Goal: Task Accomplishment & Management: Manage account settings

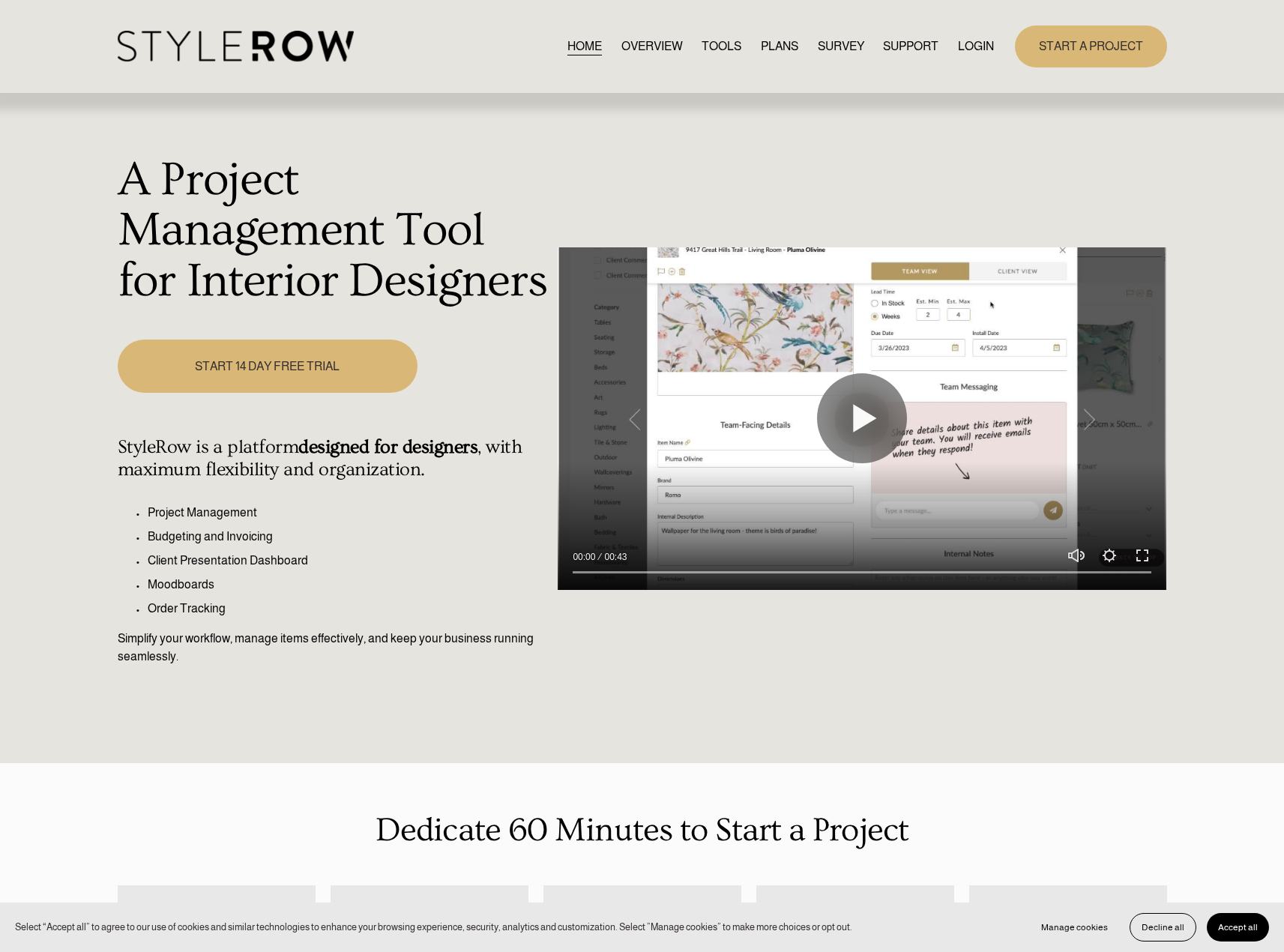
click at [994, 47] on div "START A PROJECT" at bounding box center [1080, 46] width 173 height 41
click at [985, 47] on link "LOGIN" at bounding box center [976, 46] width 36 height 20
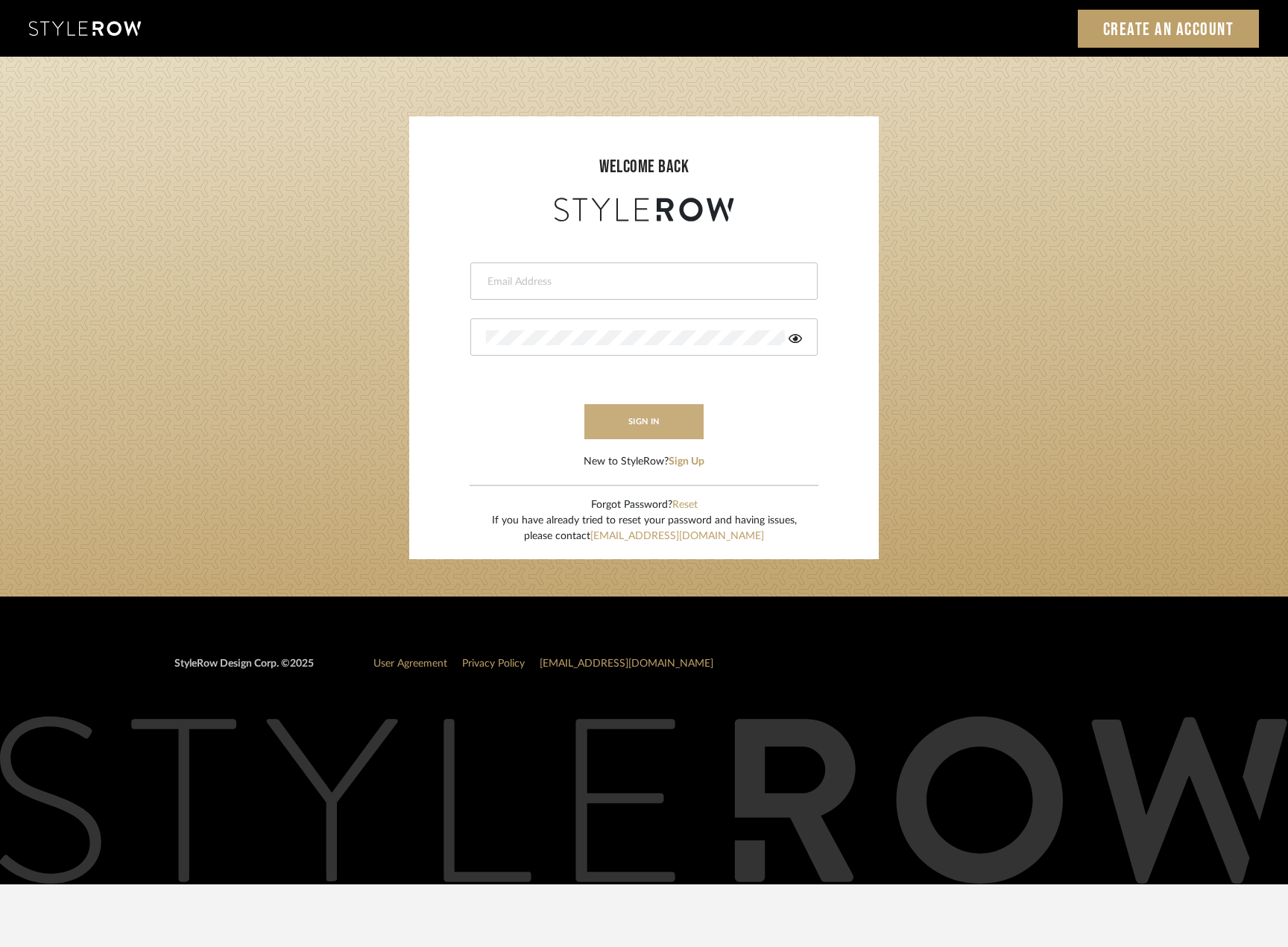
type input "madeleine@studiodb.com"
click at [633, 410] on button "sign in" at bounding box center [644, 421] width 119 height 35
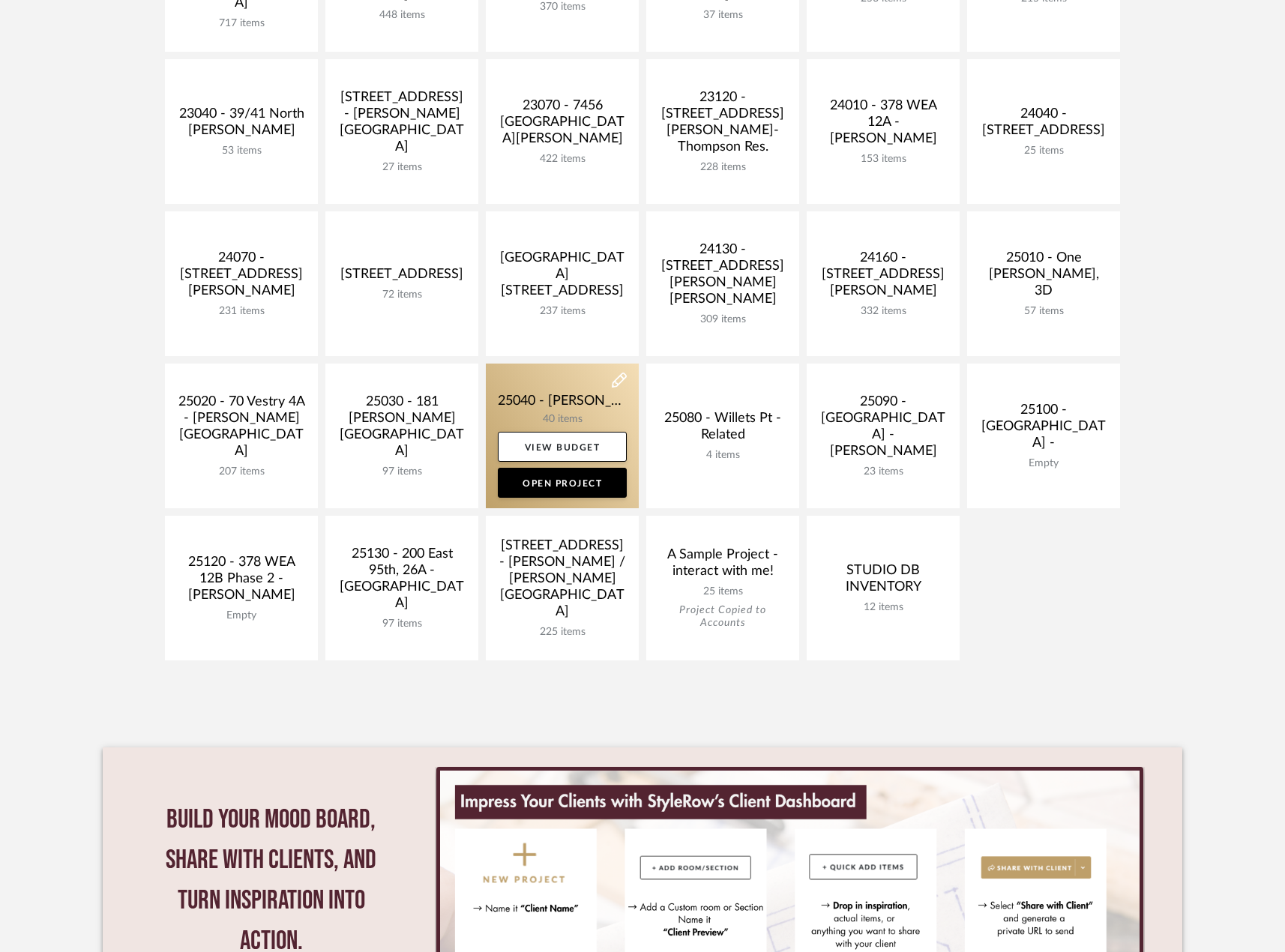
scroll to position [450, 0]
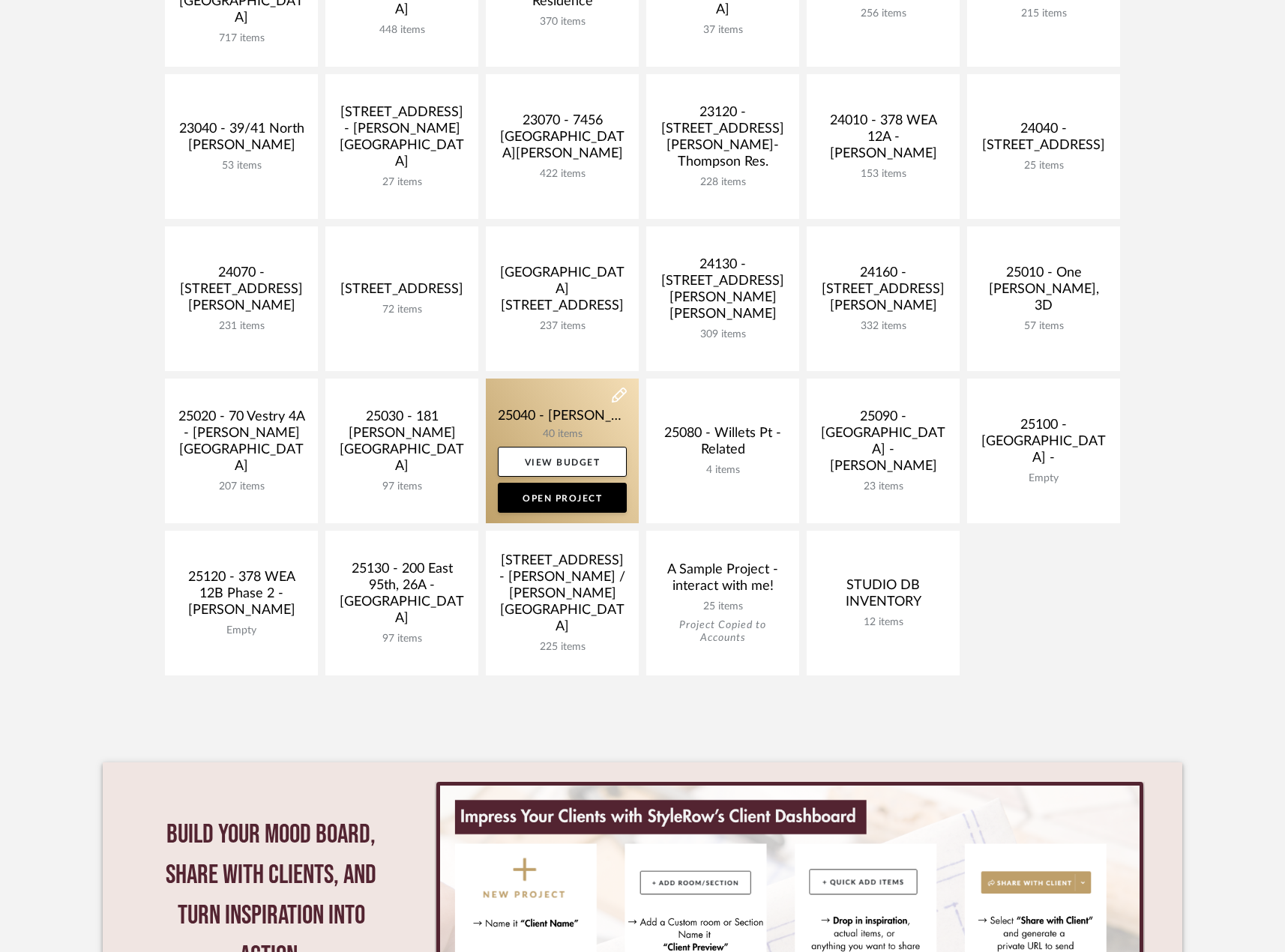
click at [588, 422] on link at bounding box center [562, 451] width 153 height 145
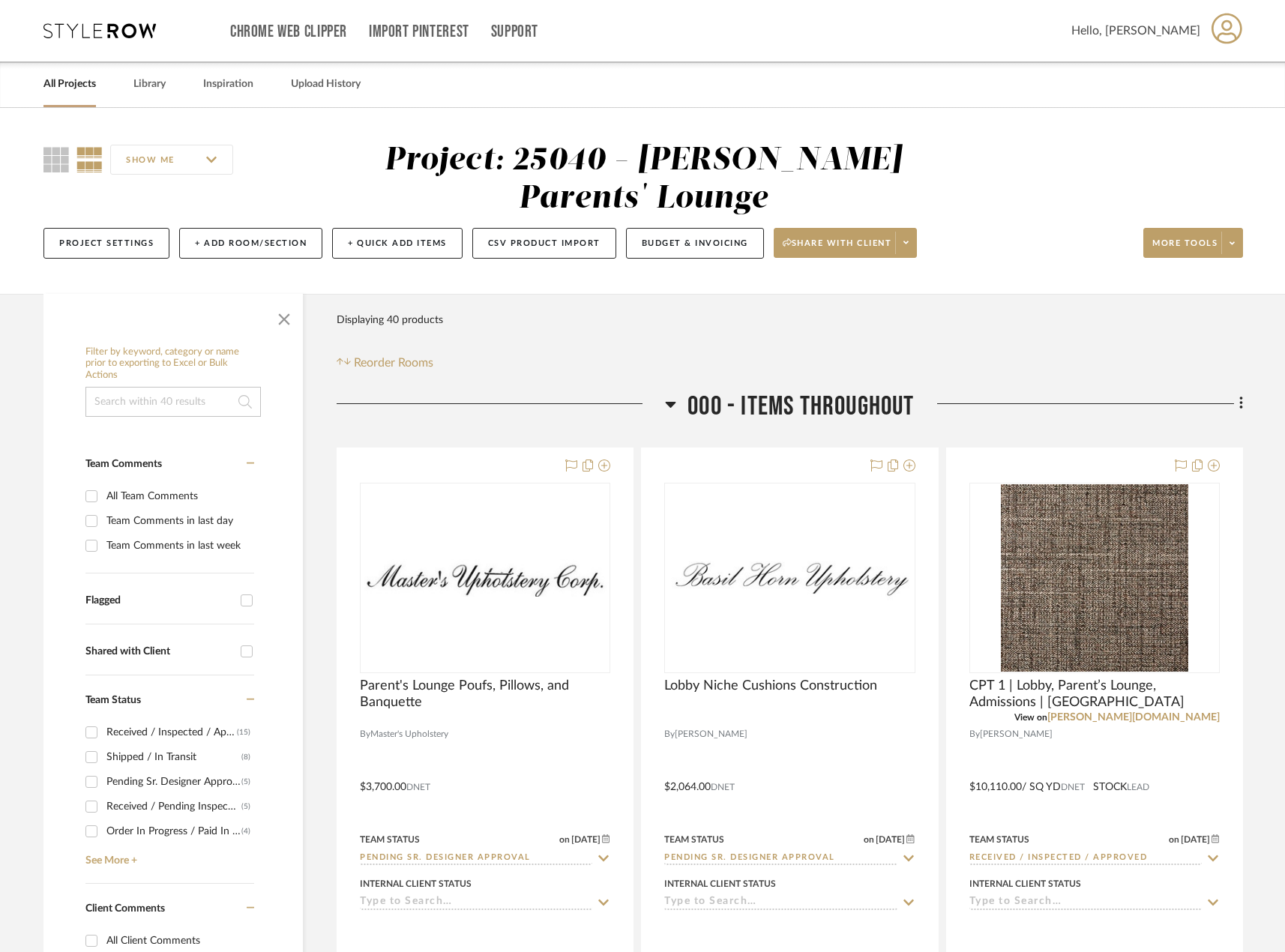
click at [427, 422] on div at bounding box center [501, 409] width 329 height 38
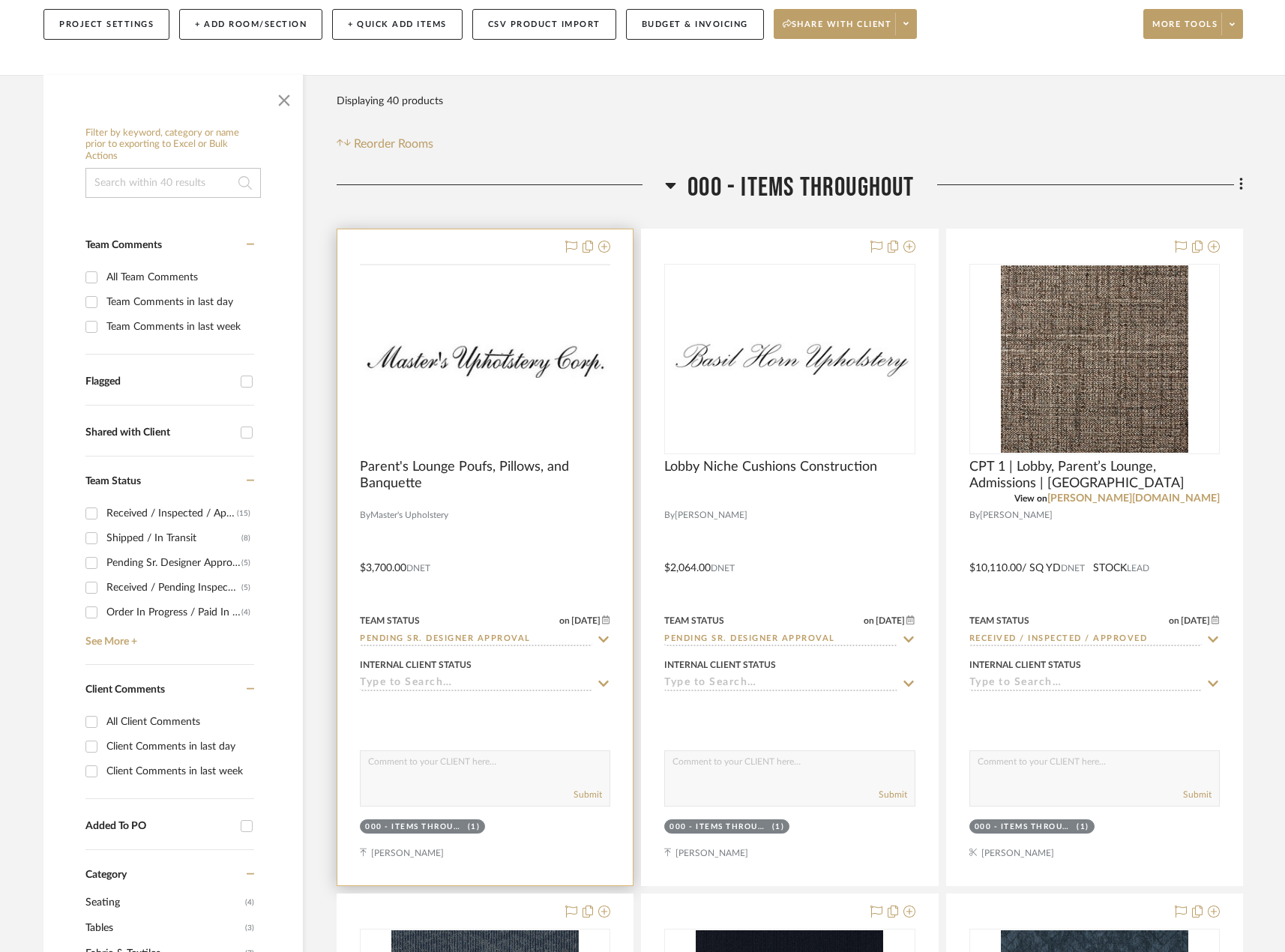
scroll to position [225, 0]
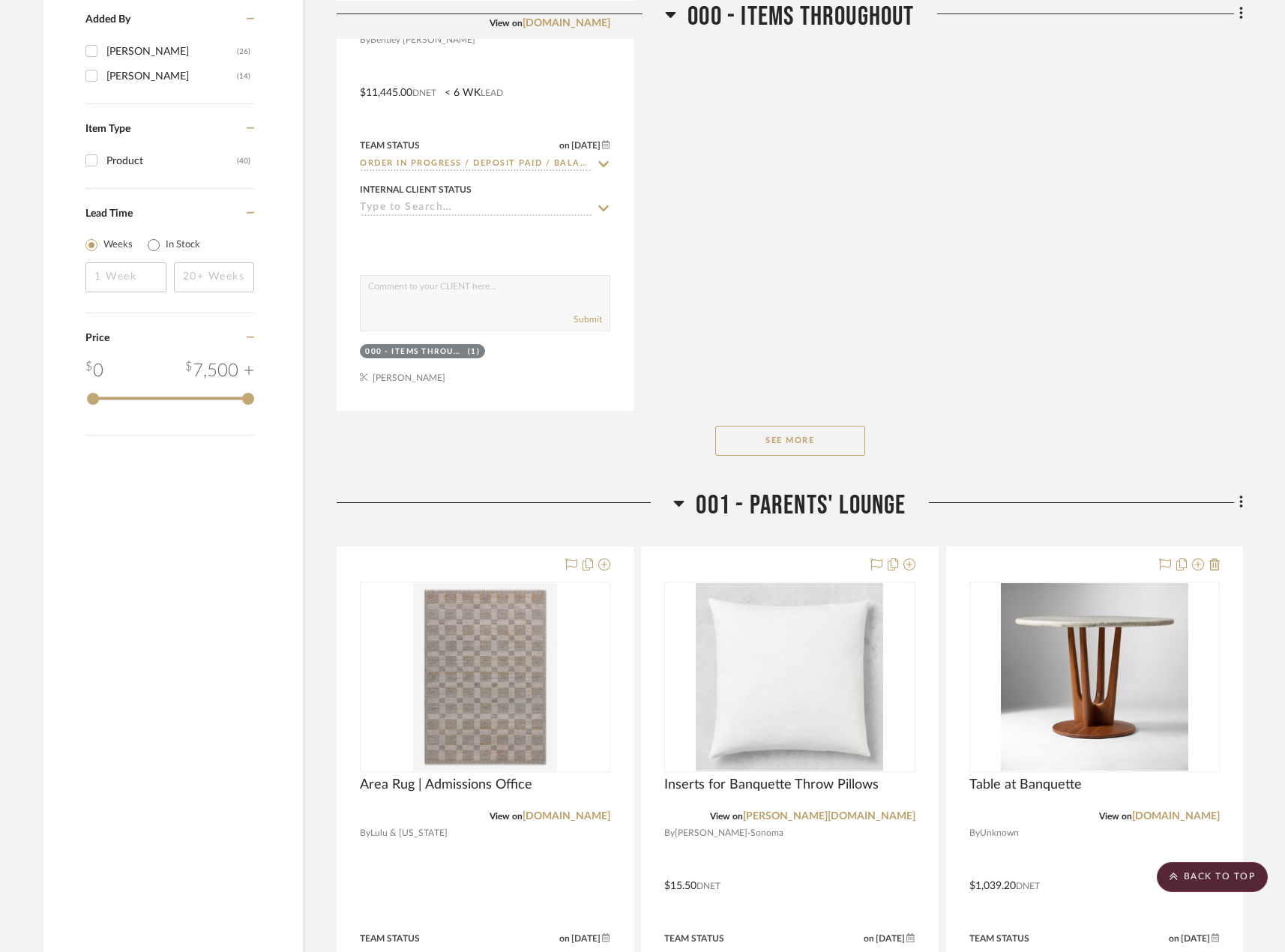
click at [797, 443] on button "See More" at bounding box center [790, 441] width 150 height 30
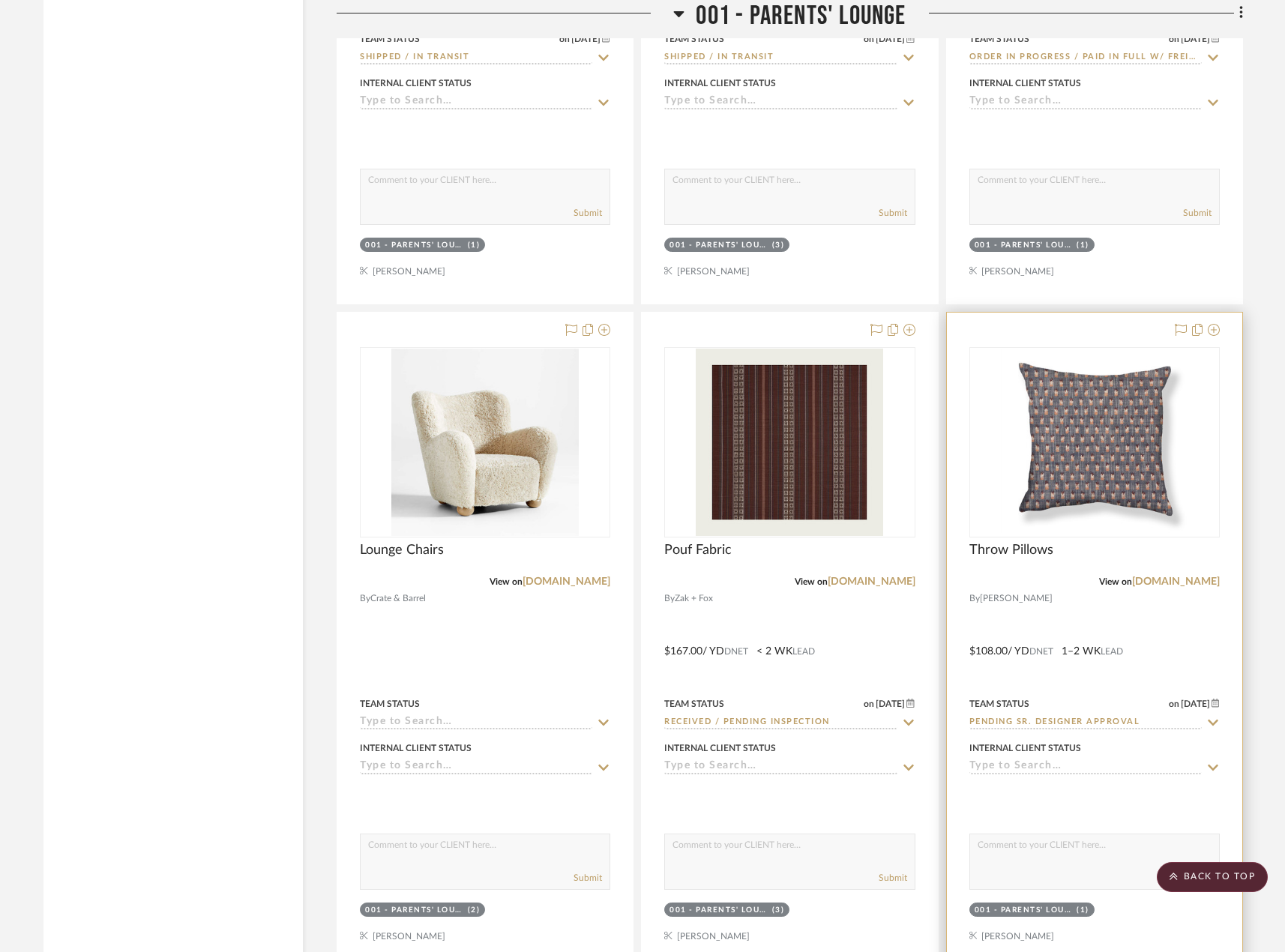
scroll to position [3073, 0]
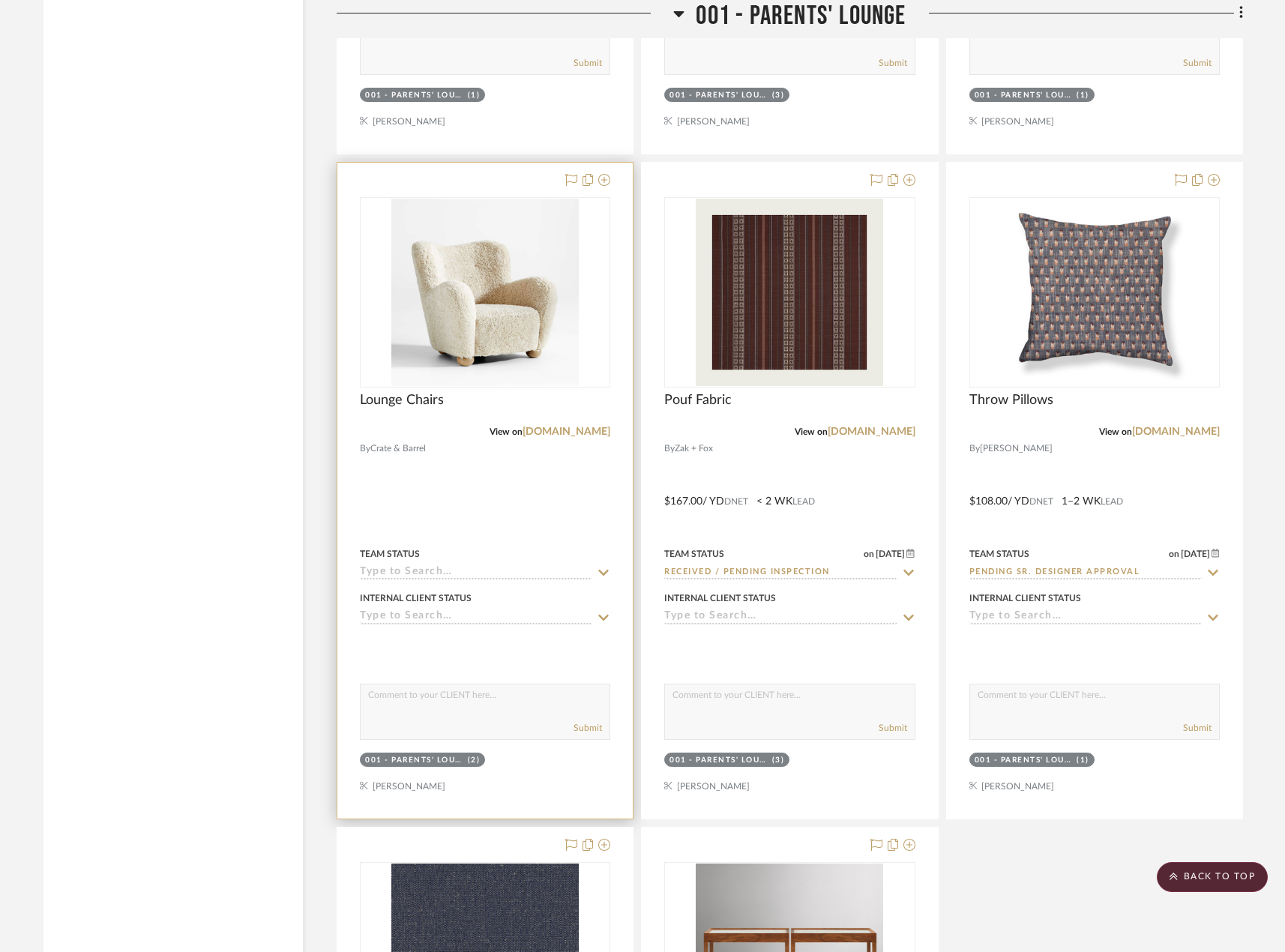
click at [603, 568] on icon at bounding box center [603, 572] width 13 height 12
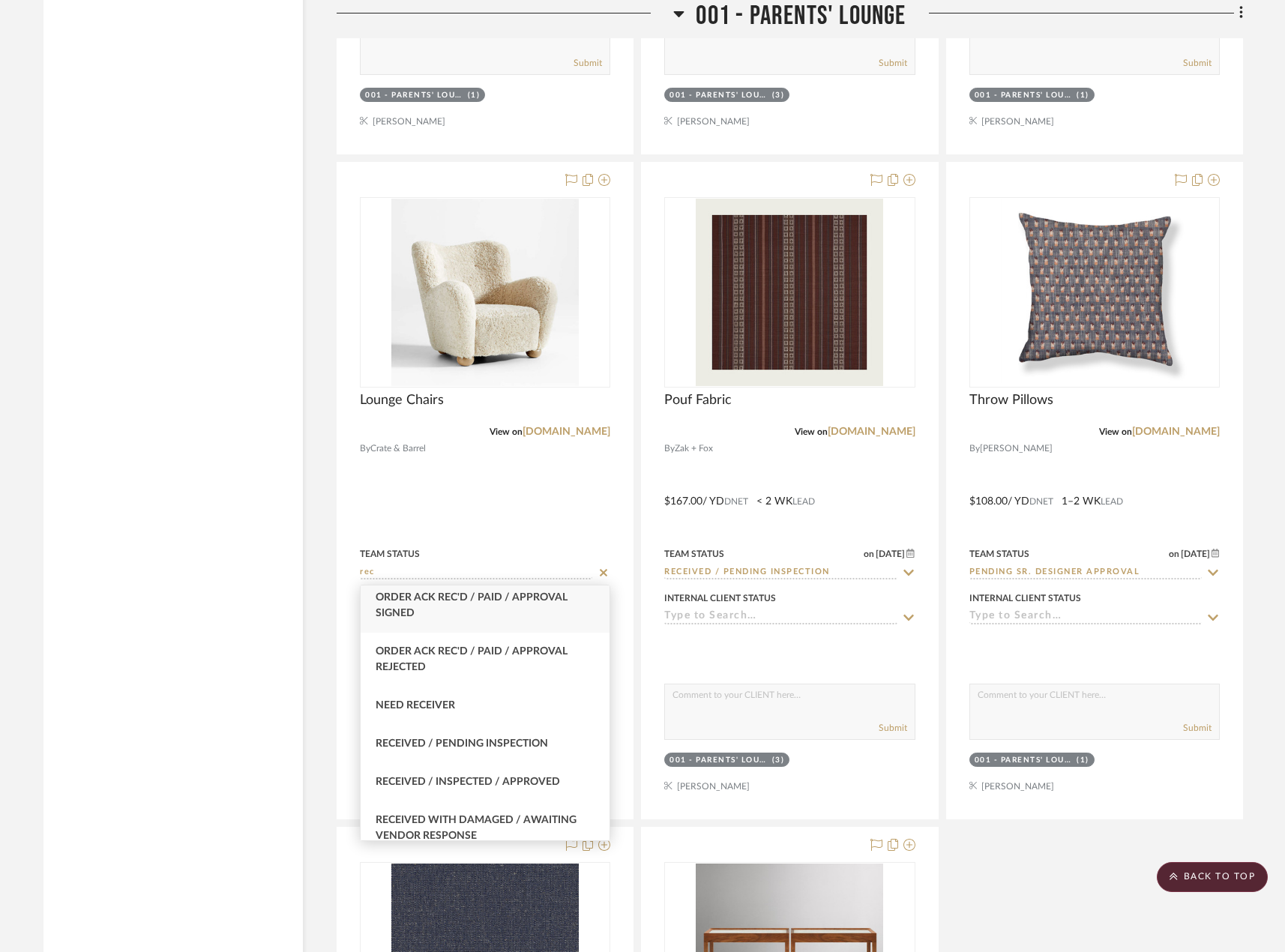
scroll to position [374, 0]
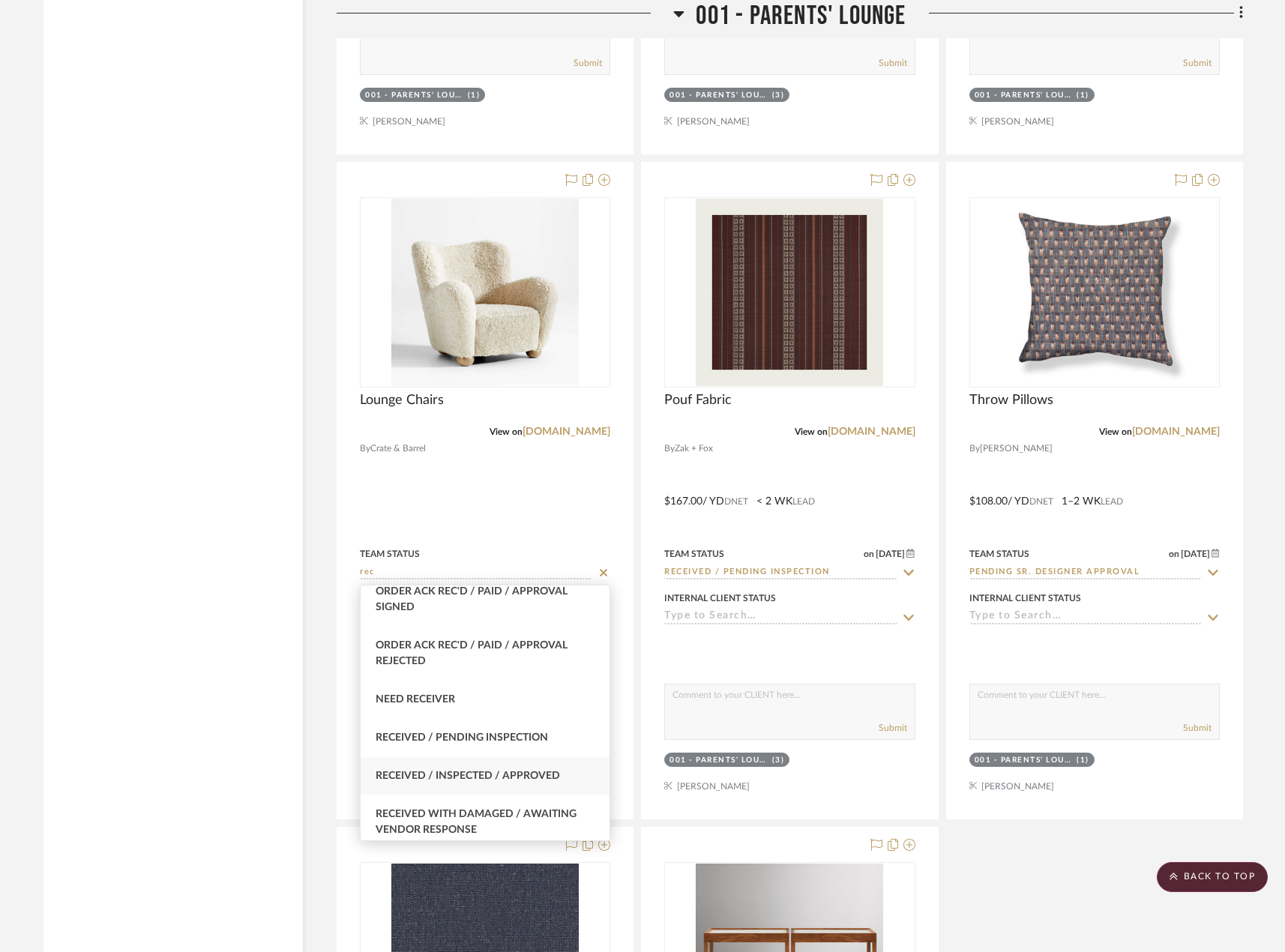
type input "rec"
click at [538, 776] on span "Received / Inspected / Approved" at bounding box center [467, 775] width 184 height 10
type input "[DATE]"
type input "Received / Inspected / Approved"
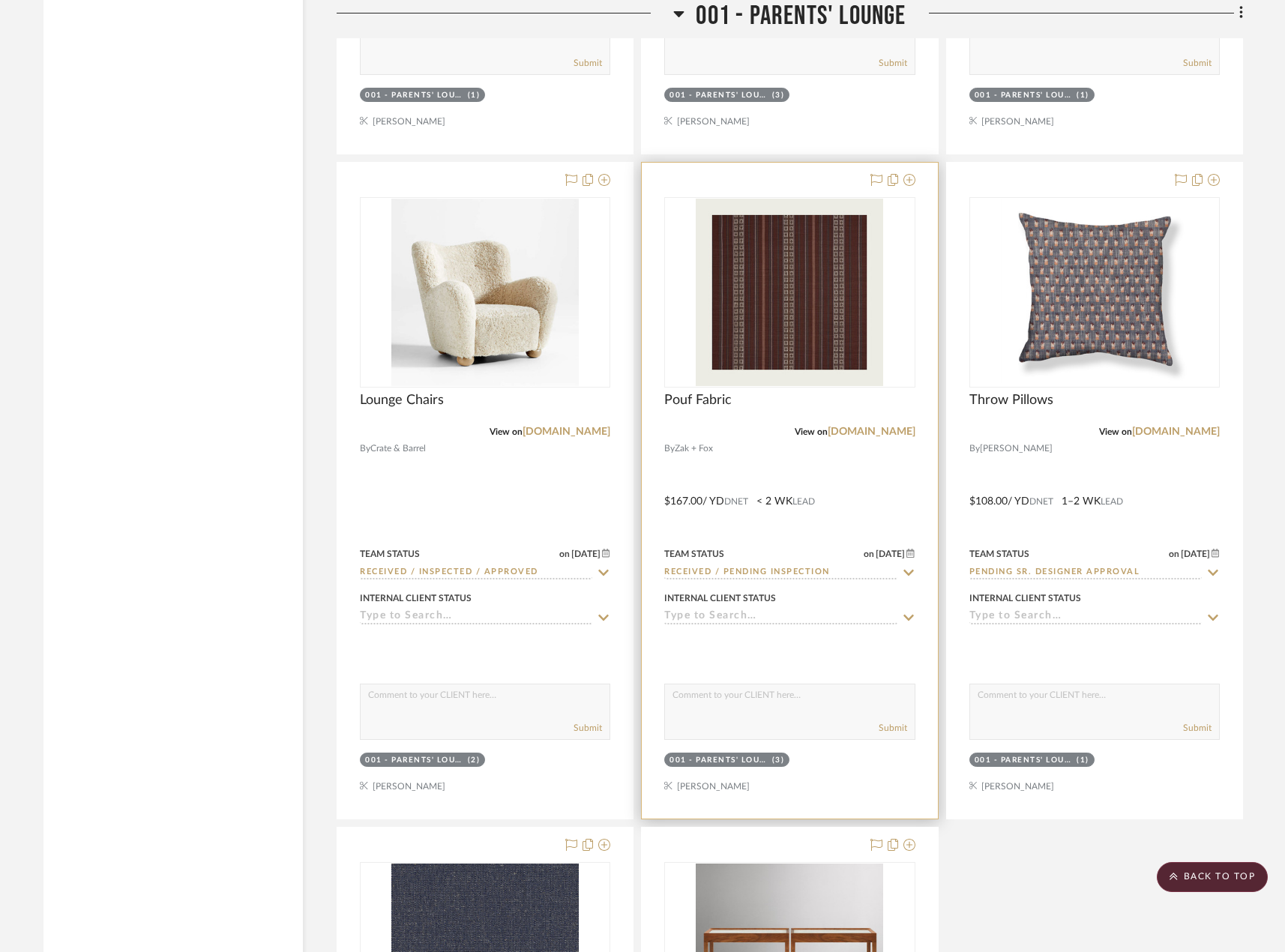
click at [908, 572] on icon at bounding box center [908, 572] width 13 height 12
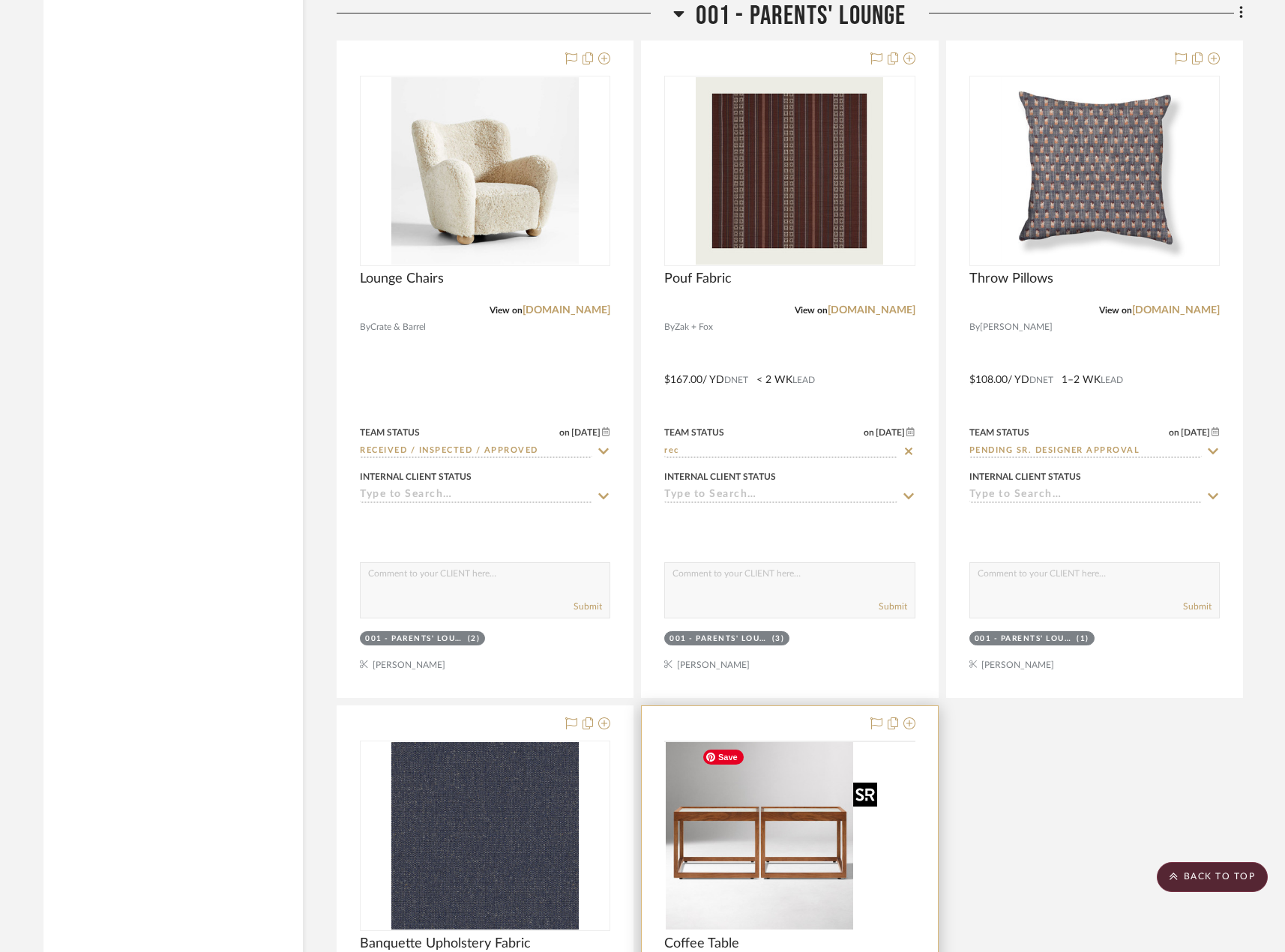
scroll to position [3297, 0]
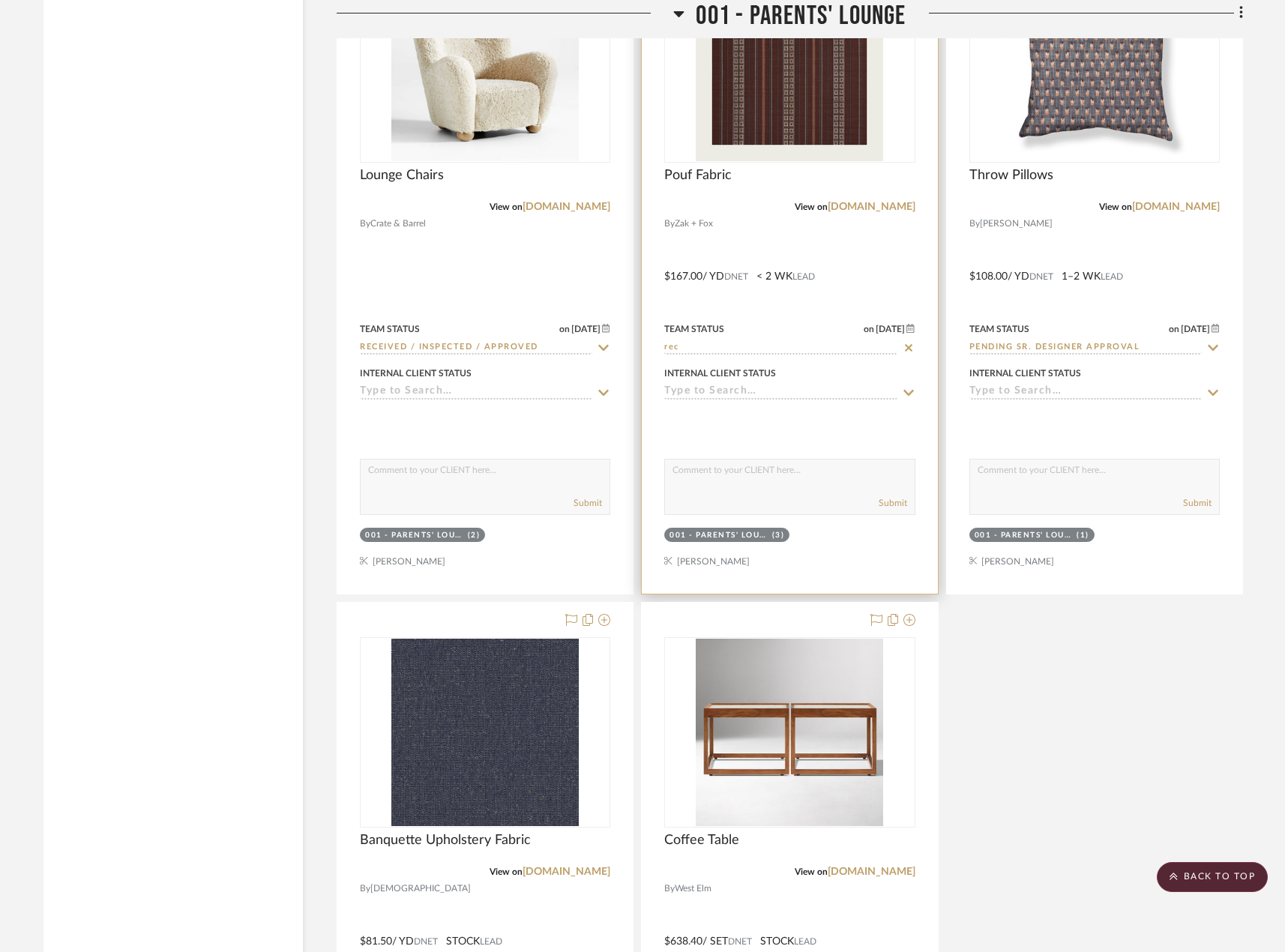
click at [724, 346] on input "rec" at bounding box center [780, 348] width 233 height 14
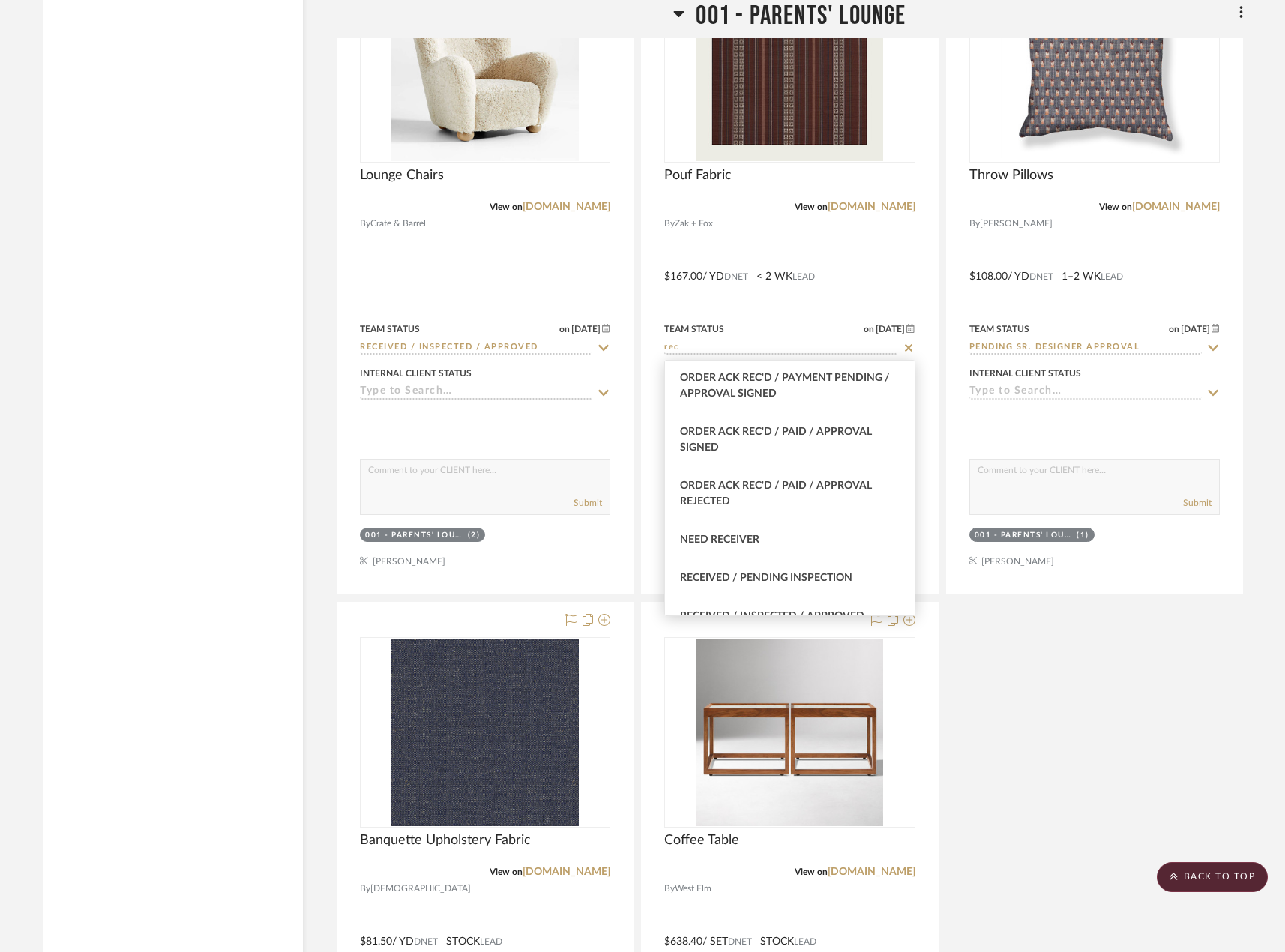
scroll to position [450, 0]
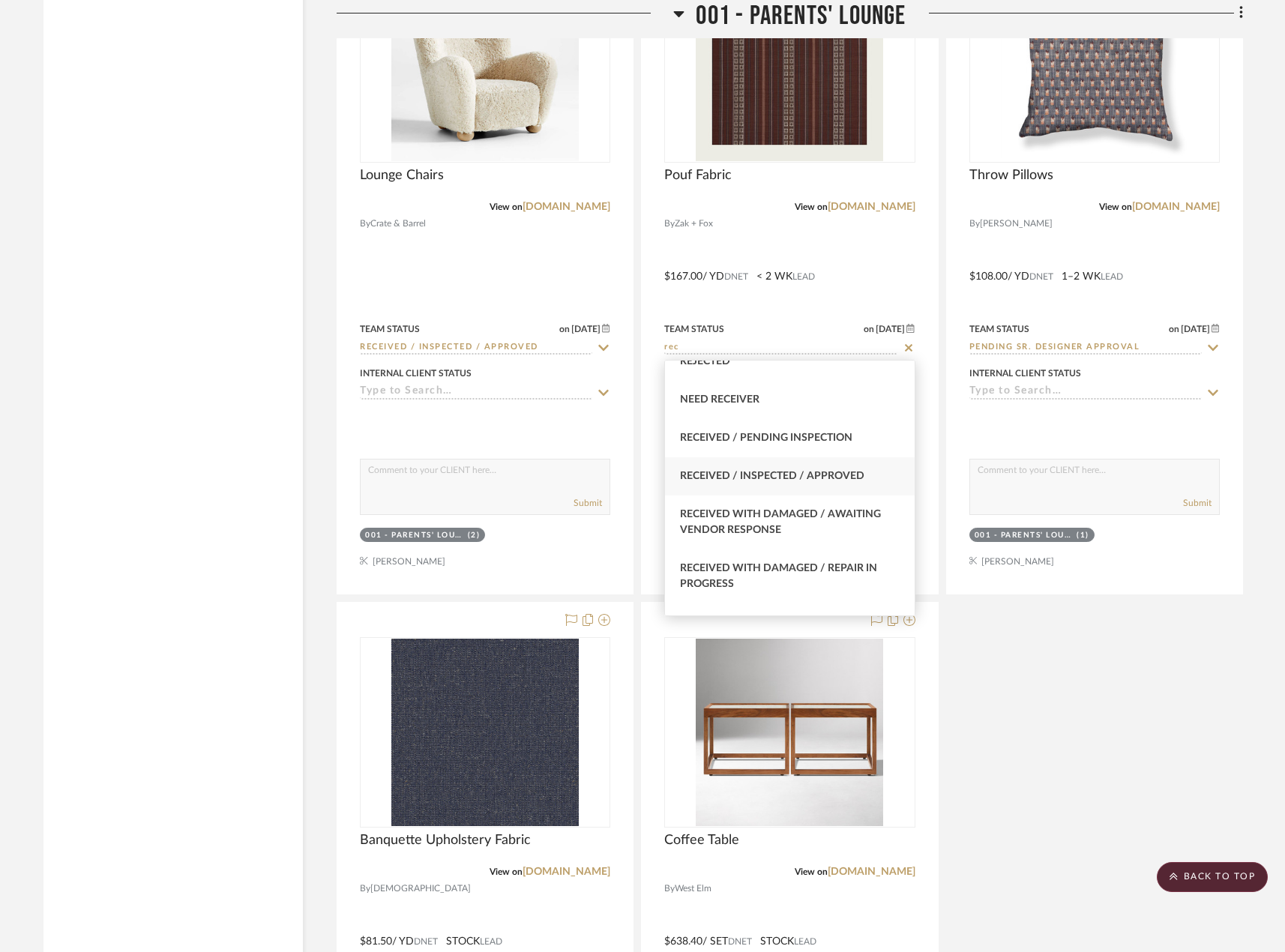
type input "rec"
click at [762, 477] on span "Received / Inspected / Approved" at bounding box center [772, 475] width 184 height 10
type input "[DATE]"
type input "Received / Inspected / Approved"
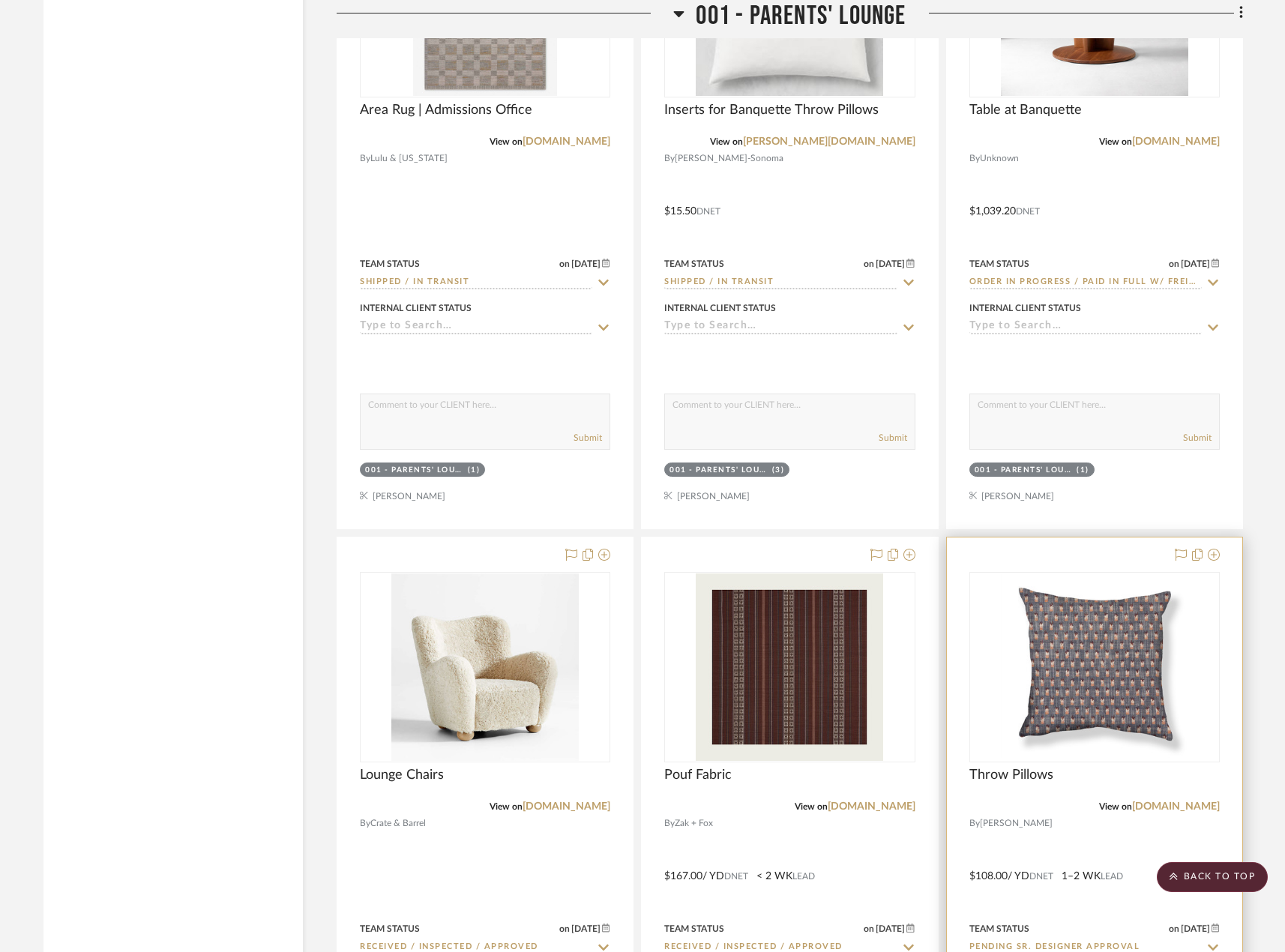
scroll to position [2473, 0]
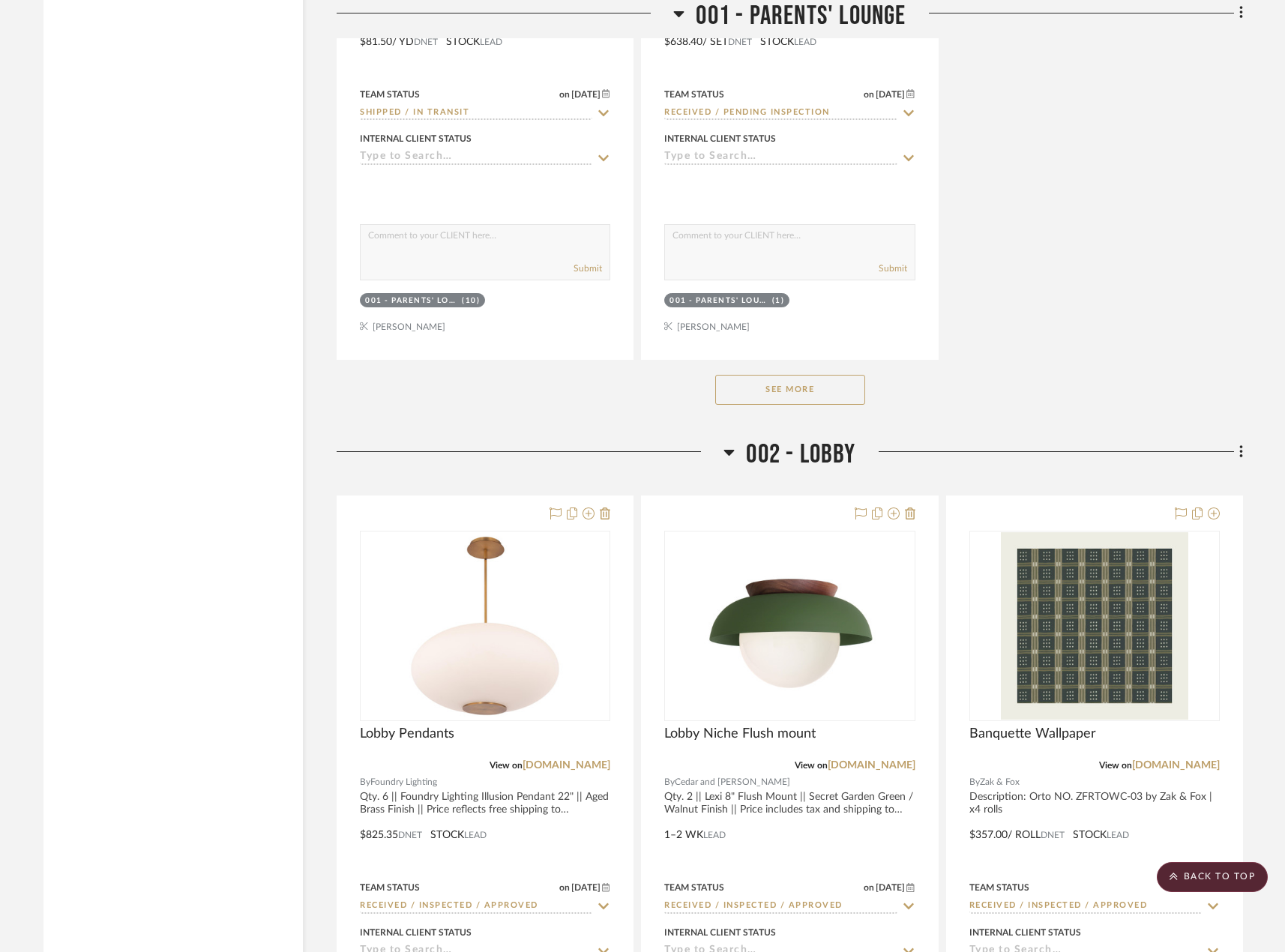
click at [807, 389] on button "See More" at bounding box center [790, 389] width 150 height 30
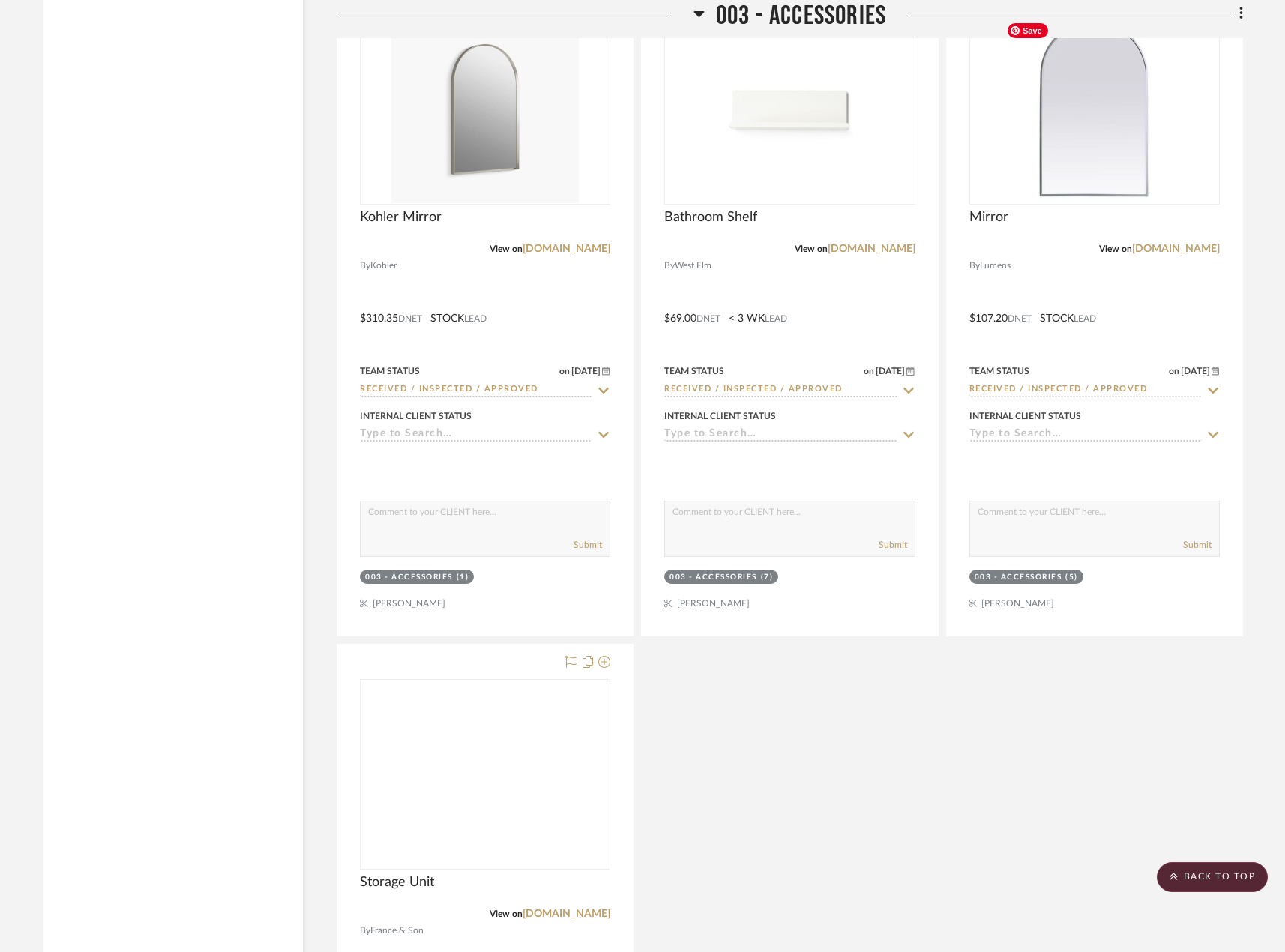
scroll to position [9667, 0]
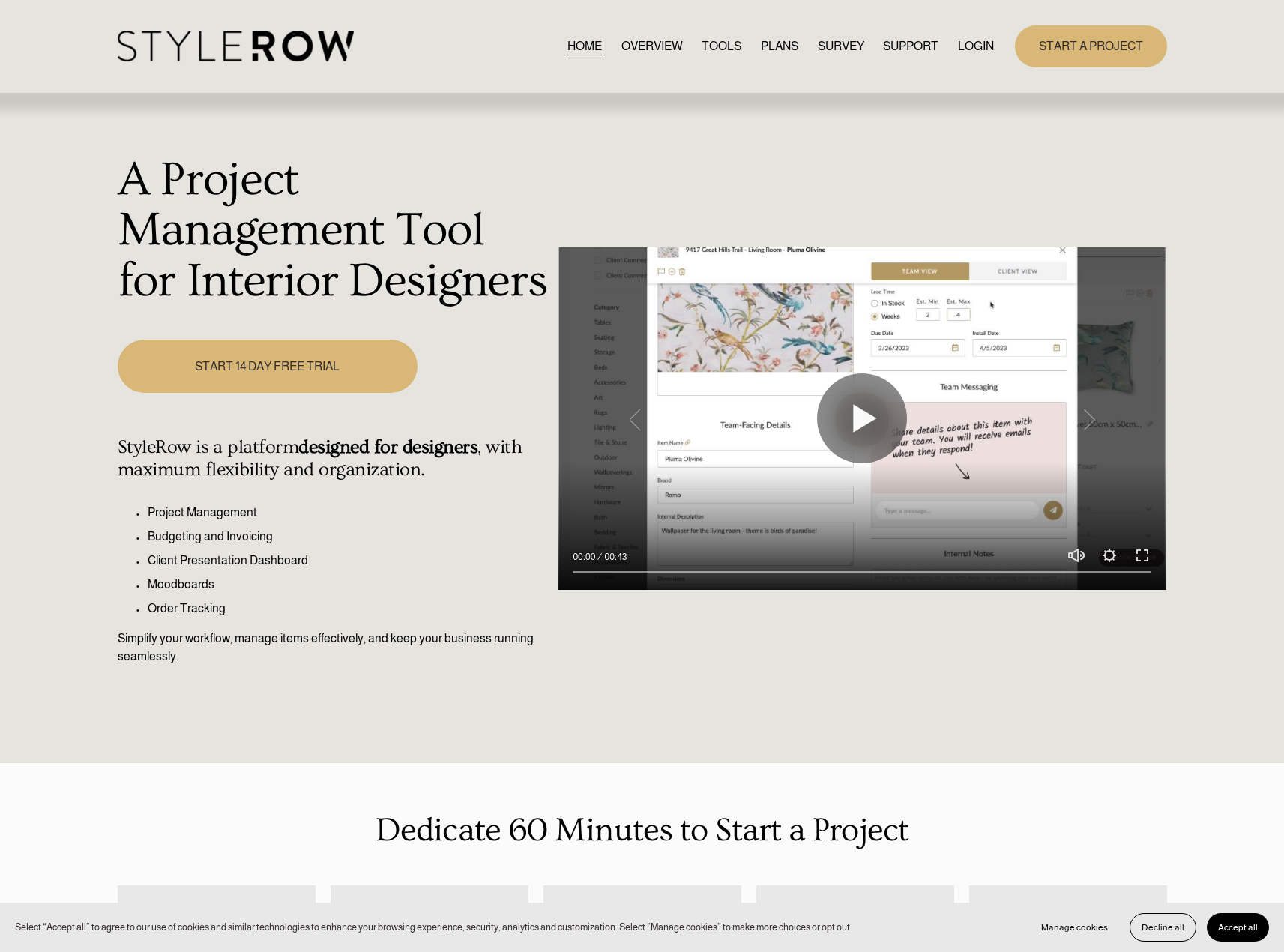
click at [981, 47] on link "LOGIN" at bounding box center [976, 46] width 36 height 20
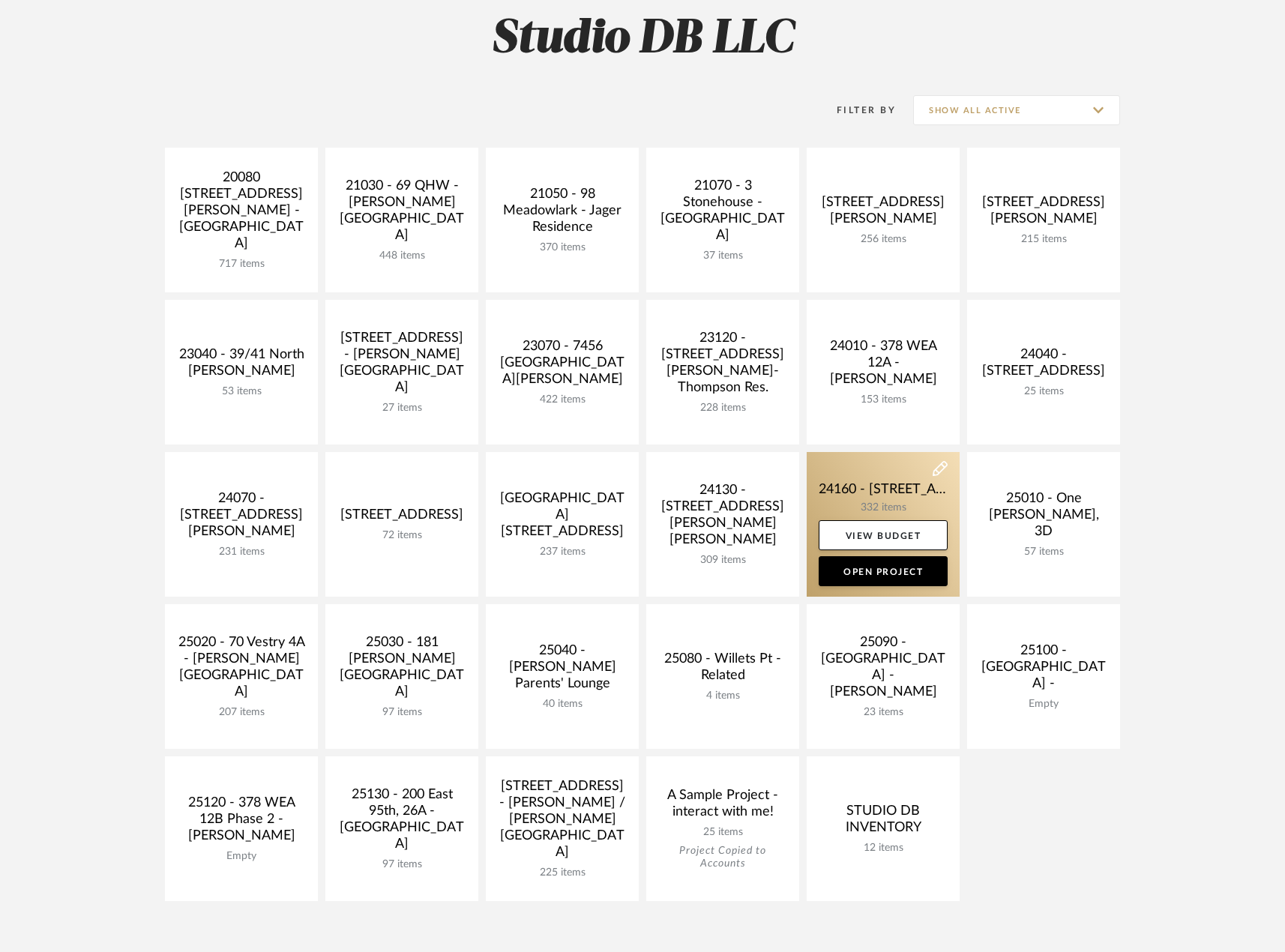
scroll to position [225, 0]
click at [880, 488] on link at bounding box center [883, 523] width 153 height 145
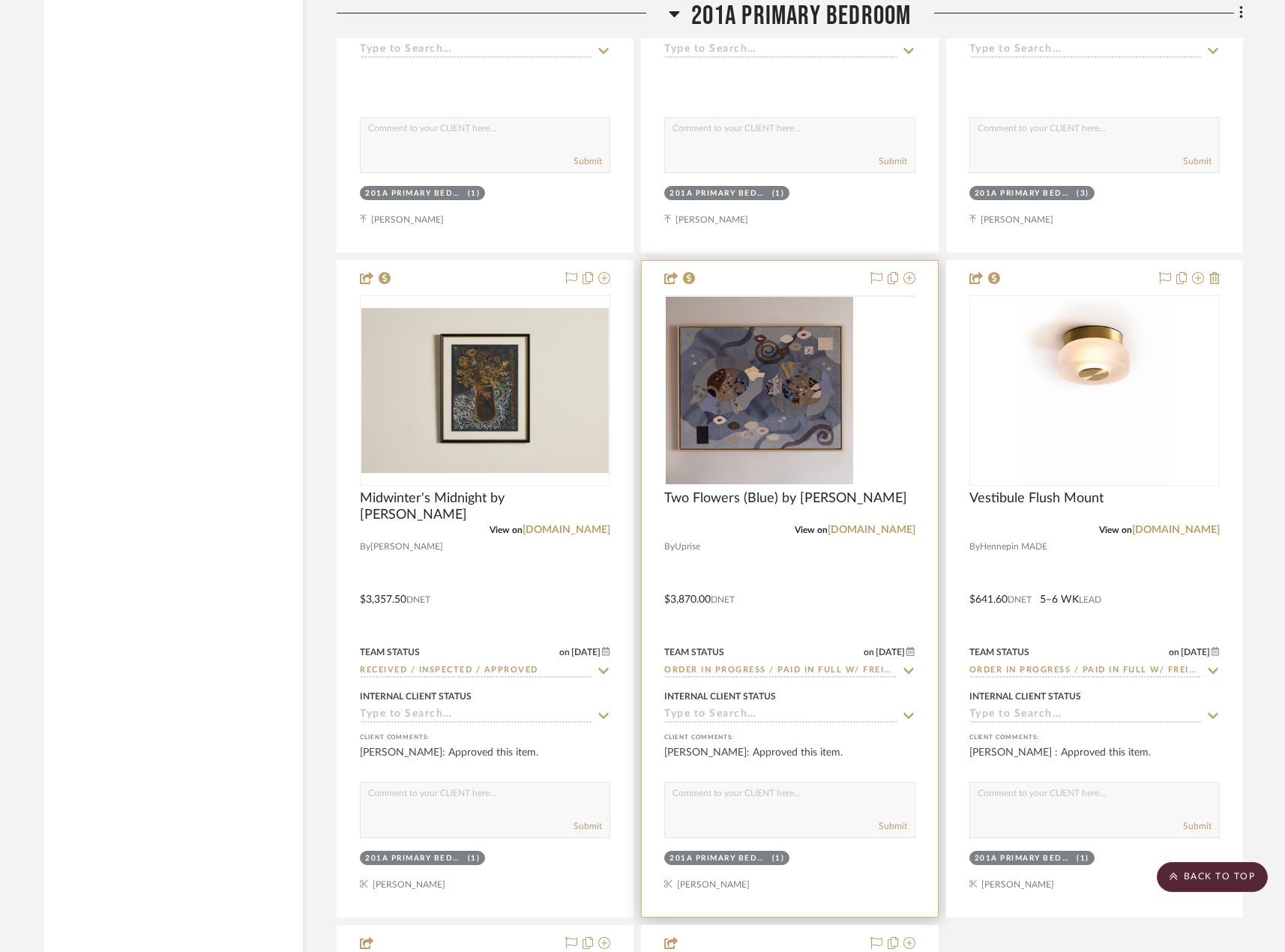
scroll to position [15737, 0]
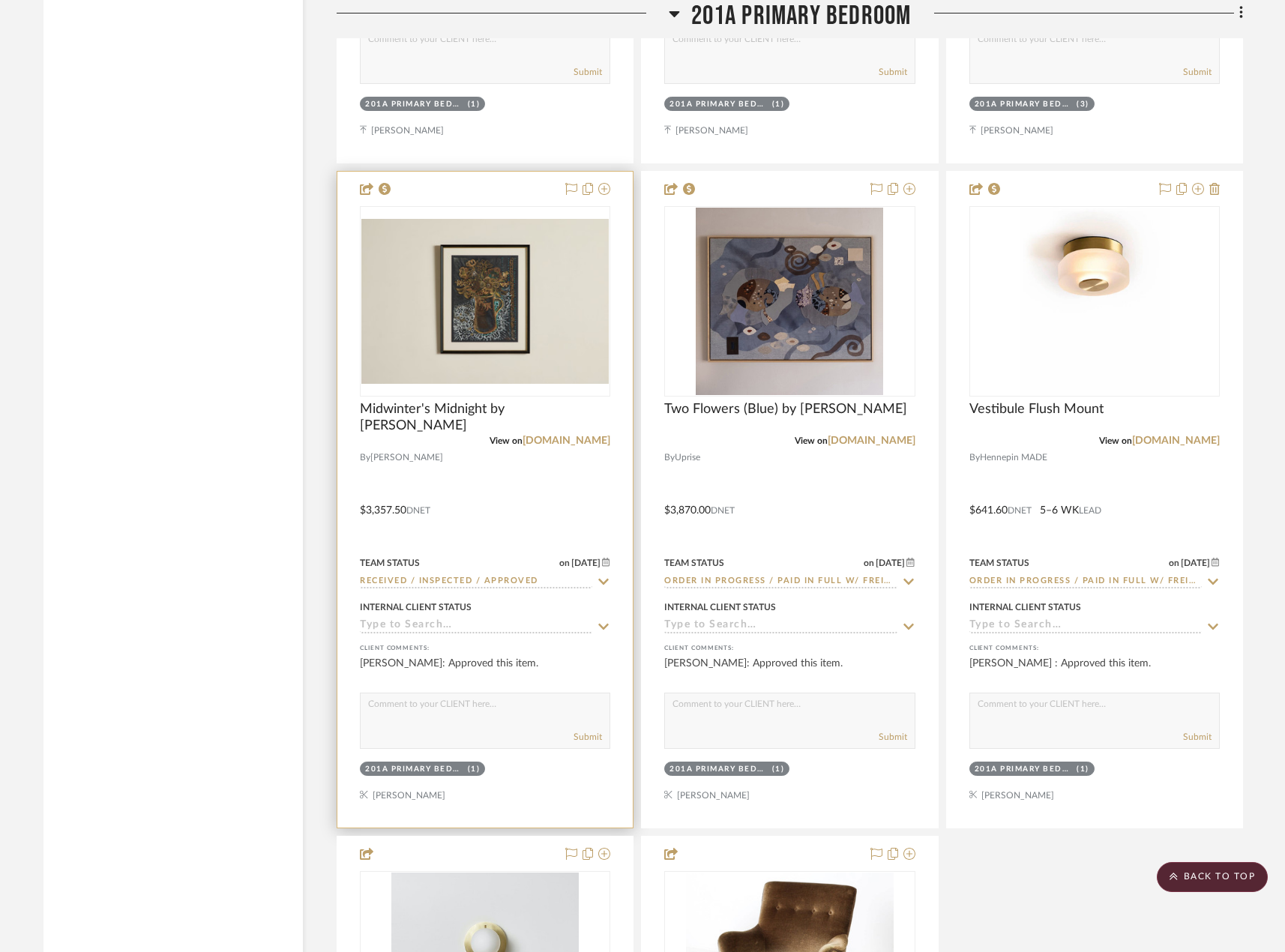
click at [587, 493] on div at bounding box center [485, 500] width 296 height 656
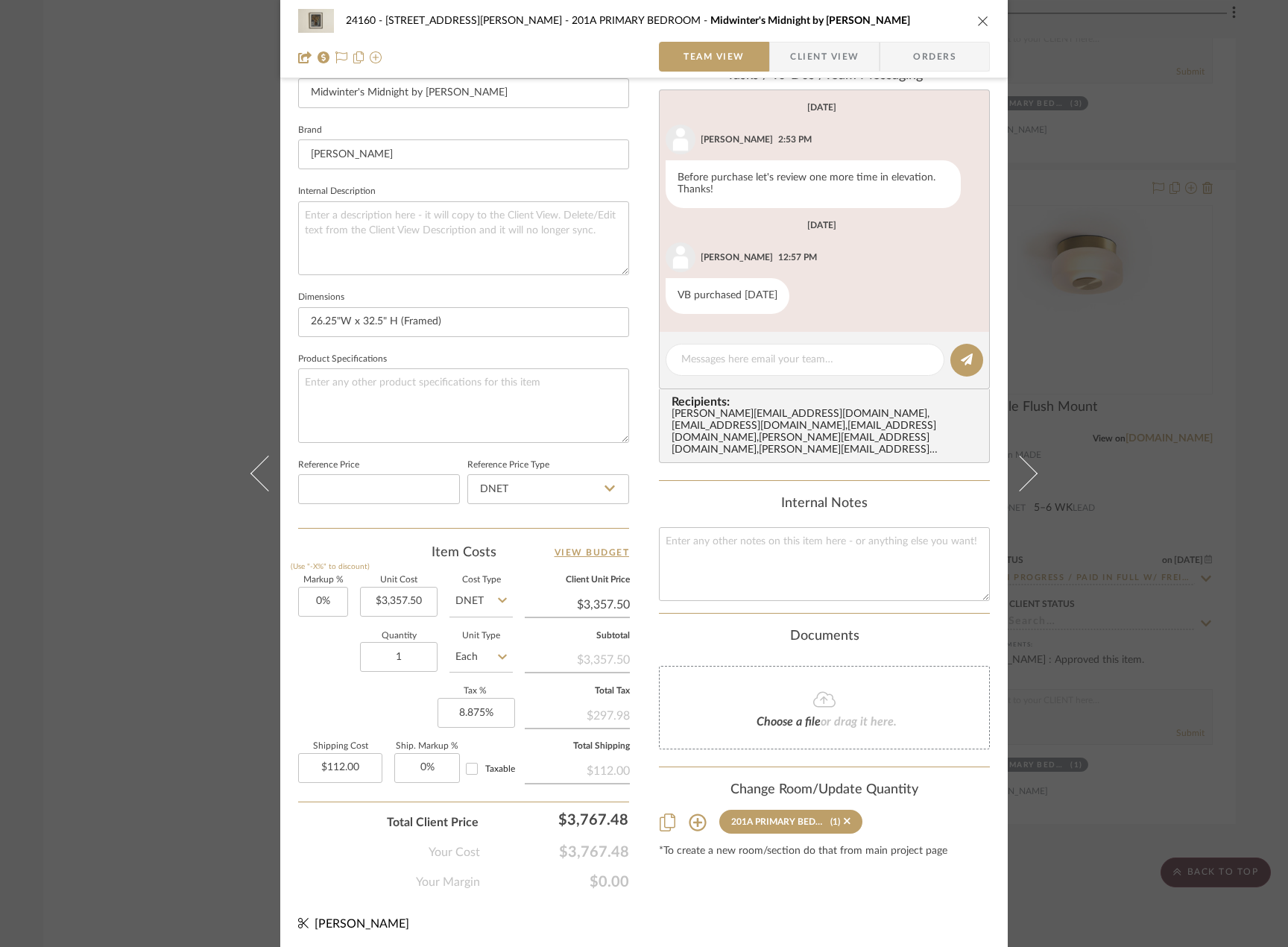
scroll to position [441, 0]
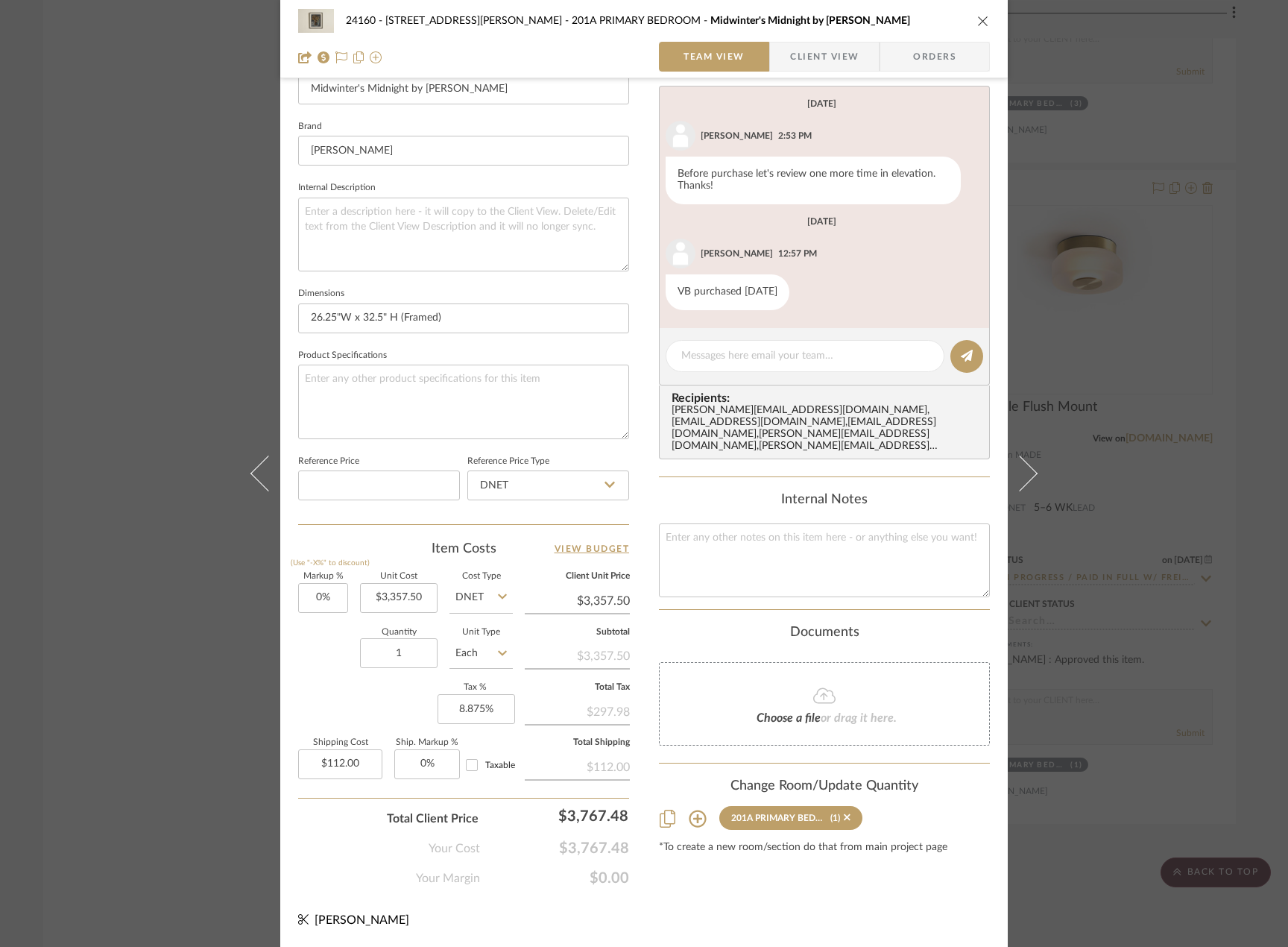
click at [1167, 319] on div "24160 - 214 E 18th Street - Satow Elliot 201A PRIMARY BEDROOM Midwinter's Midni…" at bounding box center [644, 474] width 1288 height 947
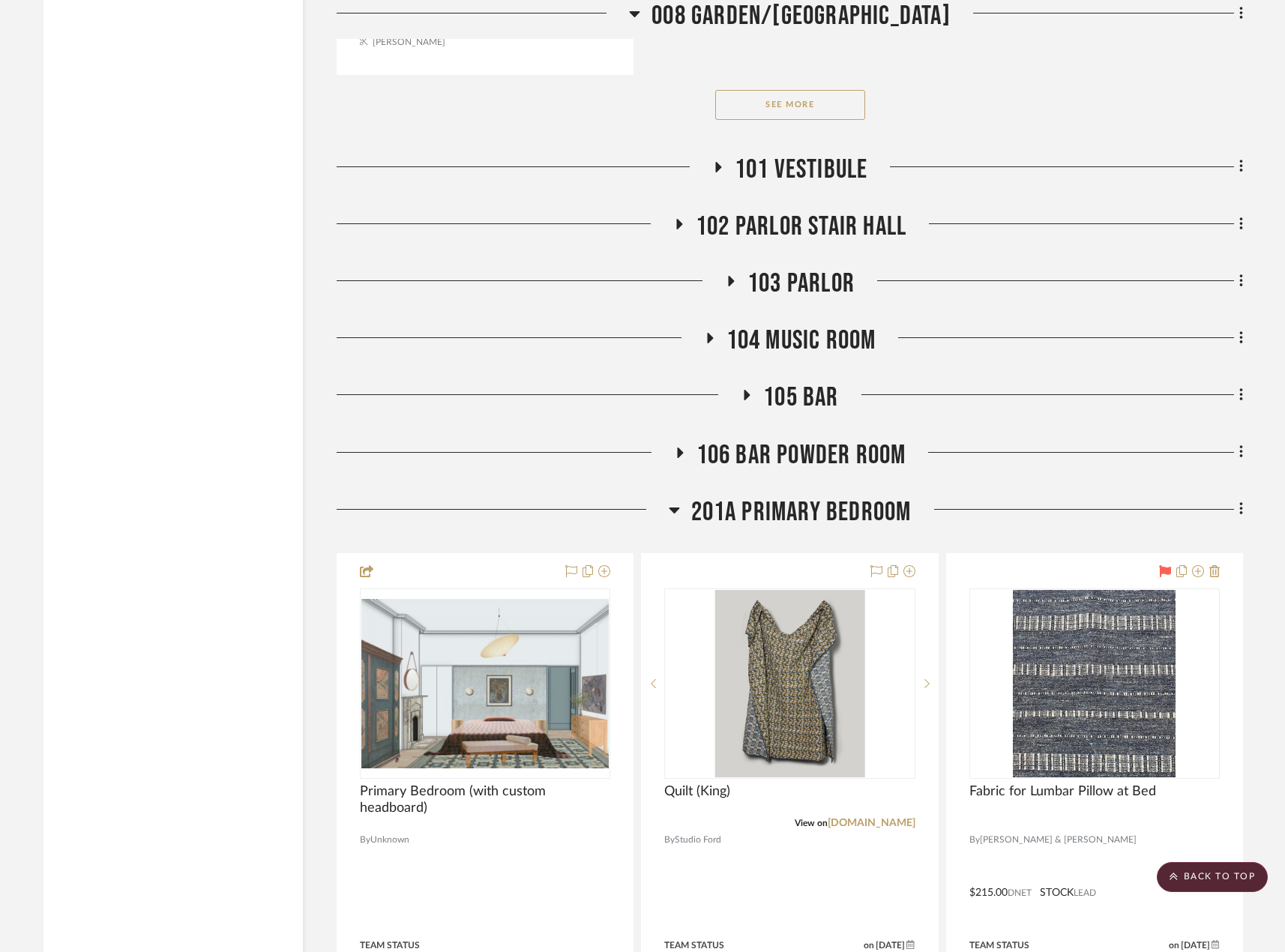
scroll to position [14688, 0]
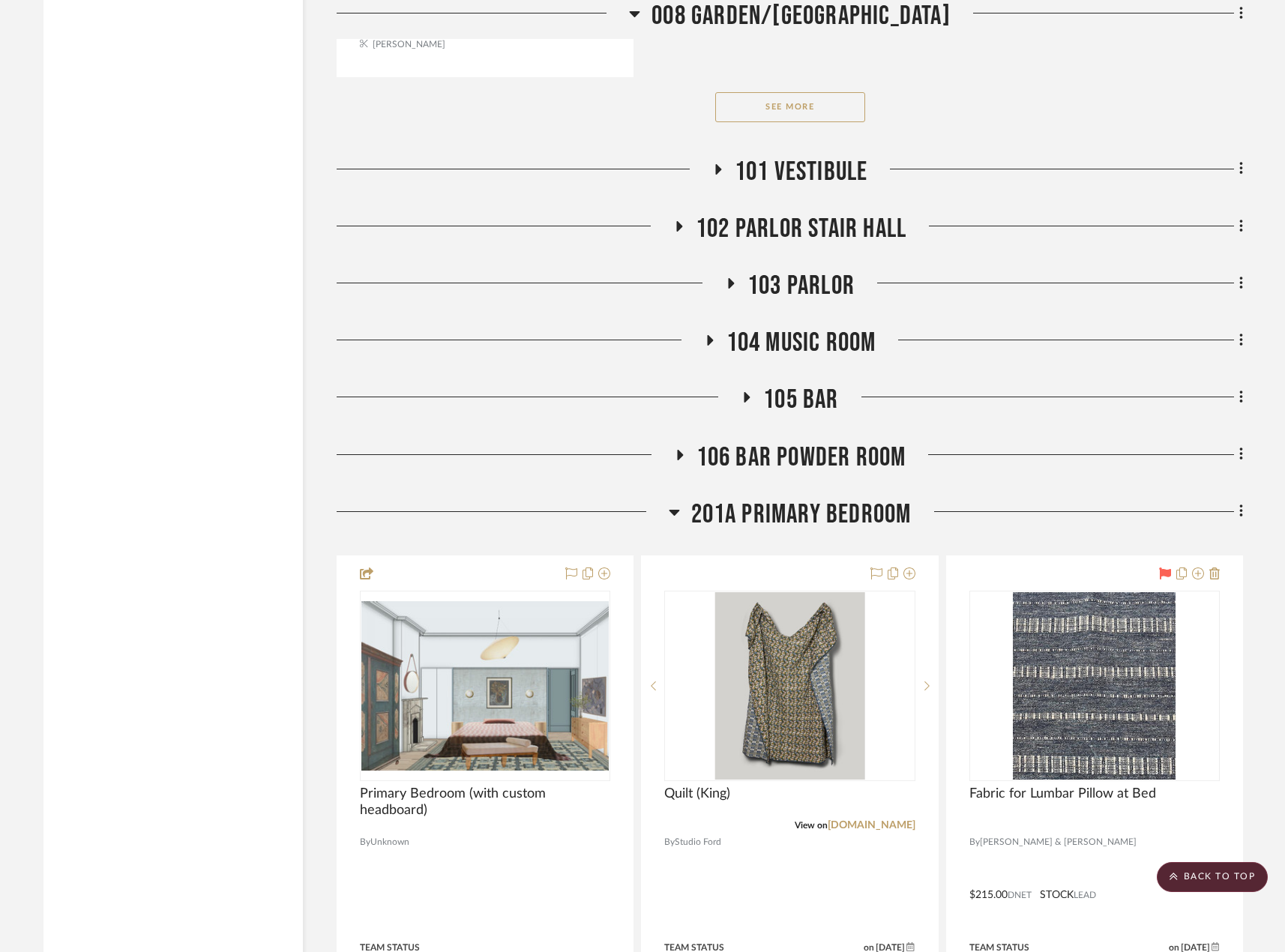
click at [815, 305] on div "103 PARLOR" at bounding box center [790, 288] width 907 height 38
click at [806, 281] on span "103 PARLOR" at bounding box center [801, 285] width 107 height 32
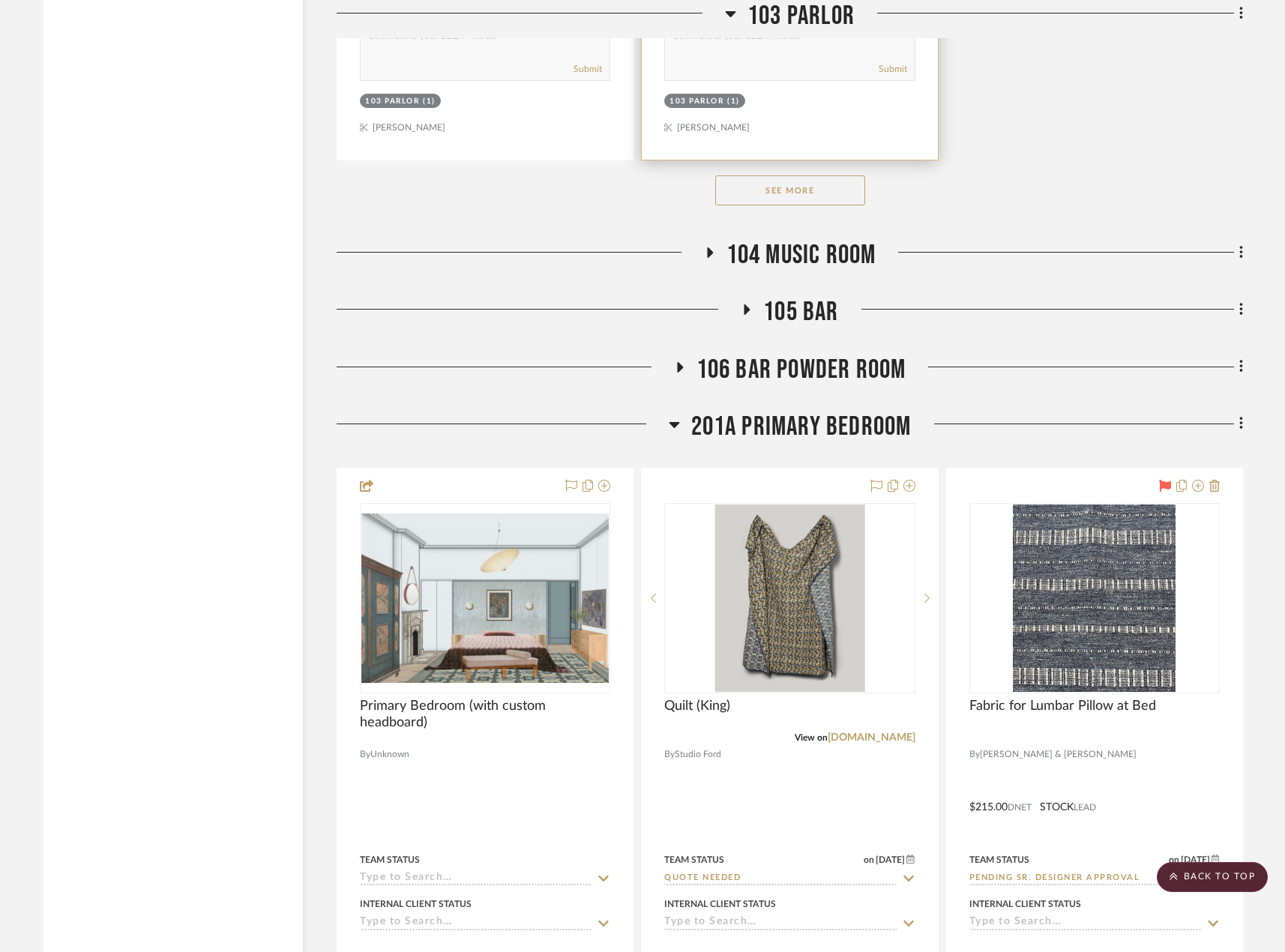
scroll to position [16862, 0]
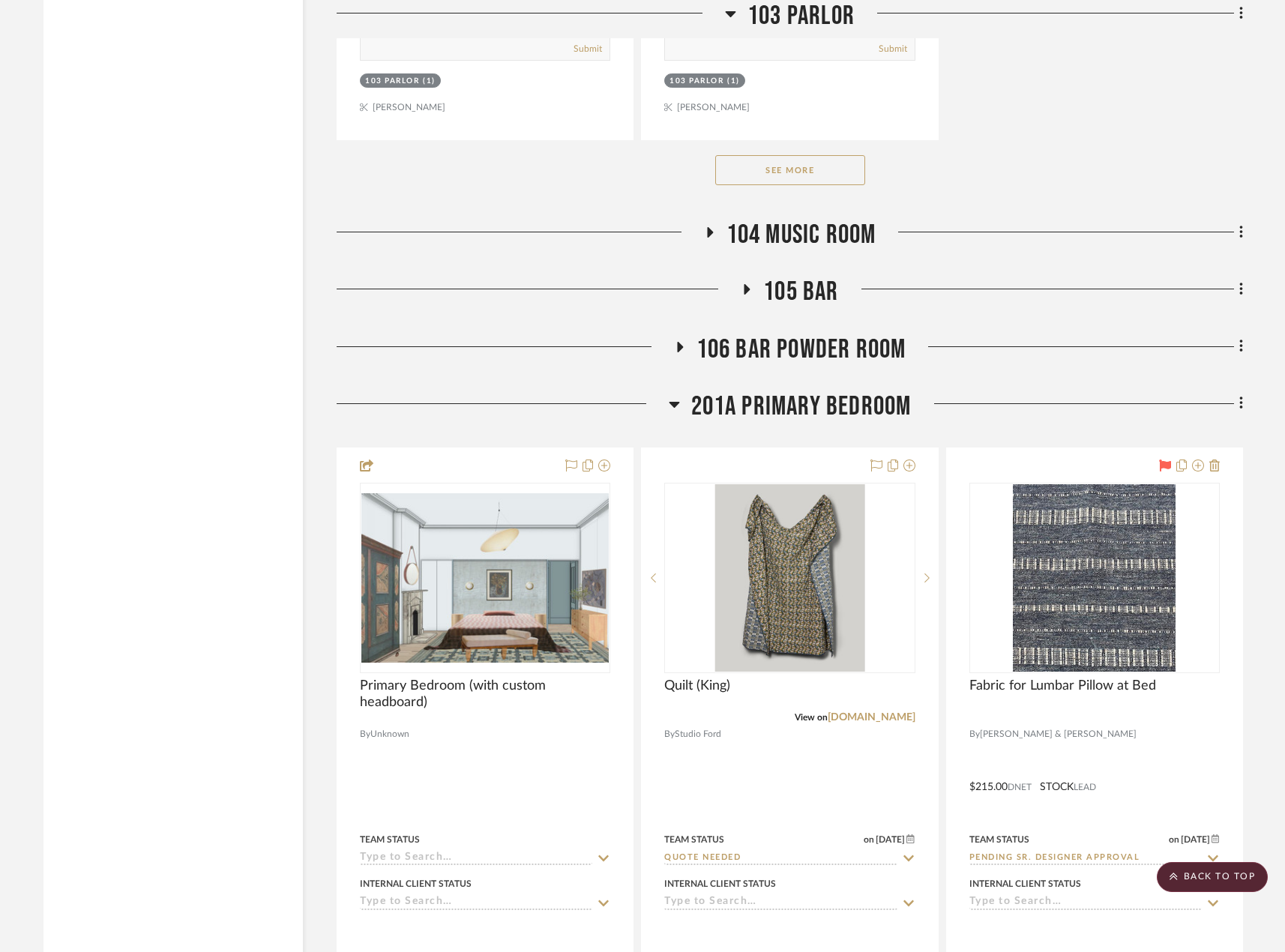
click at [780, 231] on span "104 MUSIC ROOM" at bounding box center [801, 235] width 150 height 32
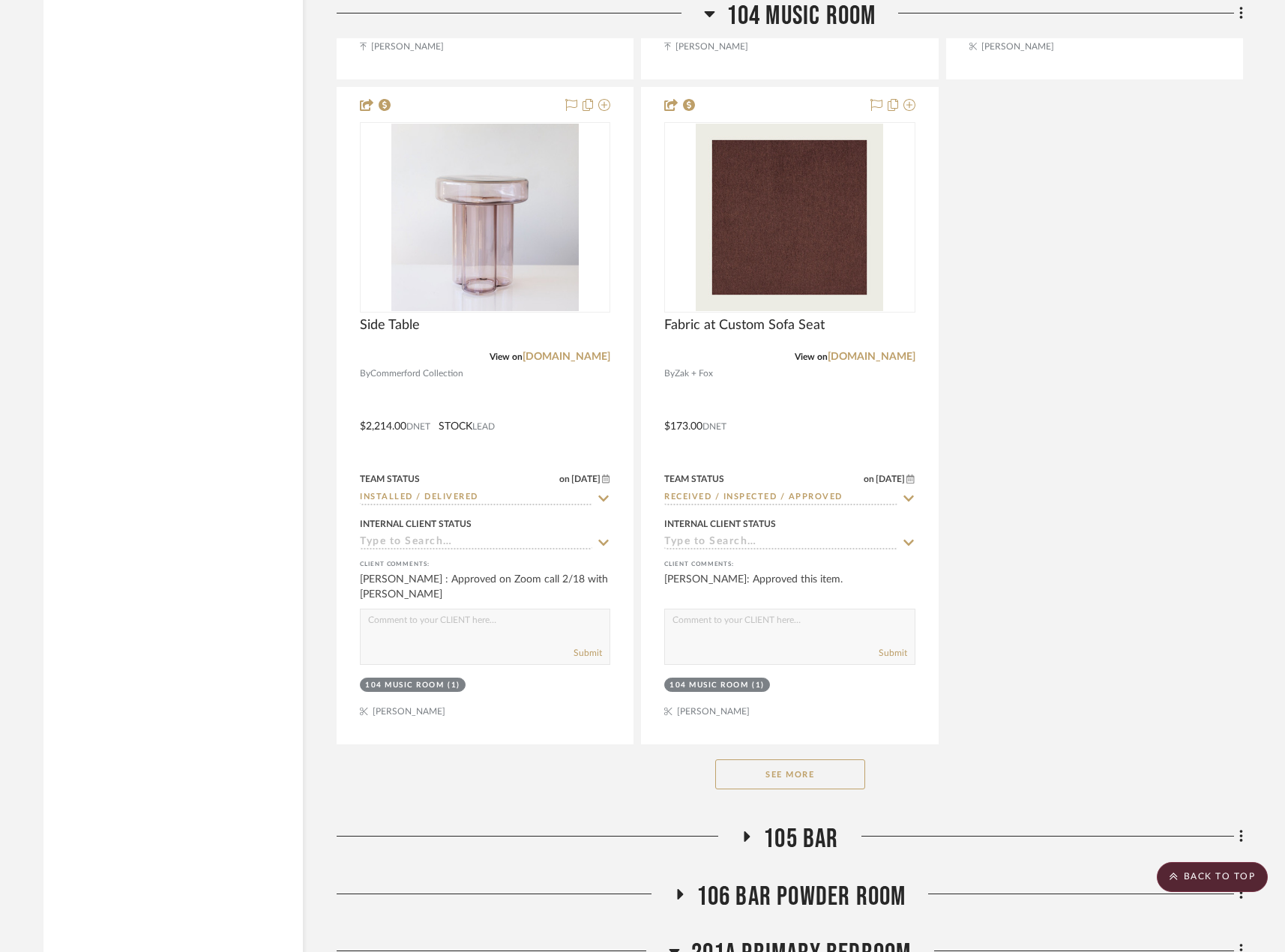
scroll to position [18510, 0]
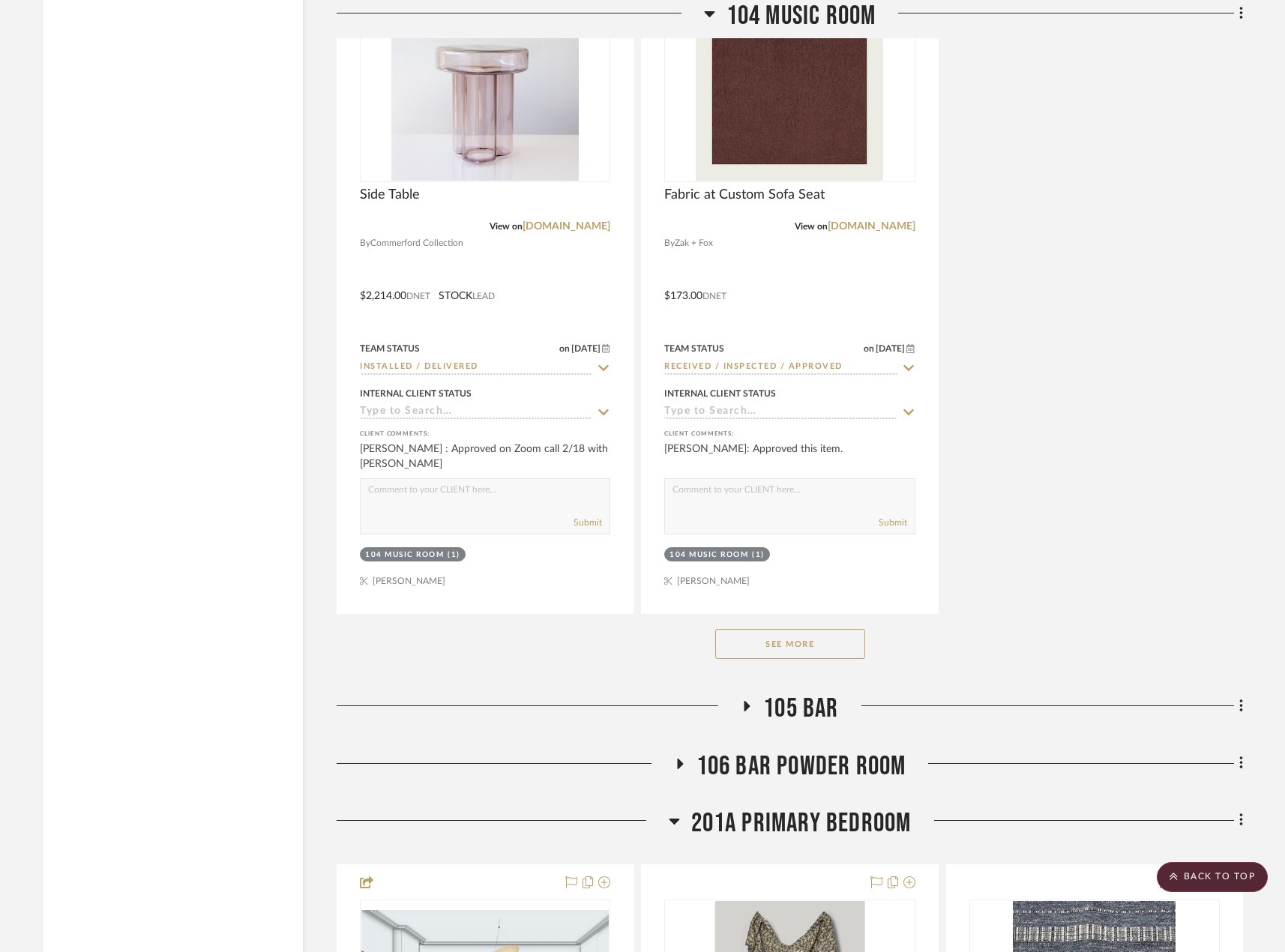
click at [766, 636] on button "See More" at bounding box center [790, 644] width 150 height 30
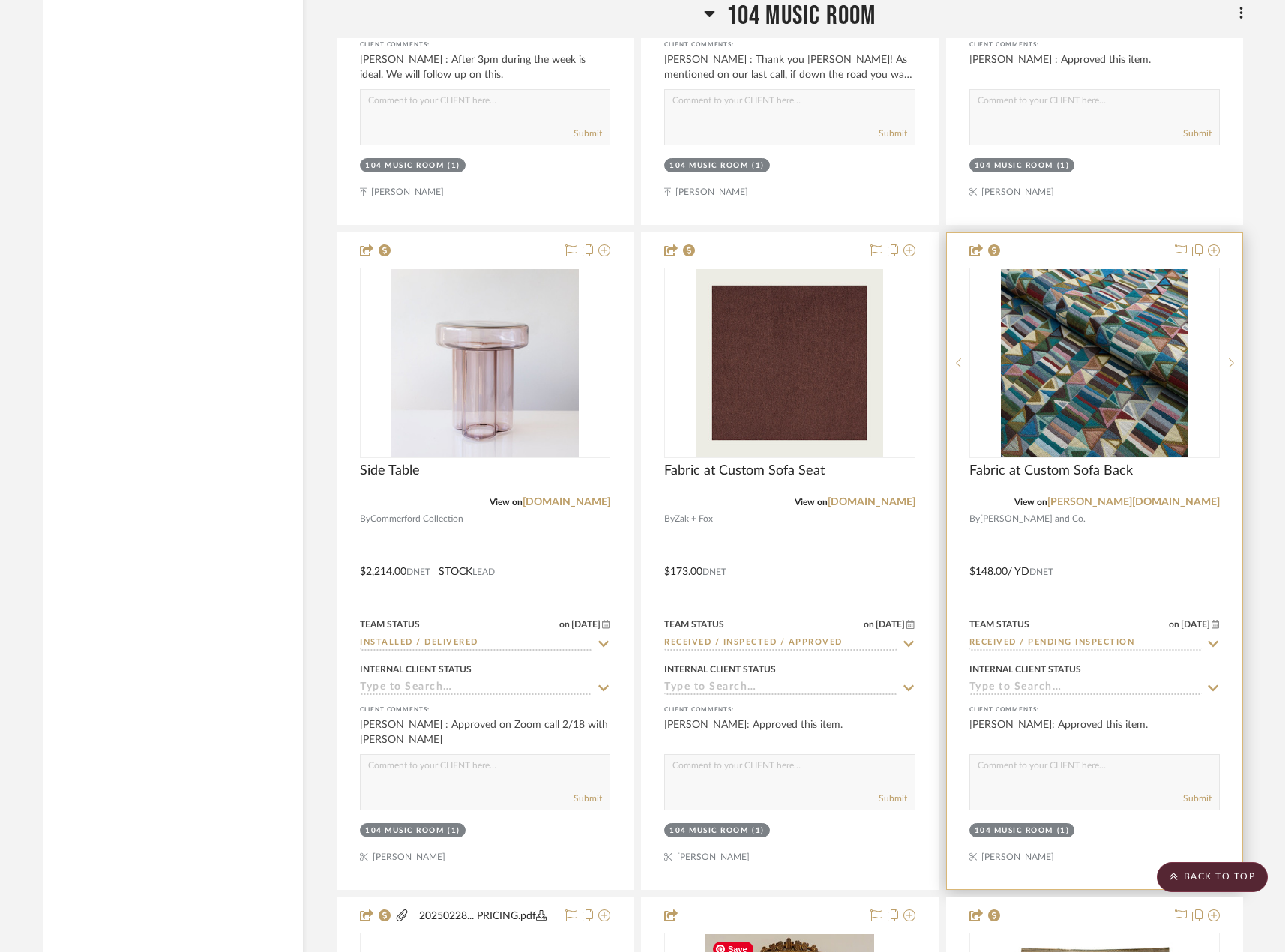
scroll to position [18285, 0]
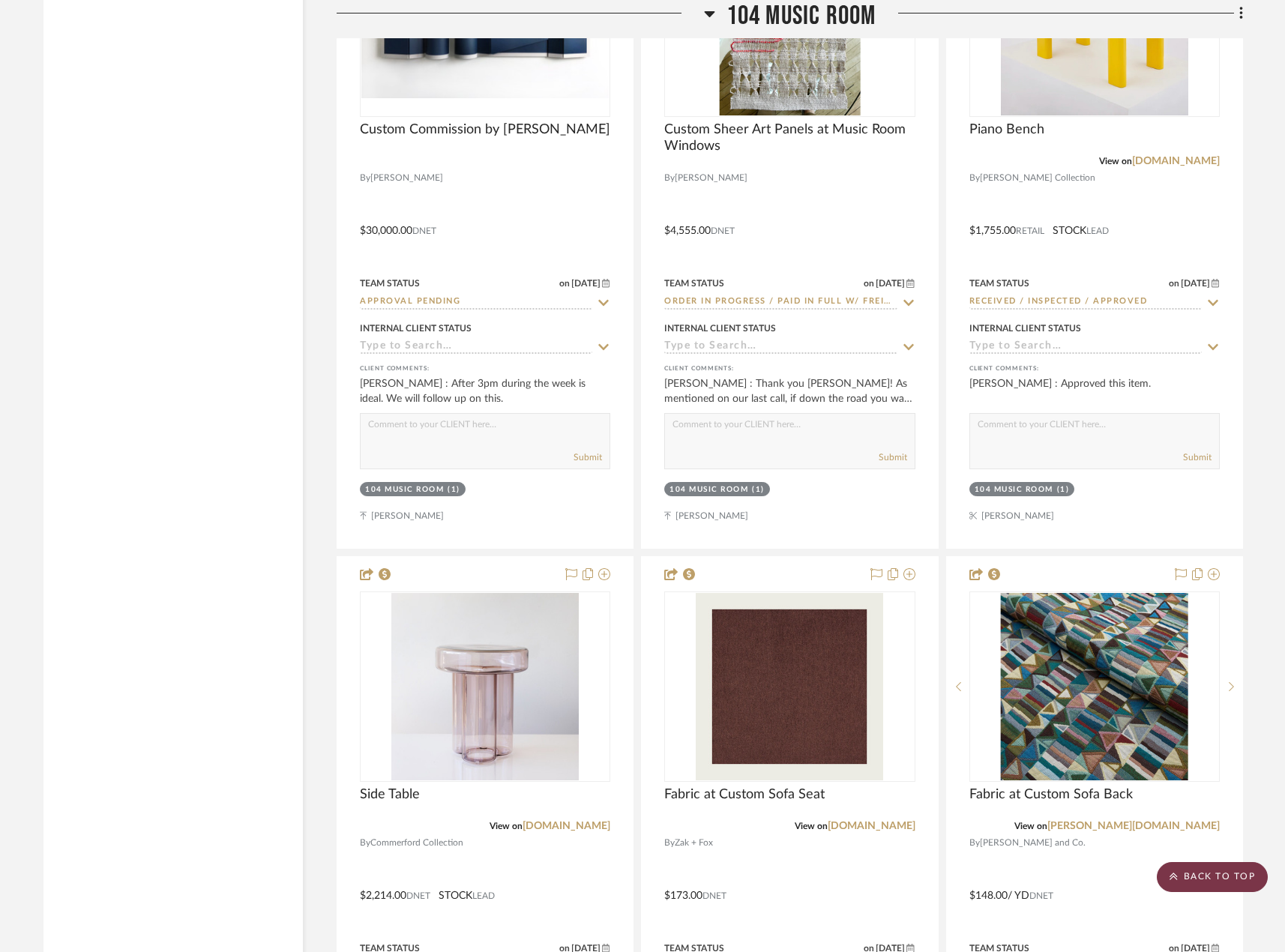
click at [1174, 862] on scroll-to-top-button "BACK TO TOP" at bounding box center [1212, 877] width 111 height 30
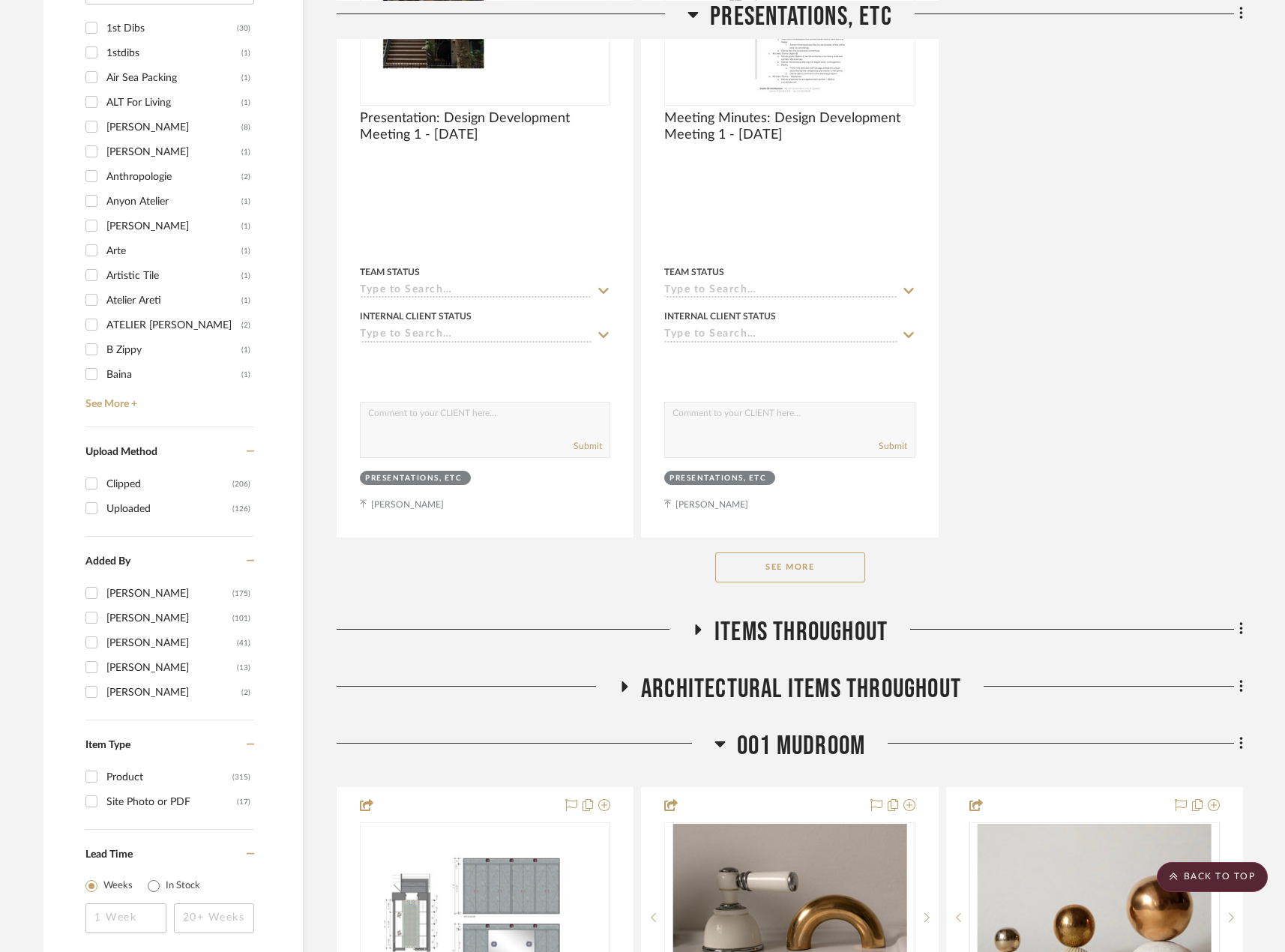
scroll to position [2174, 0]
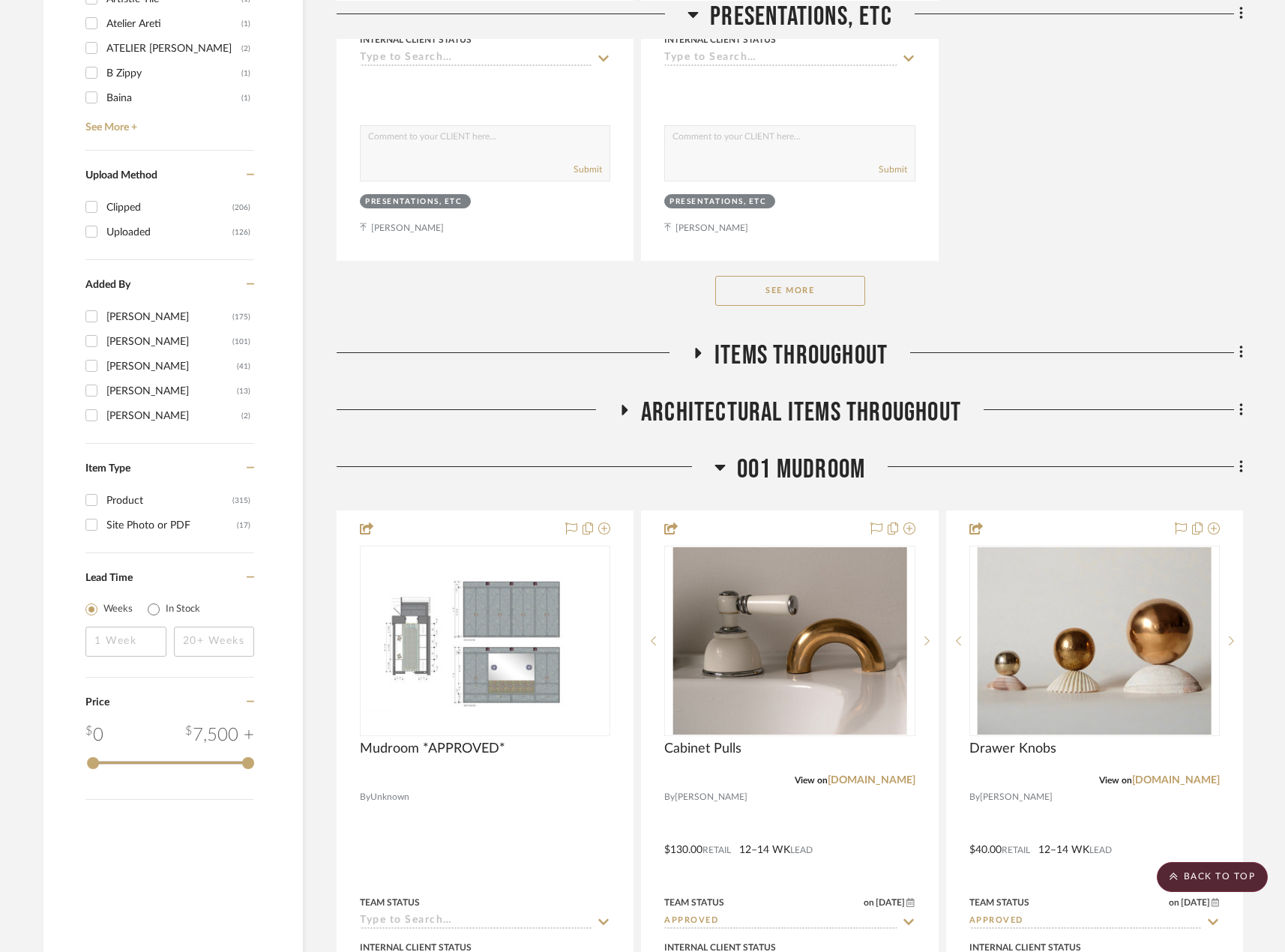
click at [833, 350] on span "Items Throughout" at bounding box center [801, 355] width 173 height 32
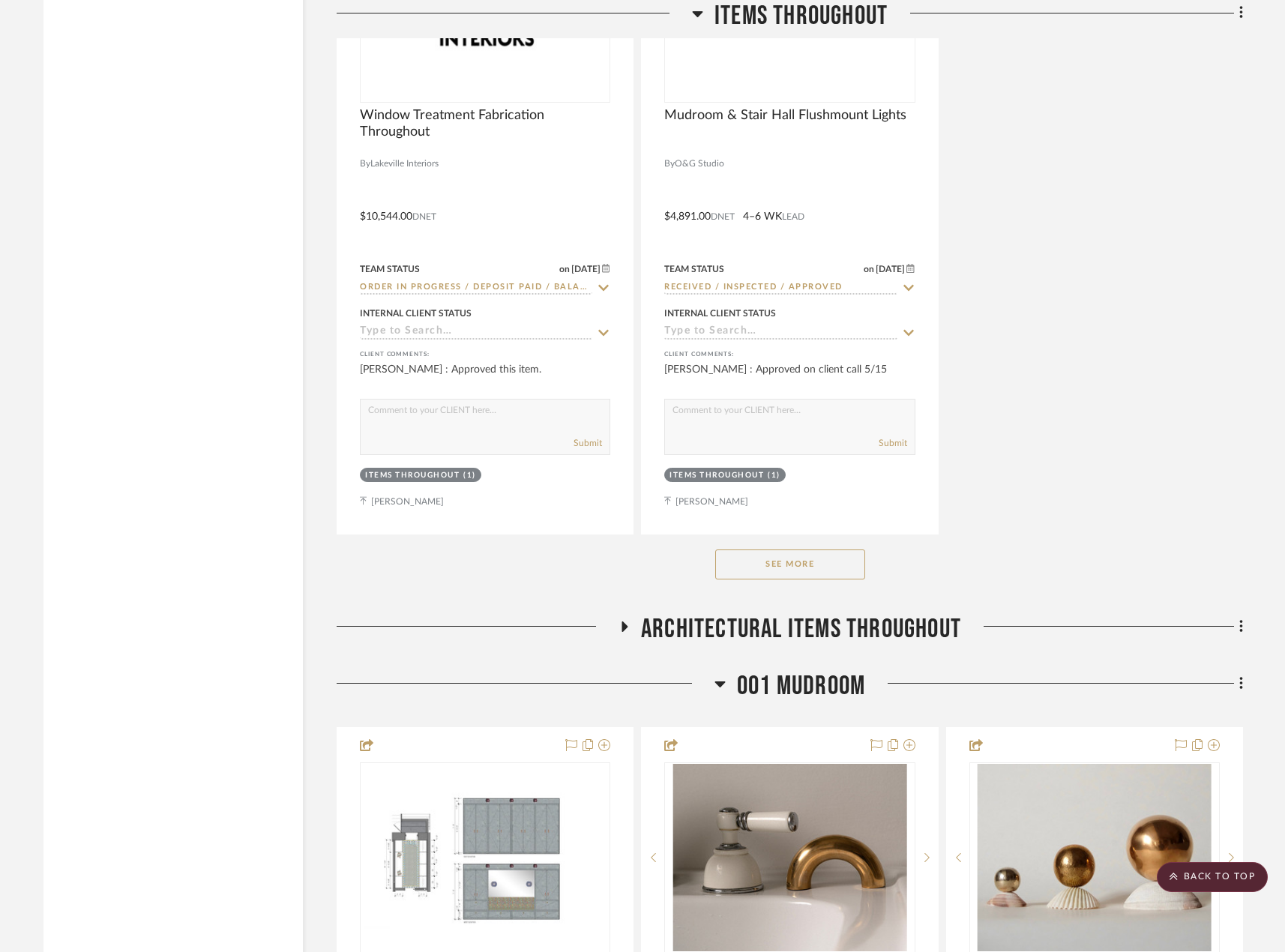
scroll to position [4047, 0]
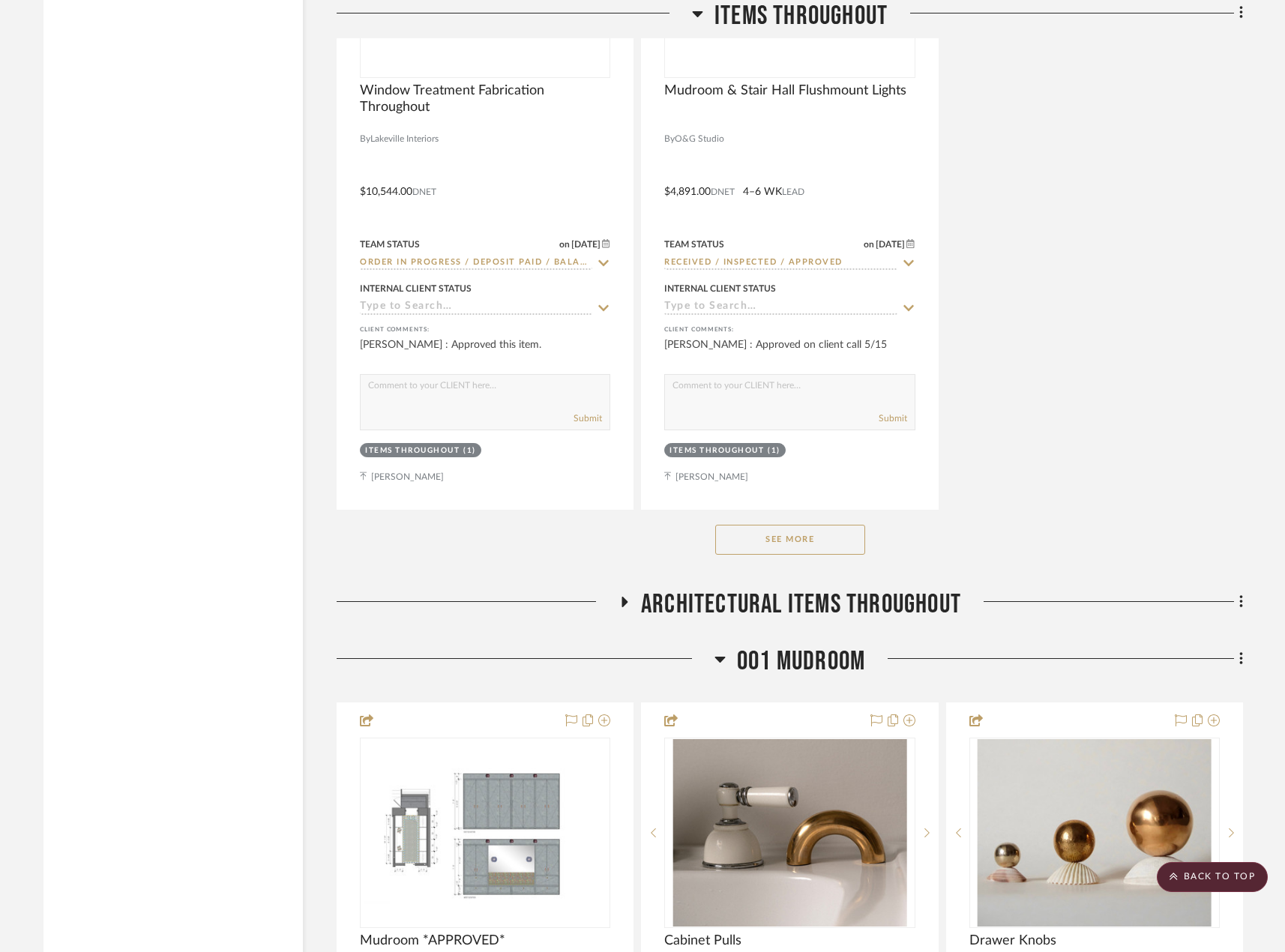
click at [821, 513] on div "See More" at bounding box center [790, 540] width 907 height 60
click at [832, 538] on button "See More" at bounding box center [790, 540] width 150 height 30
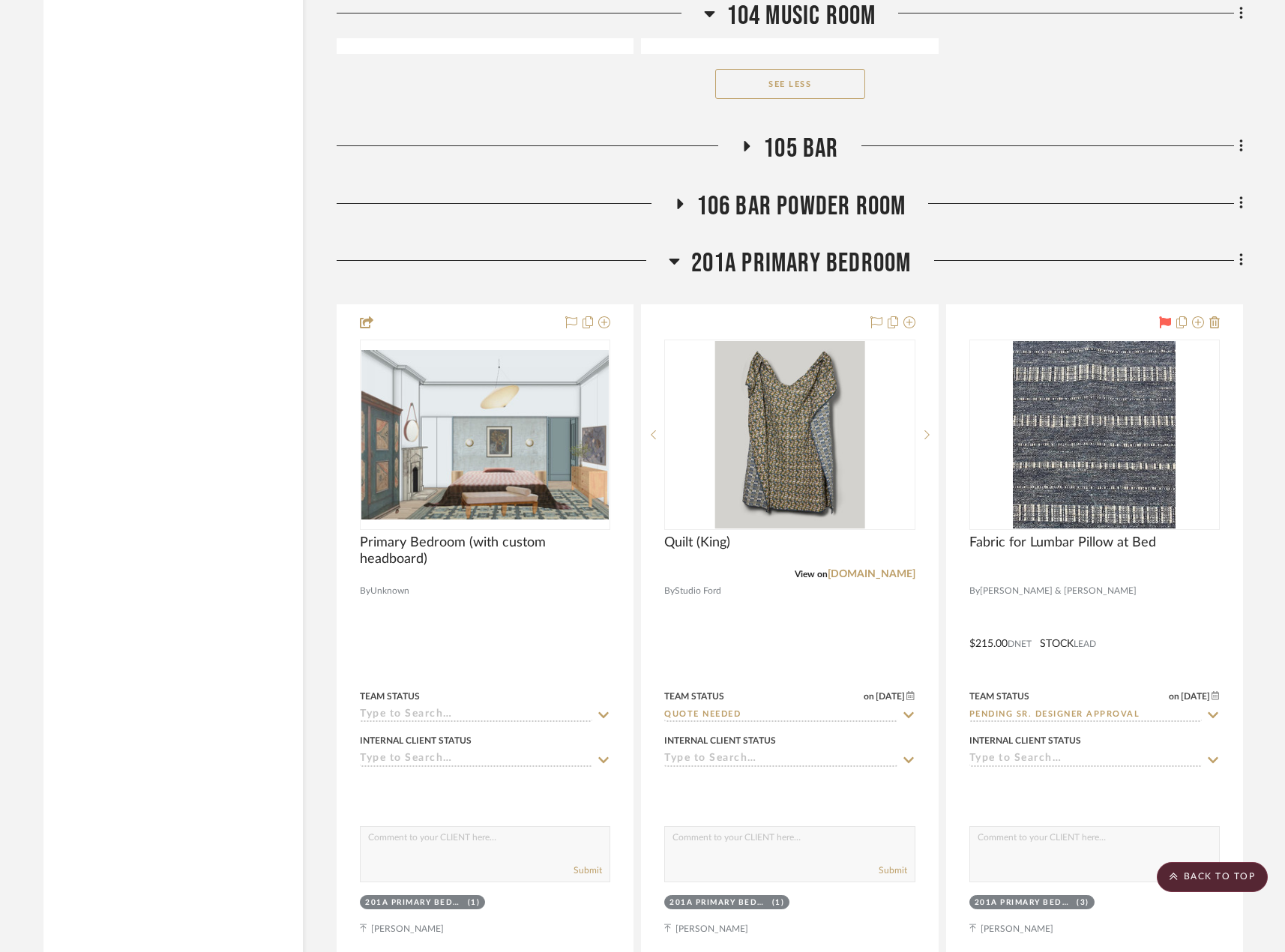
scroll to position [26453, 0]
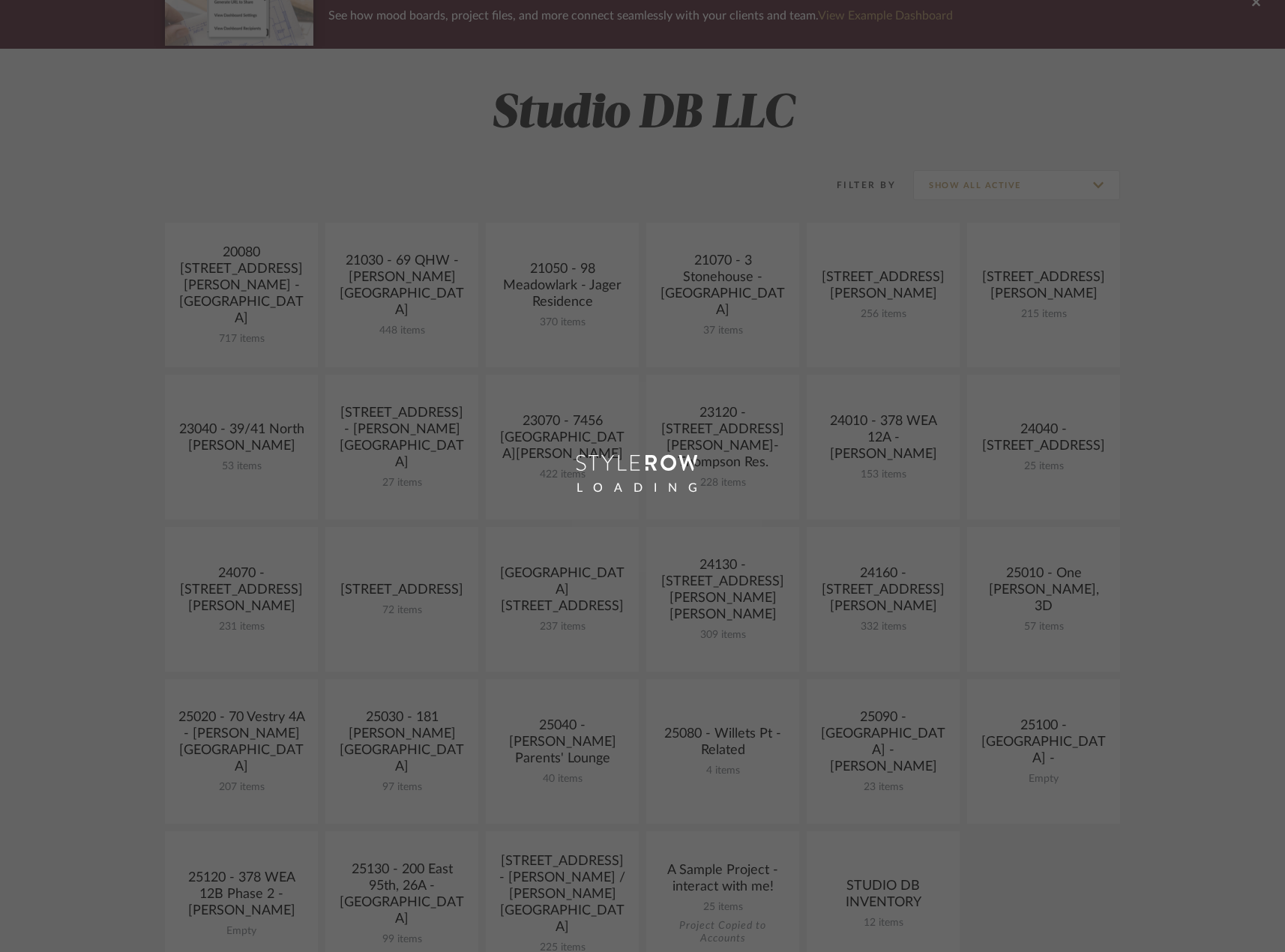
scroll to position [225, 0]
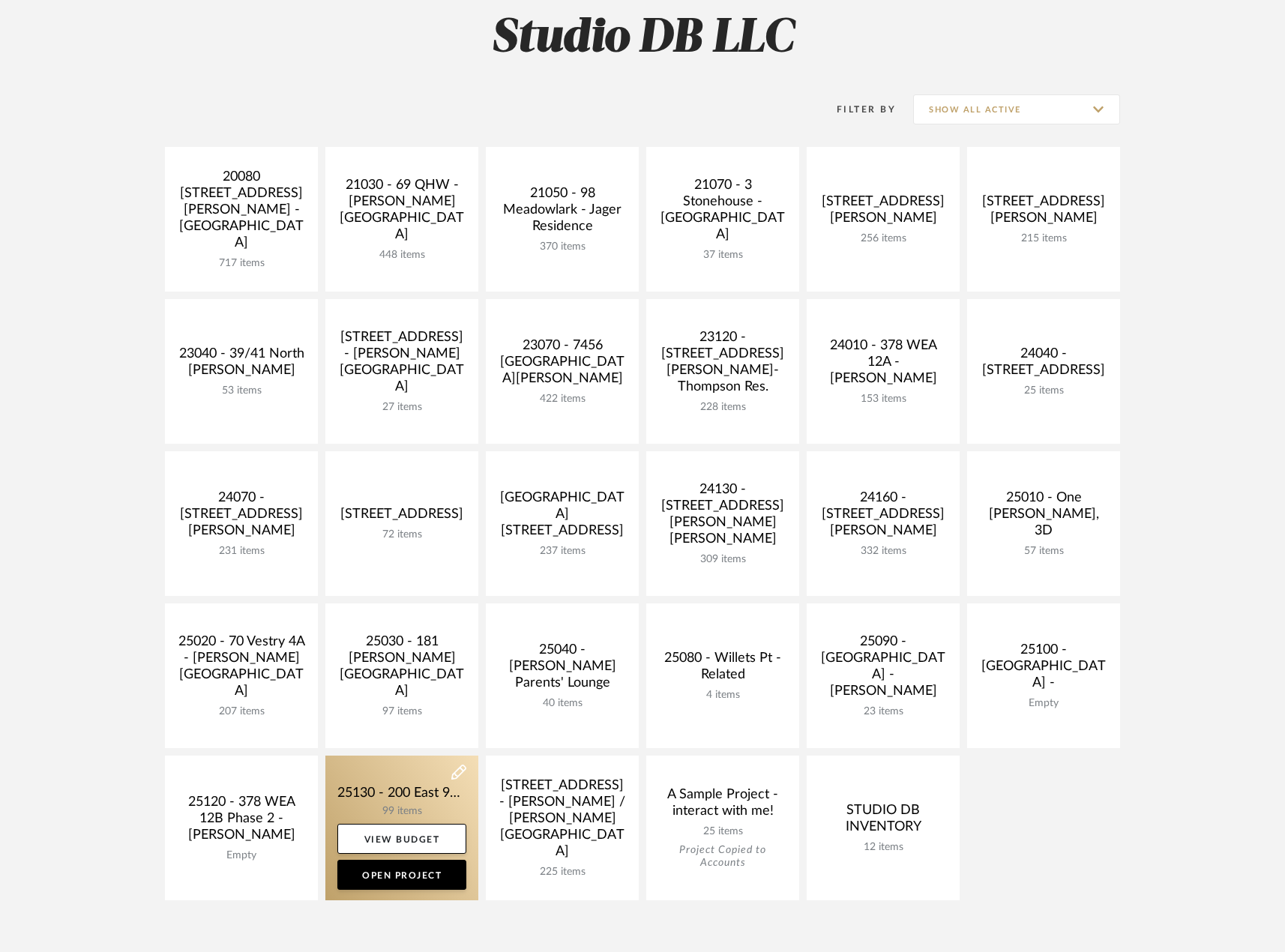
click at [427, 810] on link at bounding box center [402, 828] width 153 height 145
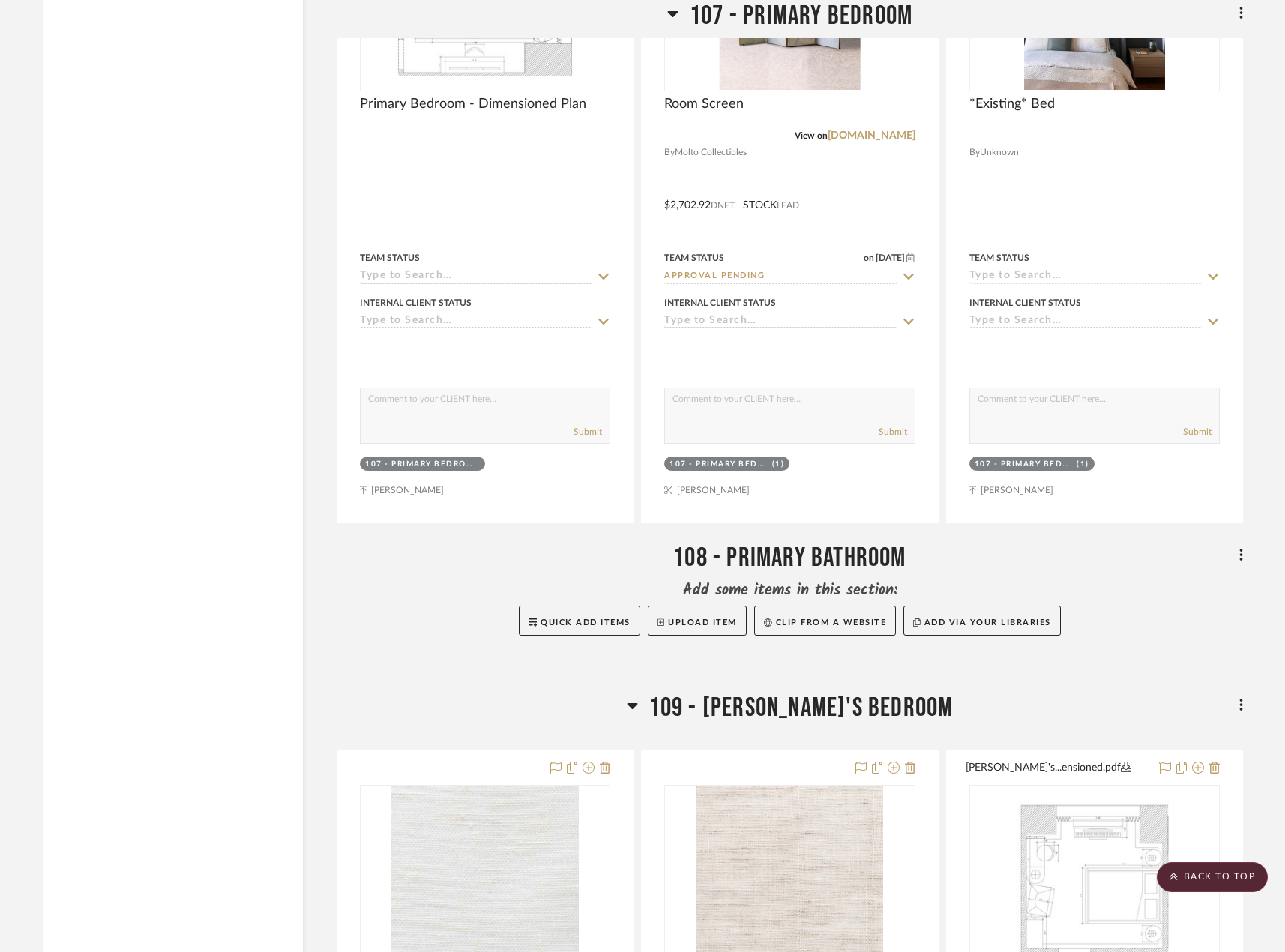
scroll to position [14088, 0]
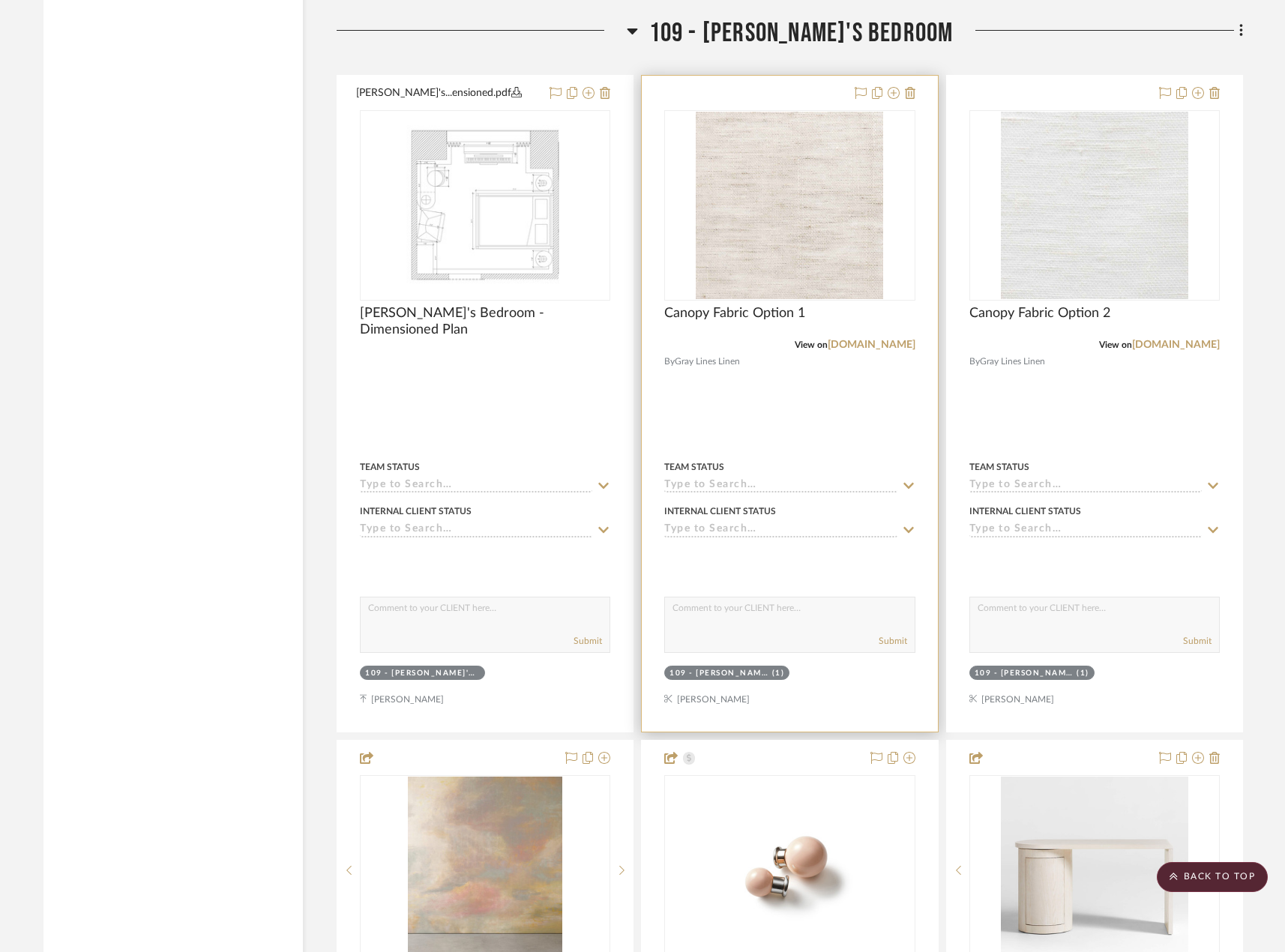
click at [911, 419] on div at bounding box center [789, 403] width 296 height 656
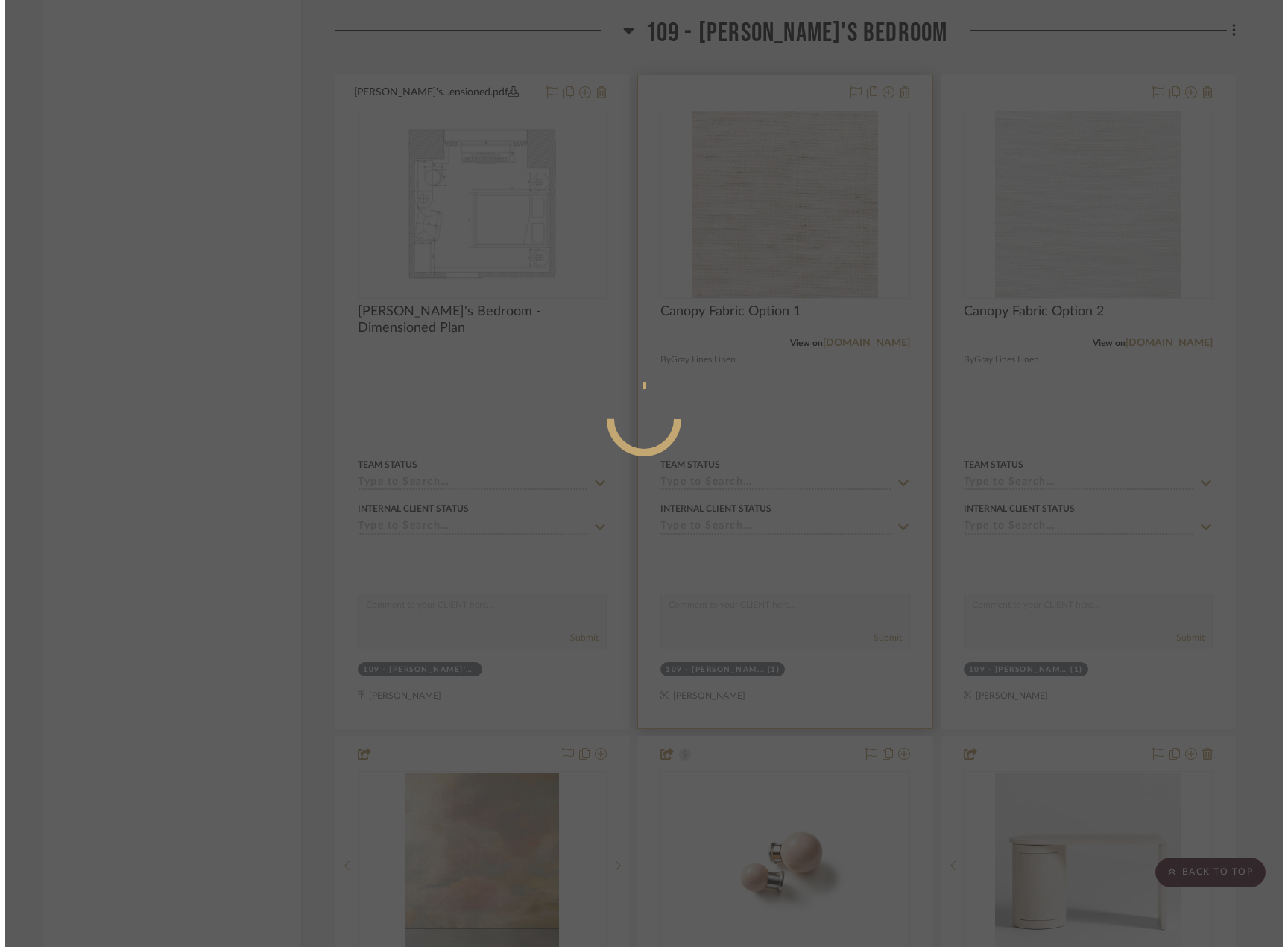
scroll to position [0, 0]
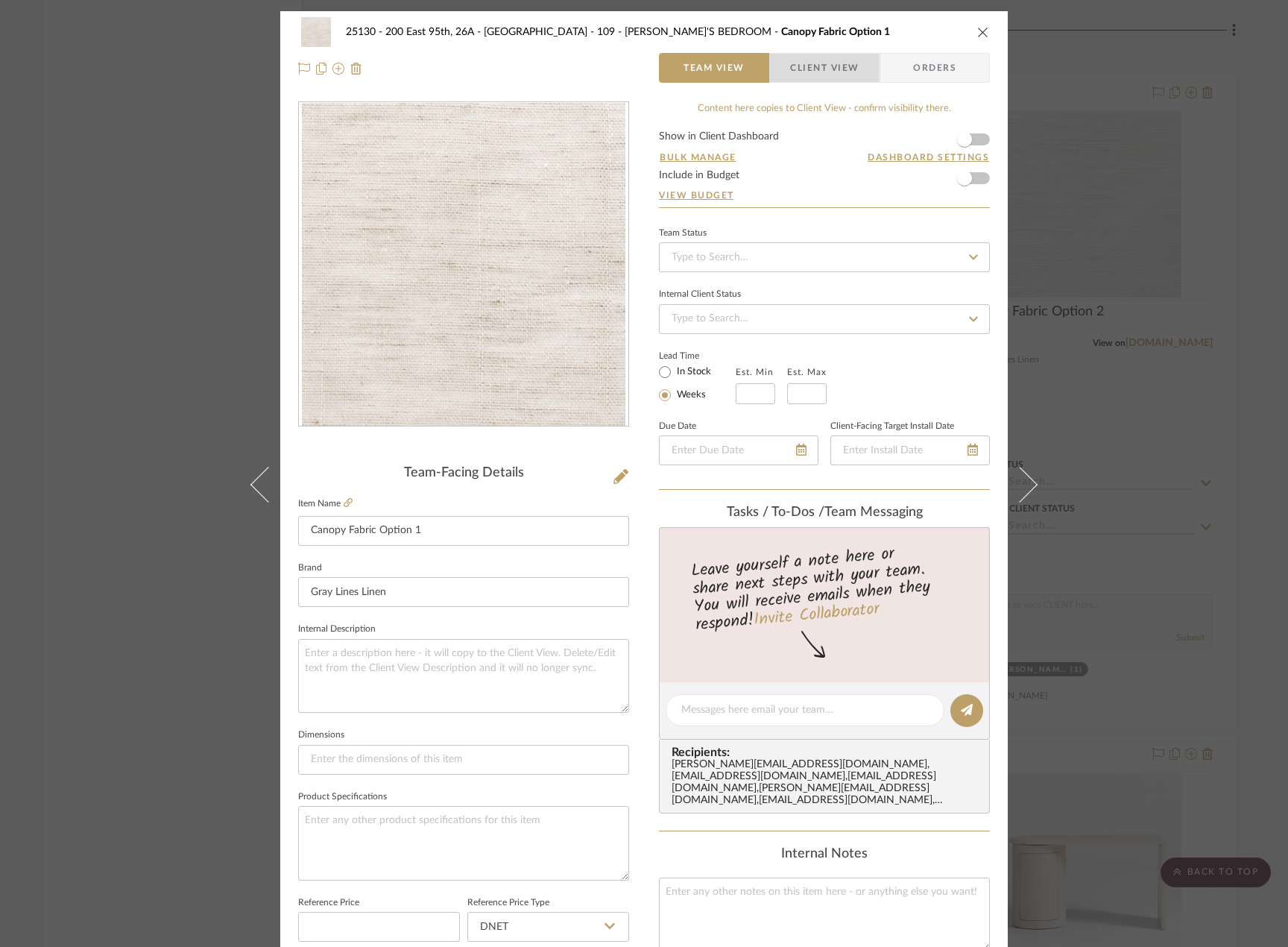
click at [862, 78] on span "Client View" at bounding box center [824, 68] width 109 height 30
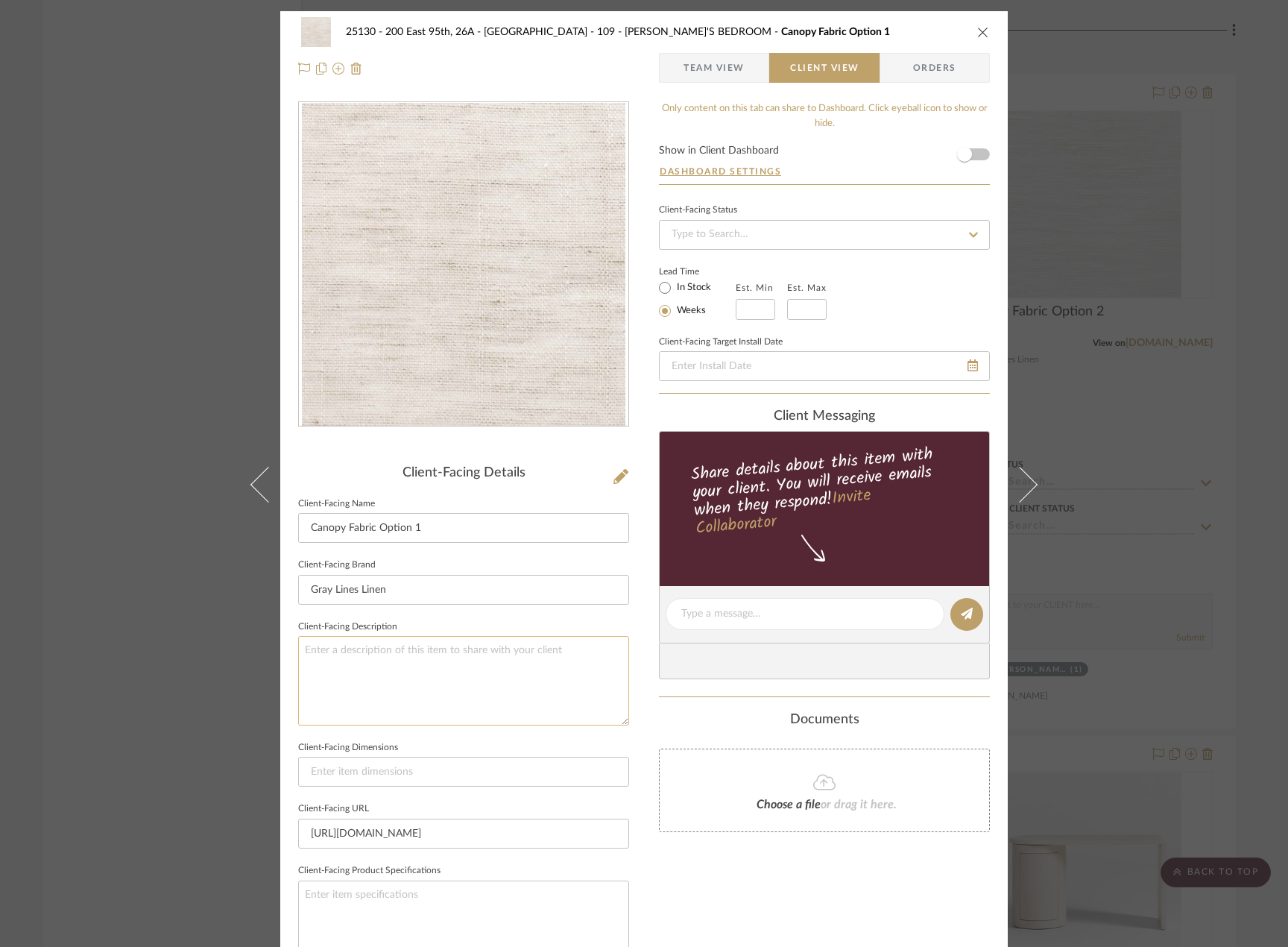
click at [355, 644] on textarea at bounding box center [463, 680] width 331 height 89
type textarea "Qty. || Description: Open Weave Sheer Linen by Gray Lines Linen || Color: 31 - …"
click at [528, 687] on textarea "Qty. || Description: Open Weave Sheer Linen by Gray Lines Linen || Color: 31 - …" at bounding box center [463, 680] width 331 height 89
click at [689, 60] on span "Team View" at bounding box center [714, 68] width 61 height 30
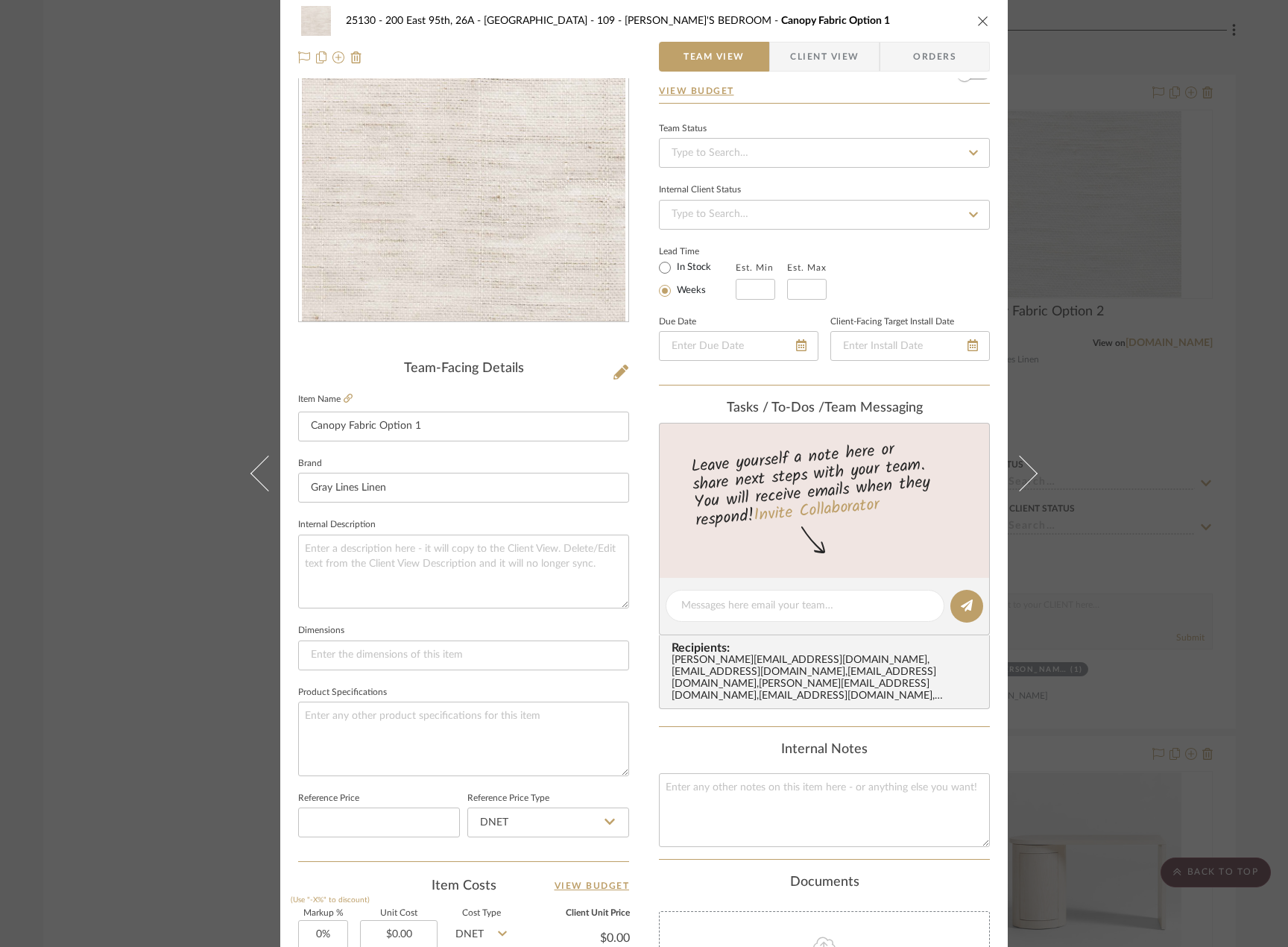
scroll to position [441, 0]
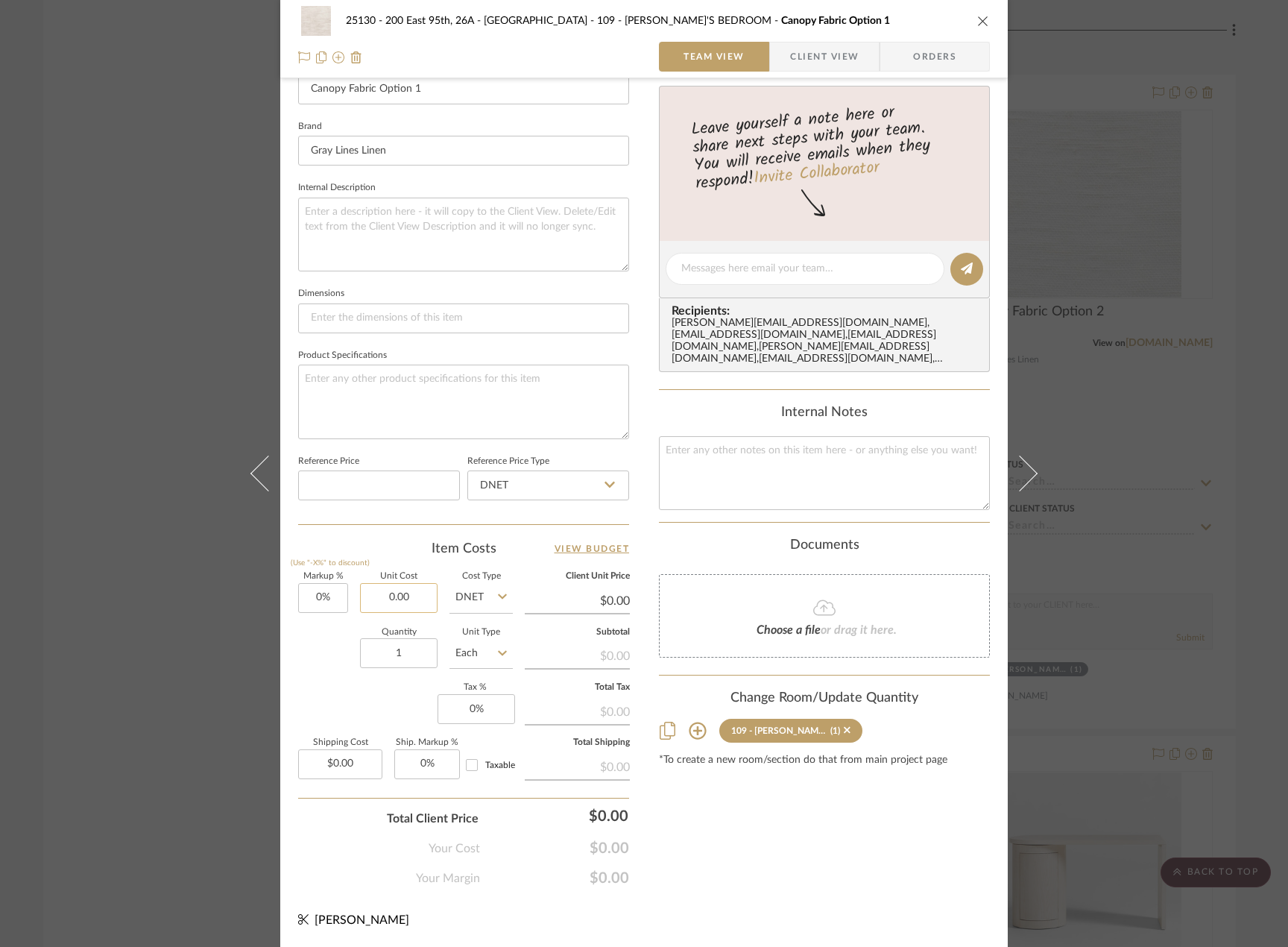
click at [378, 583] on input "0.00" at bounding box center [398, 598] width 78 height 30
type input "$17.99"
click at [415, 648] on input "1" at bounding box center [398, 653] width 78 height 30
type input "$17.99"
type input "13"
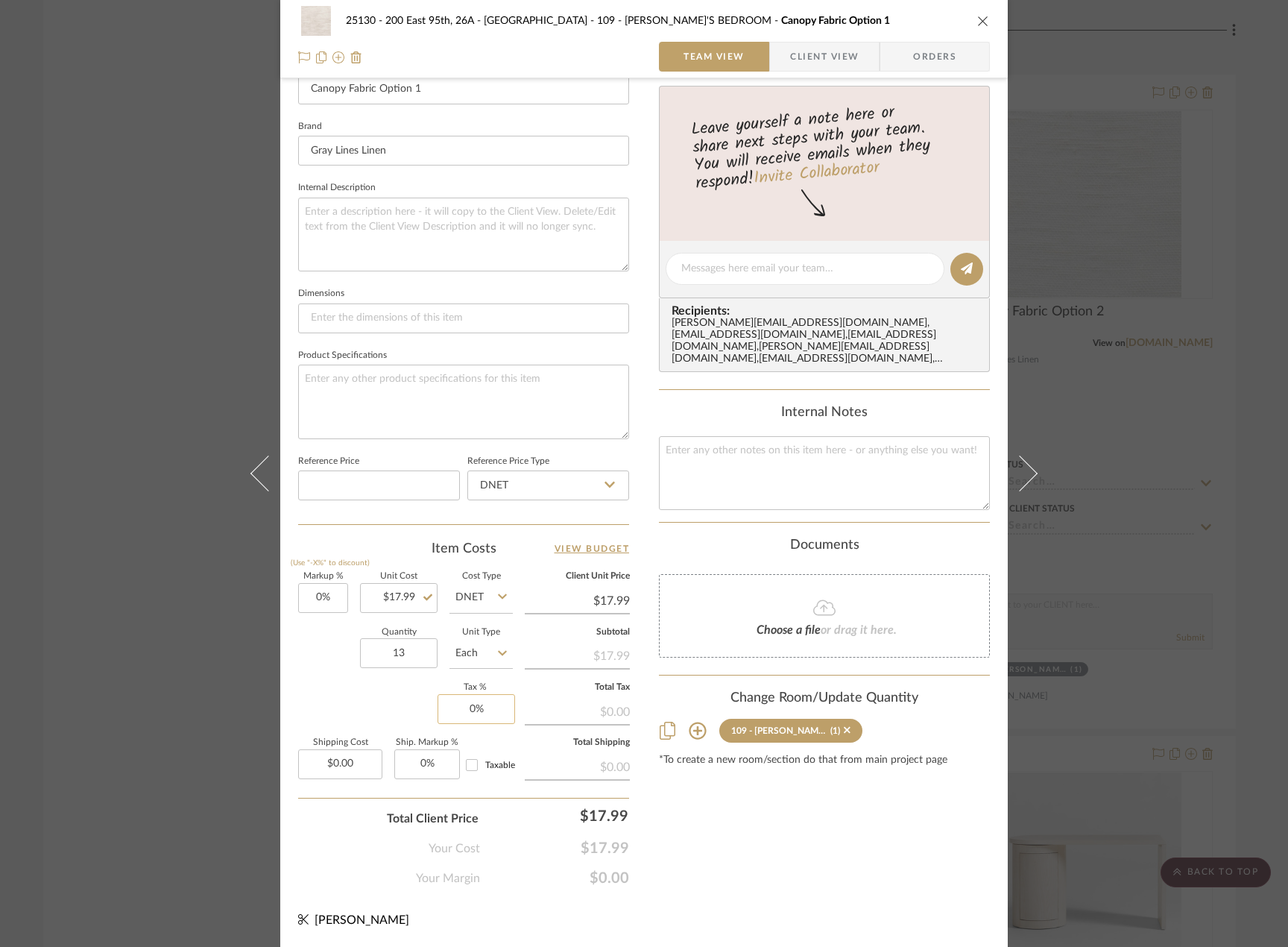
type input "0"
click at [489, 702] on input "0" at bounding box center [476, 709] width 78 height 30
type input "8.875%"
click at [350, 752] on input "0.00" at bounding box center [339, 764] width 84 height 30
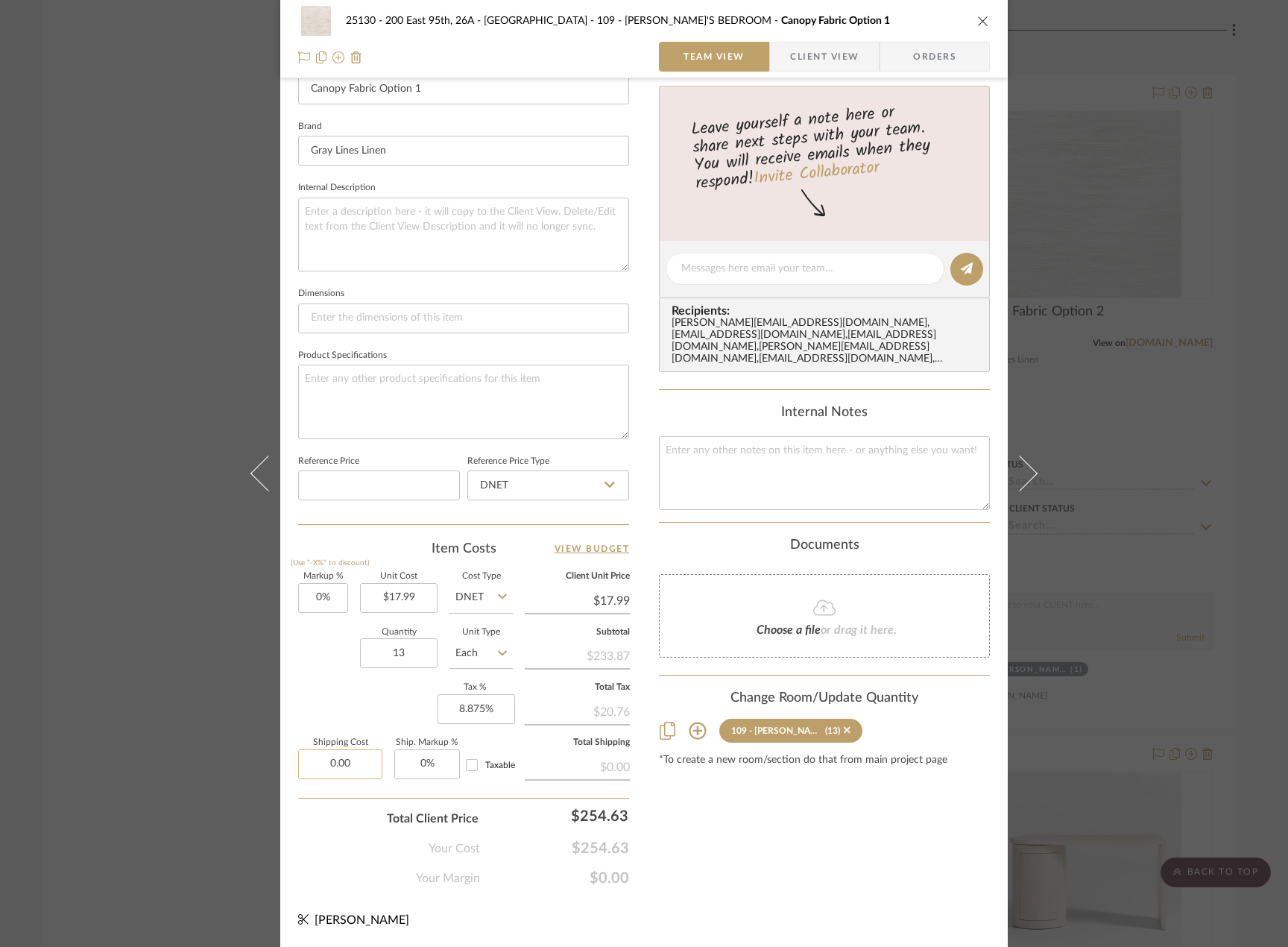
click at [350, 767] on input "0.00" at bounding box center [339, 764] width 84 height 30
click at [357, 757] on input "0.00" at bounding box center [339, 764] width 84 height 30
click at [357, 756] on input "0.00" at bounding box center [339, 764] width 84 height 30
type input "$65.10"
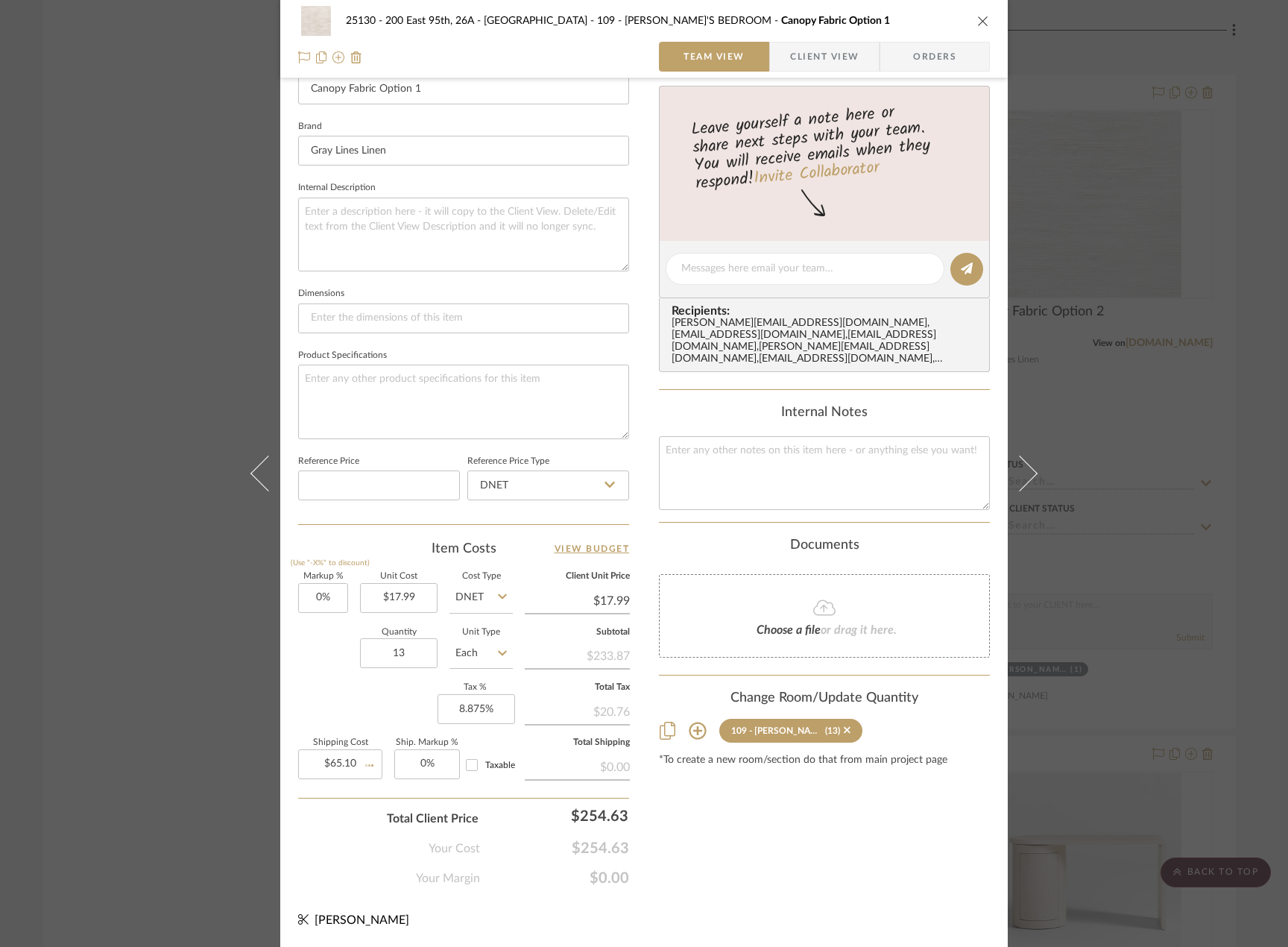
click at [812, 879] on div "Content here copies to Client View - confirm visibility there. Show in Client D…" at bounding box center [825, 273] width 331 height 1227
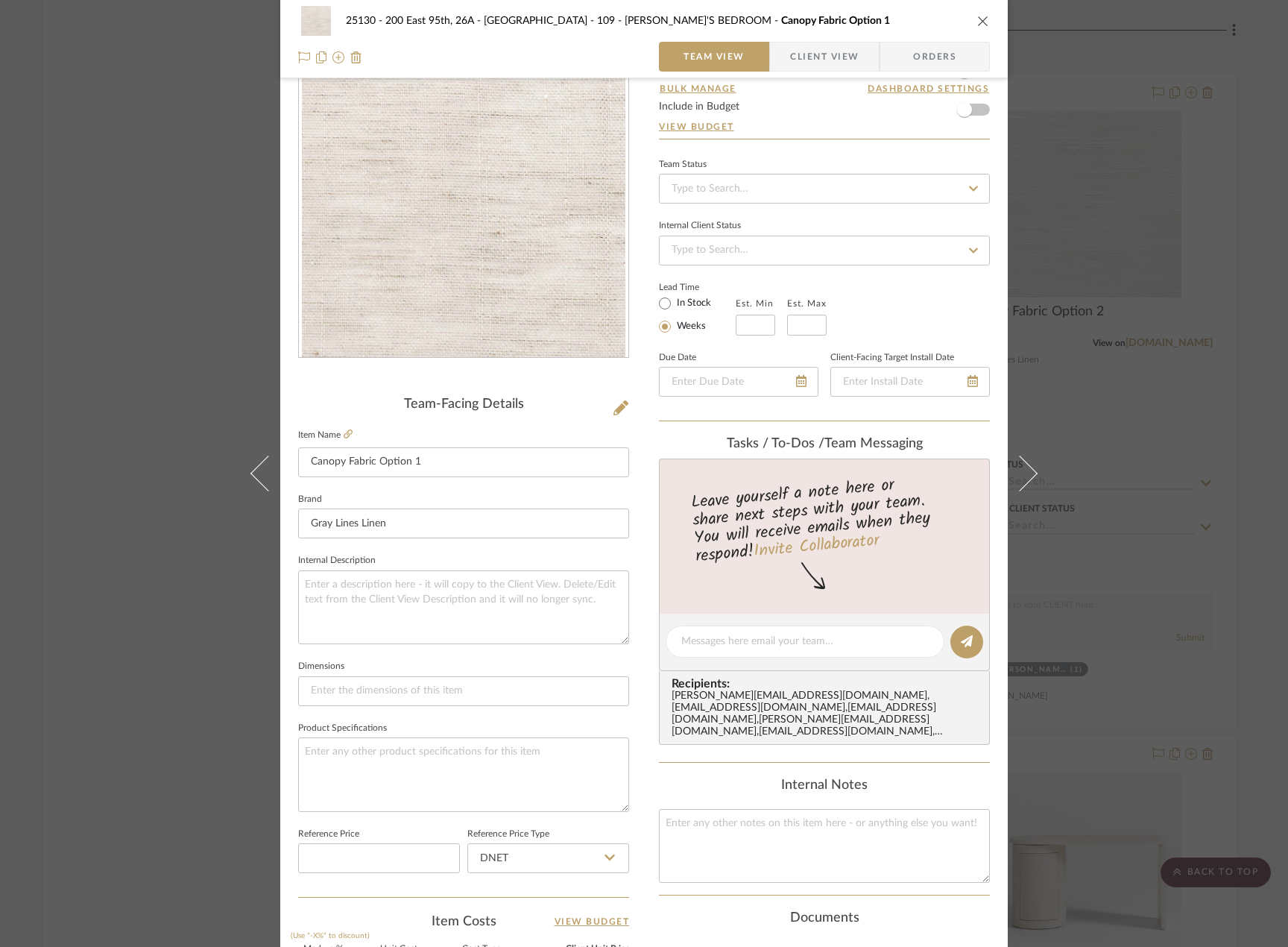
scroll to position [0, 0]
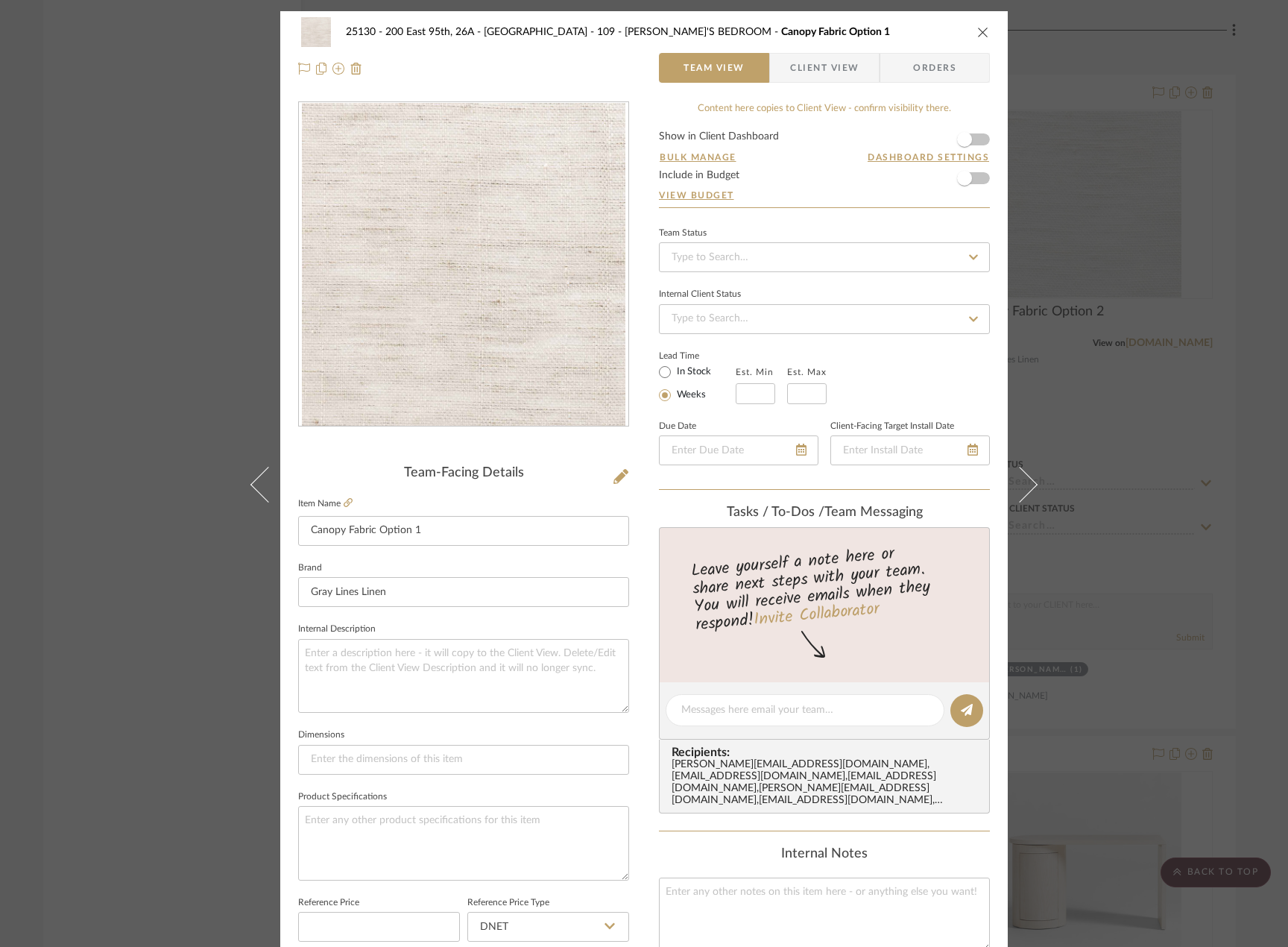
click at [675, 368] on label "In Stock" at bounding box center [693, 372] width 38 height 13
click at [674, 368] on input "In Stock" at bounding box center [665, 372] width 18 height 18
radio input "true"
click at [780, 65] on span "button" at bounding box center [780, 68] width 20 height 30
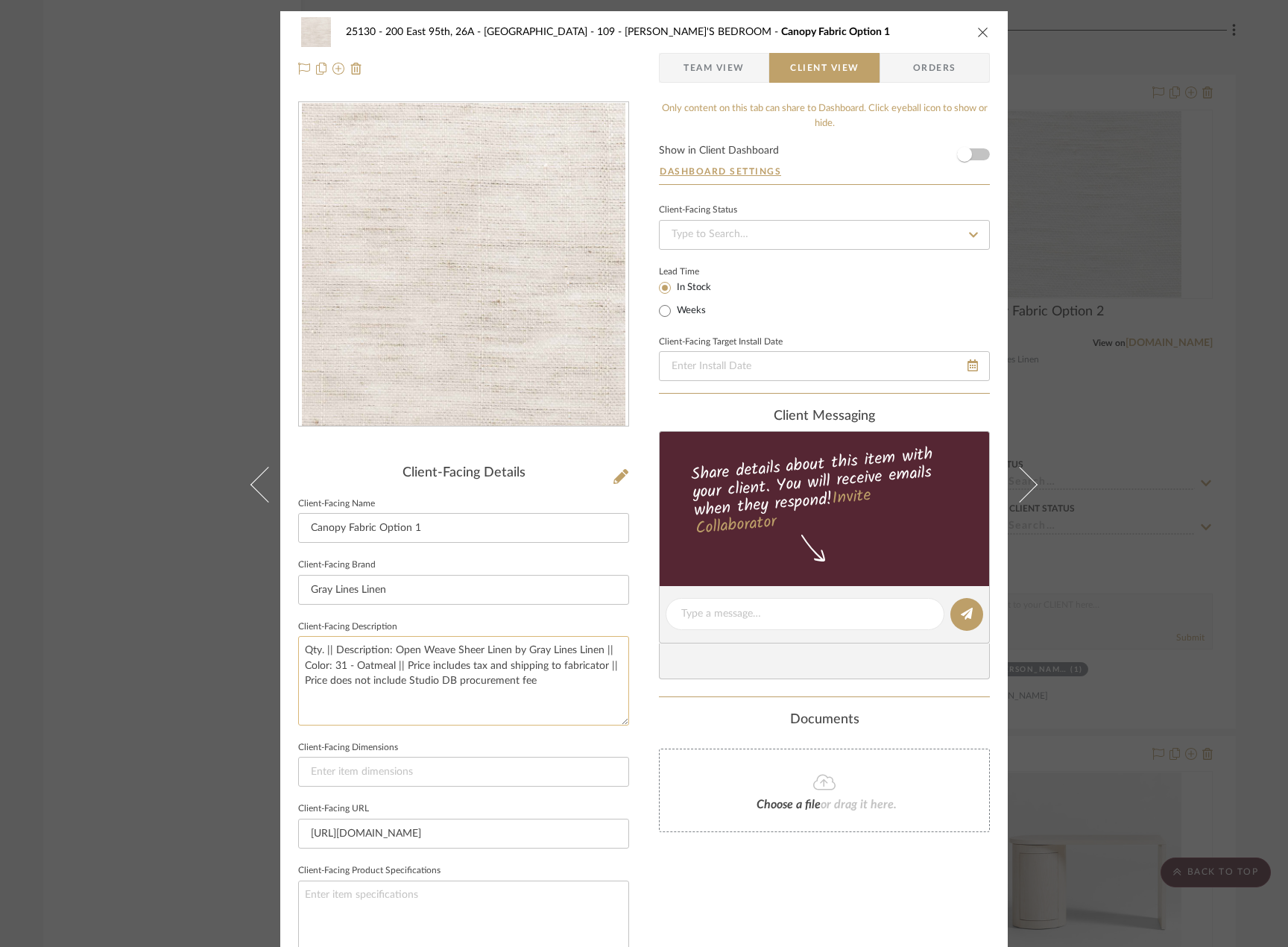
click at [320, 648] on textarea "Qty. || Description: Open Weave Sheer Linen by Gray Lines Linen || Color: 31 - …" at bounding box center [463, 680] width 331 height 89
type textarea "Qty. 13 Yds || Description: Open Weave Sheer Linen by Gray Lines Linen || Color…"
click at [427, 757] on input at bounding box center [463, 771] width 331 height 30
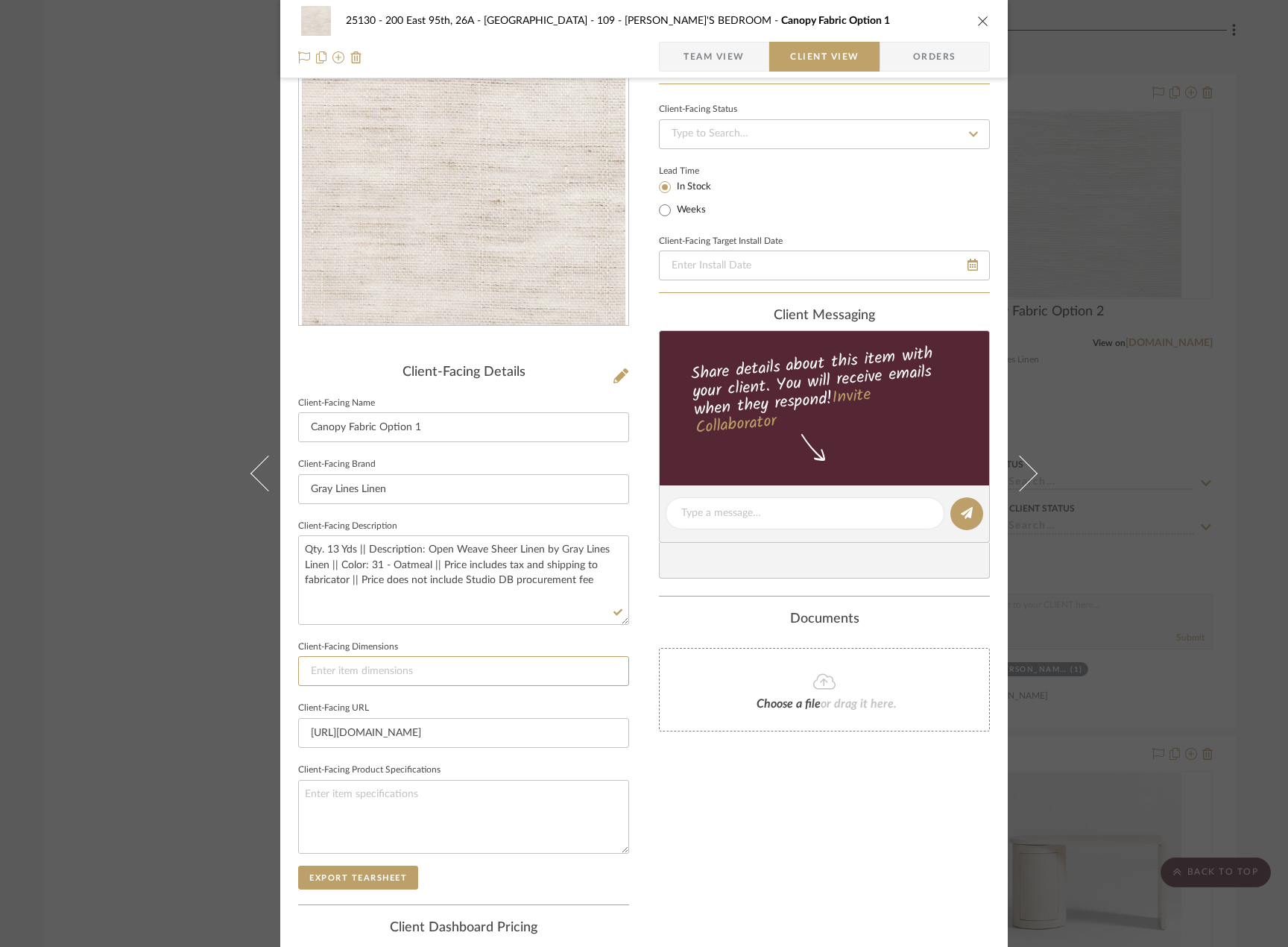
scroll to position [281, 0]
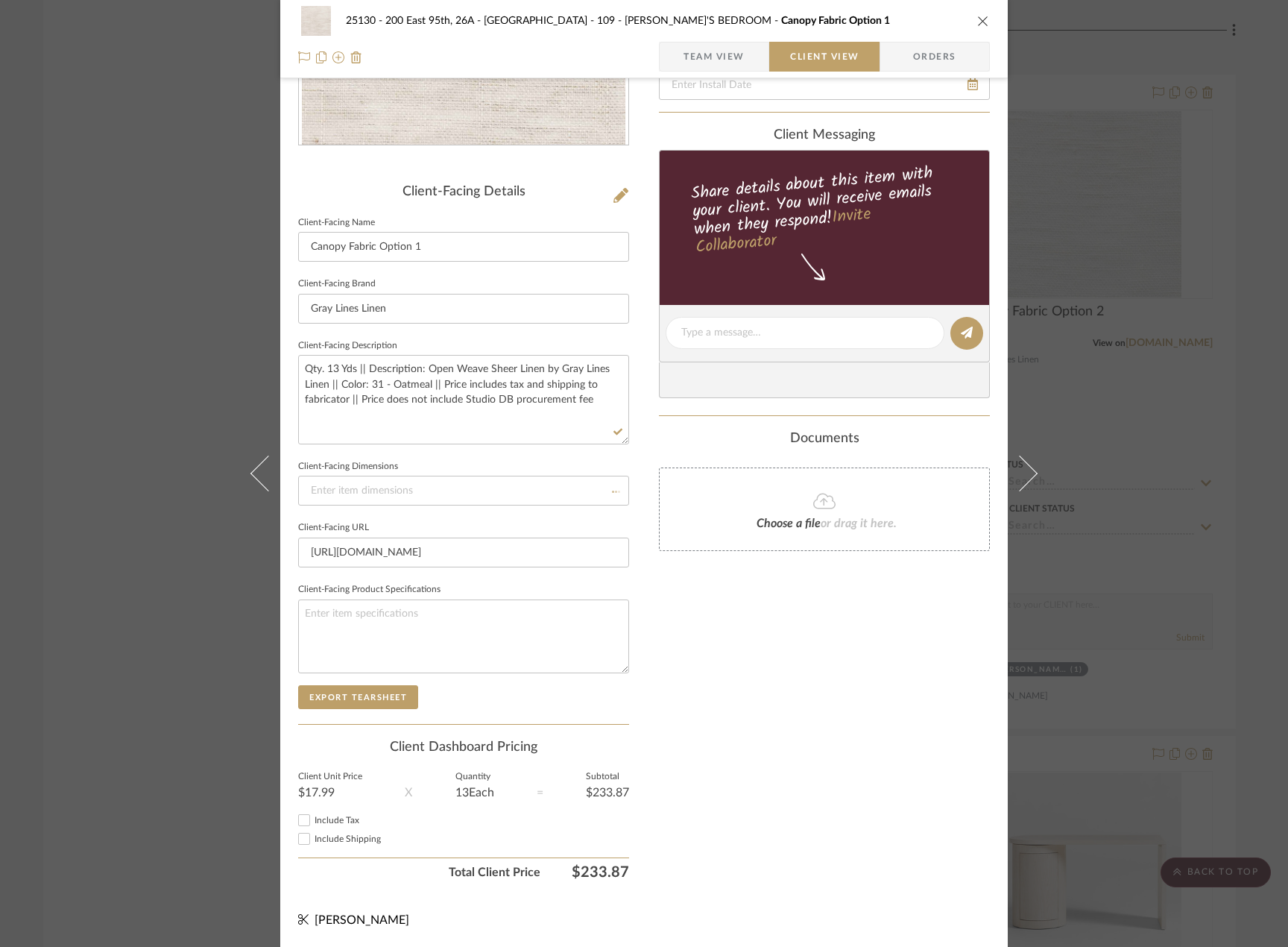
click at [317, 821] on span "Include Tax" at bounding box center [336, 819] width 45 height 9
click at [313, 821] on input "Include Tax" at bounding box center [304, 820] width 18 height 18
checkbox input "true"
drag, startPoint x: 329, startPoint y: 850, endPoint x: 328, endPoint y: 841, distance: 9.1
click at [328, 841] on div "Include Tax Include Shipping" at bounding box center [463, 830] width 331 height 40
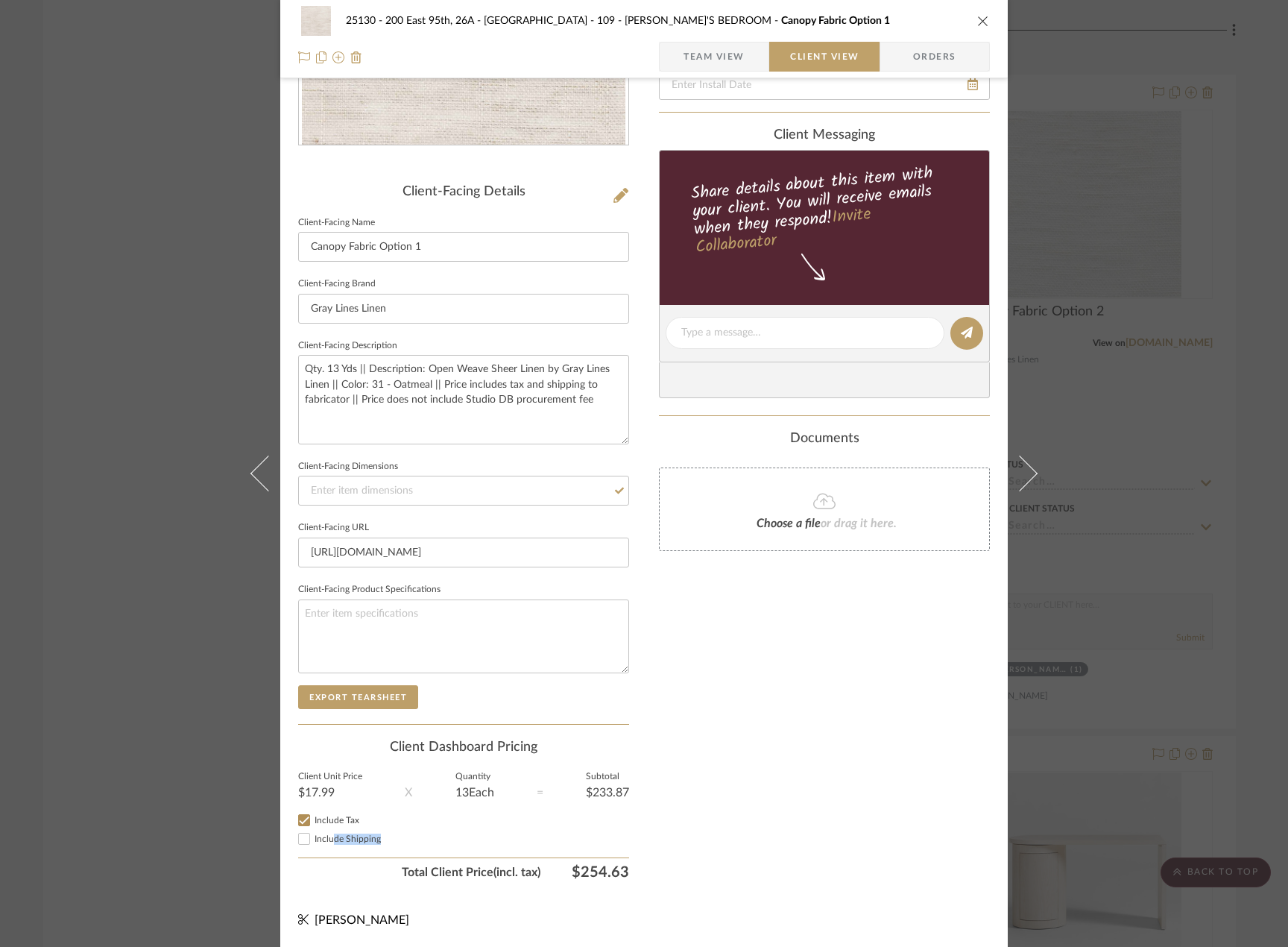
click at [329, 843] on span "Include Shipping" at bounding box center [347, 838] width 67 height 9
click at [313, 843] on input "Include Shipping" at bounding box center [304, 838] width 18 height 18
checkbox input "true"
click at [848, 844] on div "Only content on this tab can share to Dashboard. Click eyeball icon to show or …" at bounding box center [825, 354] width 331 height 1067
drag, startPoint x: 596, startPoint y: 401, endPoint x: 151, endPoint y: 348, distance: 448.1
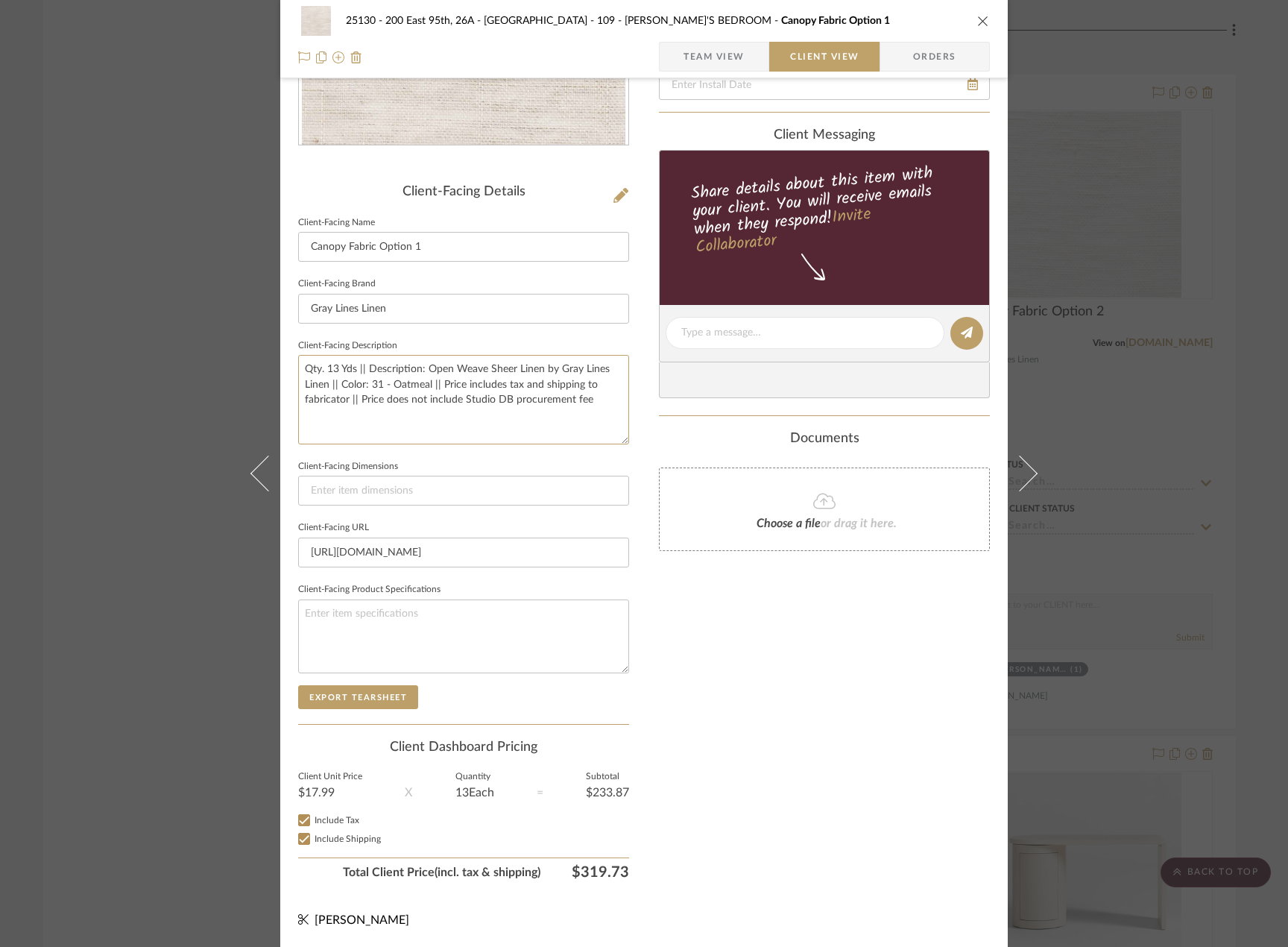
click at [151, 342] on div "25130 - 200 East 95th, 26A - Kosheleva 109 - ASTRID'S BEDROOM Canopy Fabric Opt…" at bounding box center [644, 474] width 1288 height 947
drag, startPoint x: 952, startPoint y: 798, endPoint x: 950, endPoint y: 786, distance: 12.2
click at [952, 792] on div "Only content on this tab can share to Dashboard. Click eyeball icon to show or …" at bounding box center [825, 354] width 331 height 1067
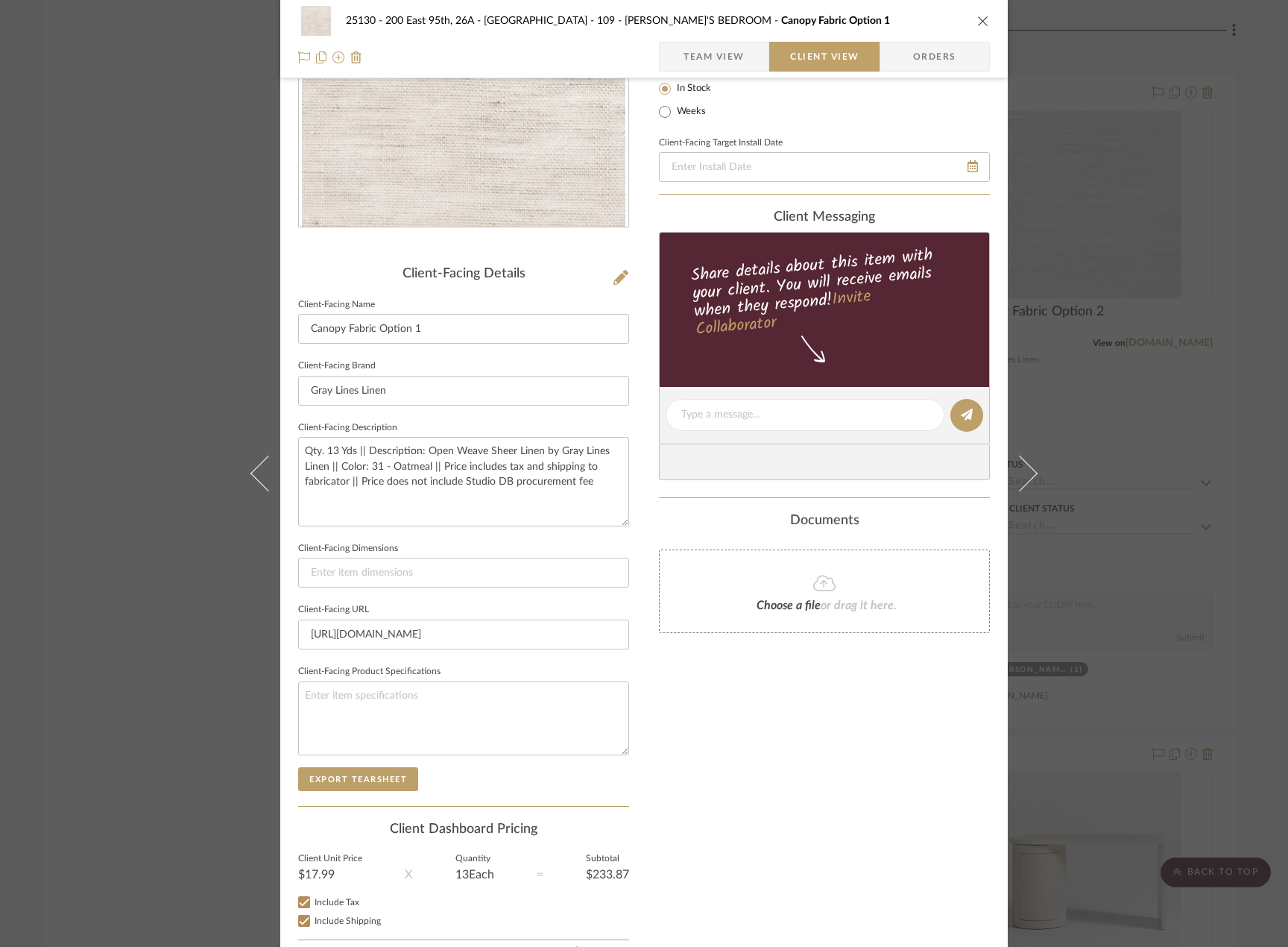
scroll to position [0, 0]
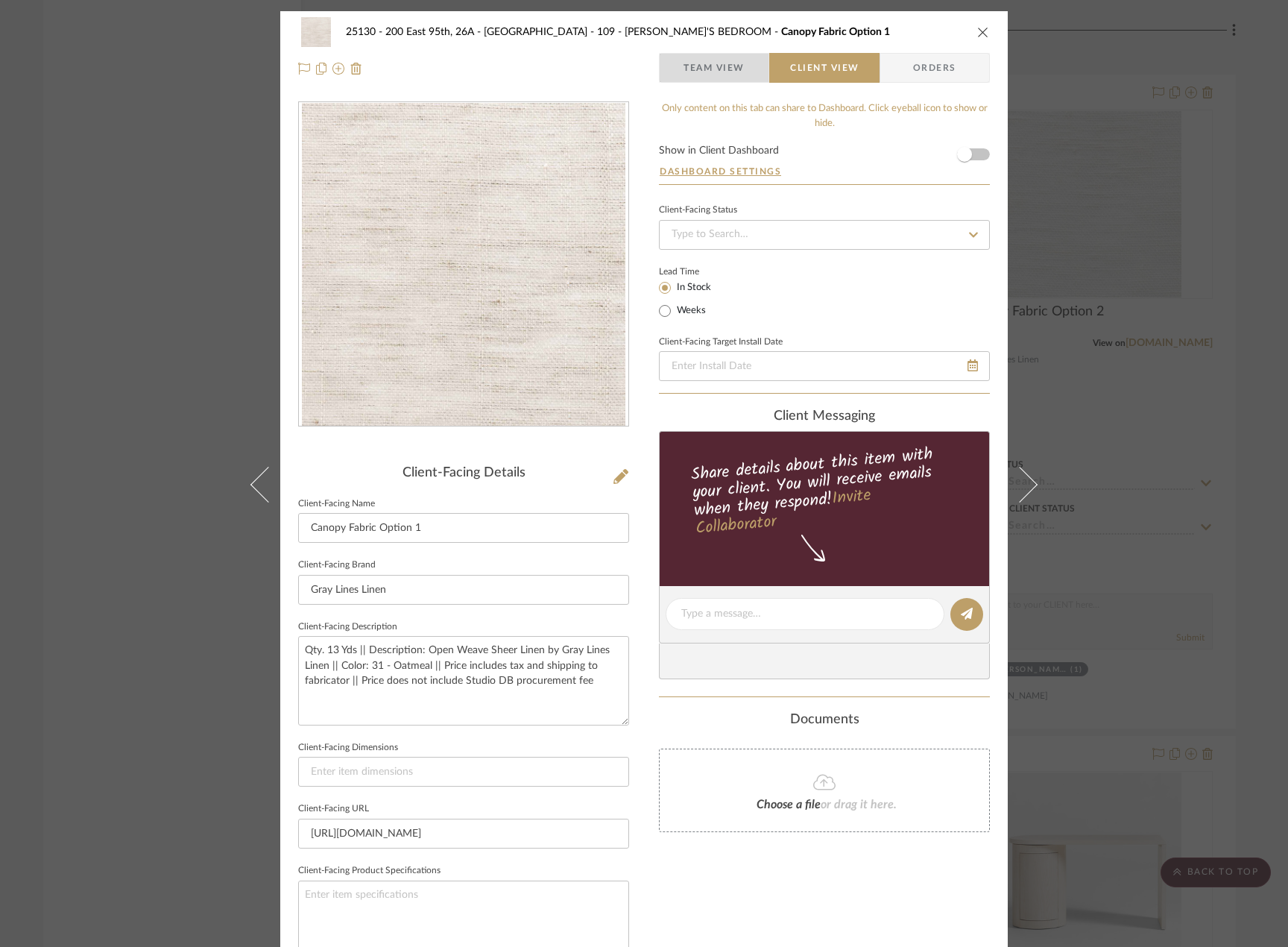
click at [704, 67] on span "Team View" at bounding box center [714, 68] width 61 height 30
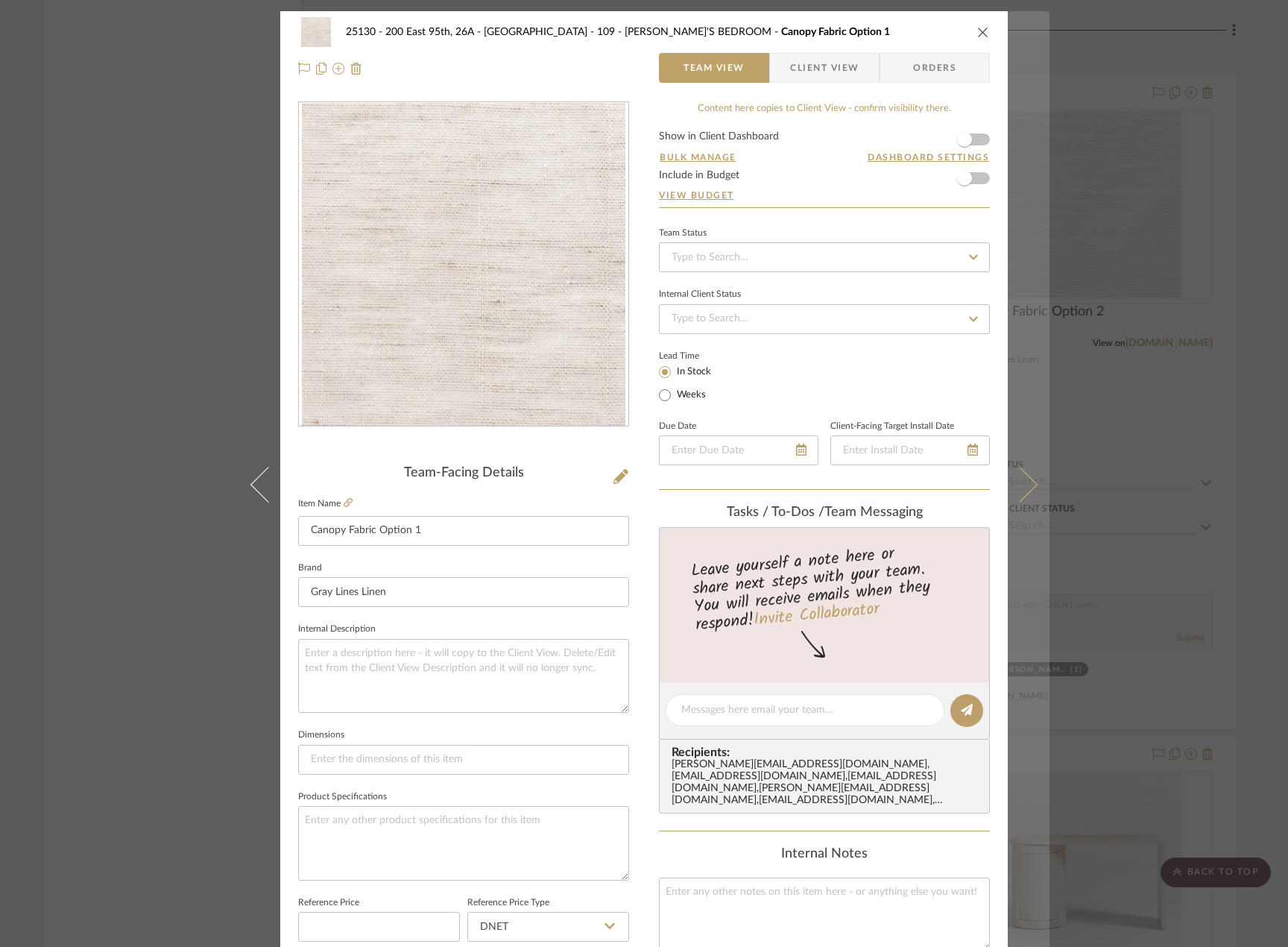
click at [1037, 457] on button at bounding box center [1029, 484] width 42 height 947
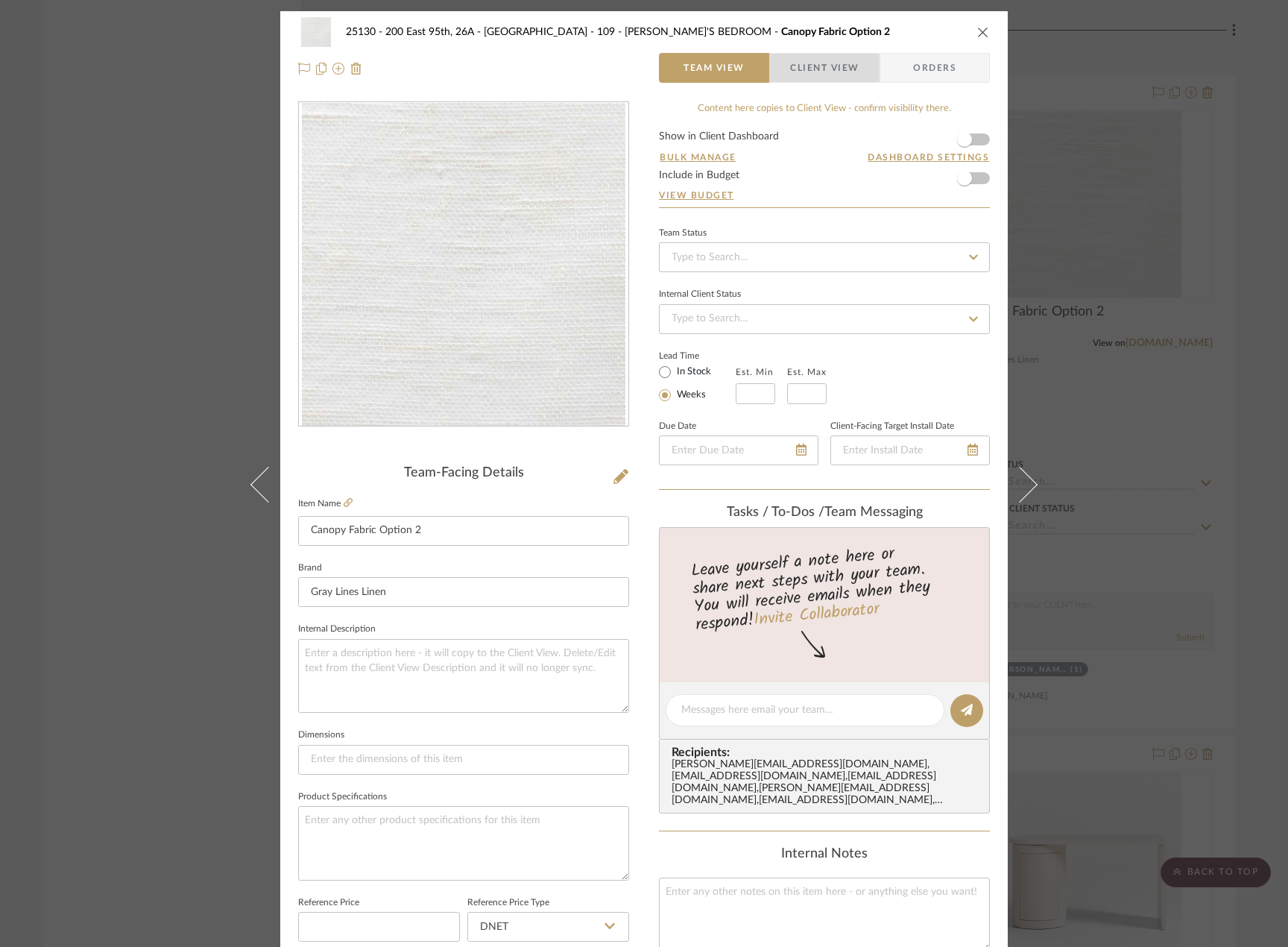
click at [830, 67] on span "Client View" at bounding box center [824, 68] width 68 height 30
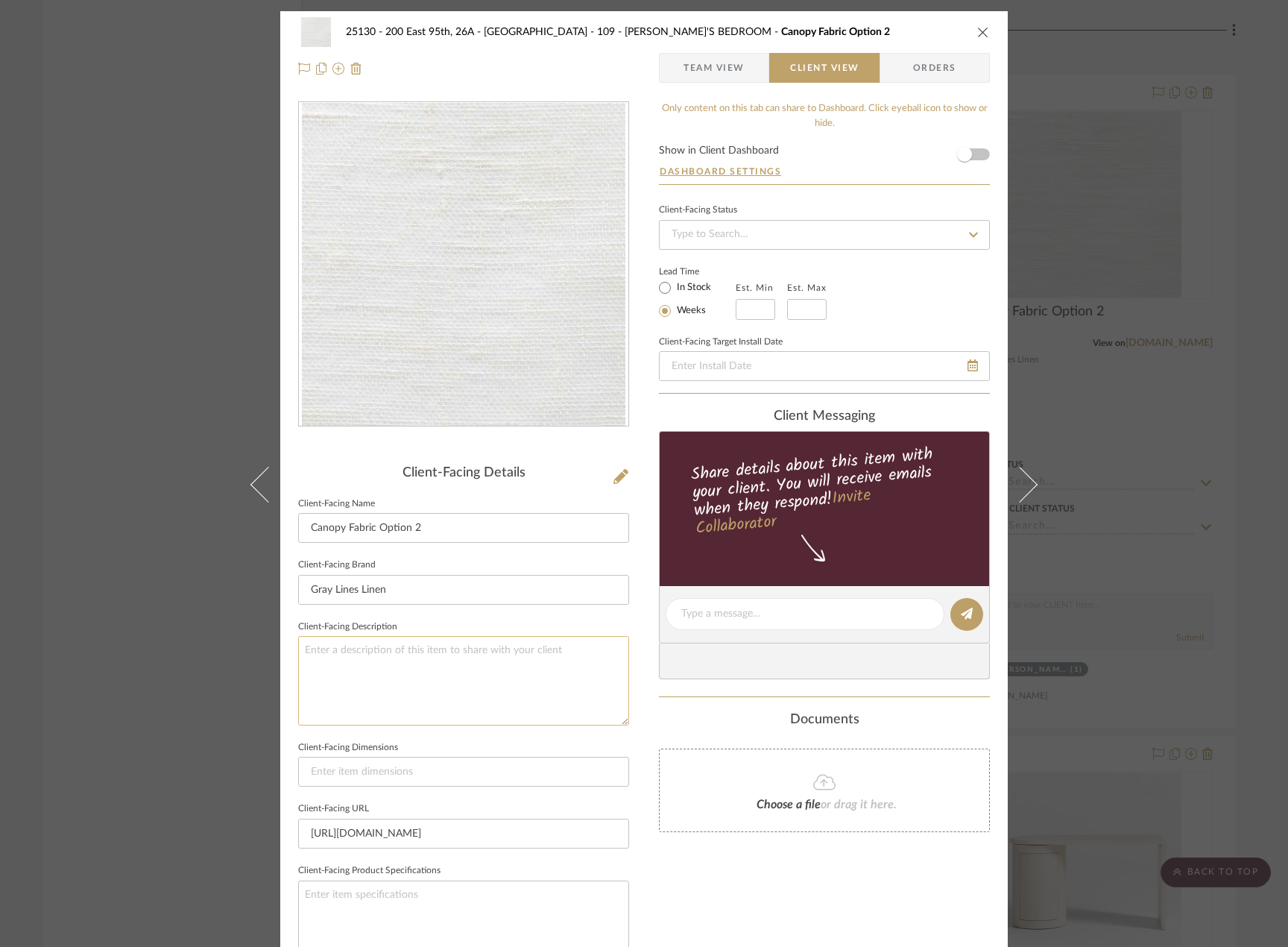
click at [390, 654] on textarea at bounding box center [463, 680] width 331 height 89
paste textarea "Qty. 13 Yds || Description: Open Weave Sheer Linen by Gray Lines Linen || Color…"
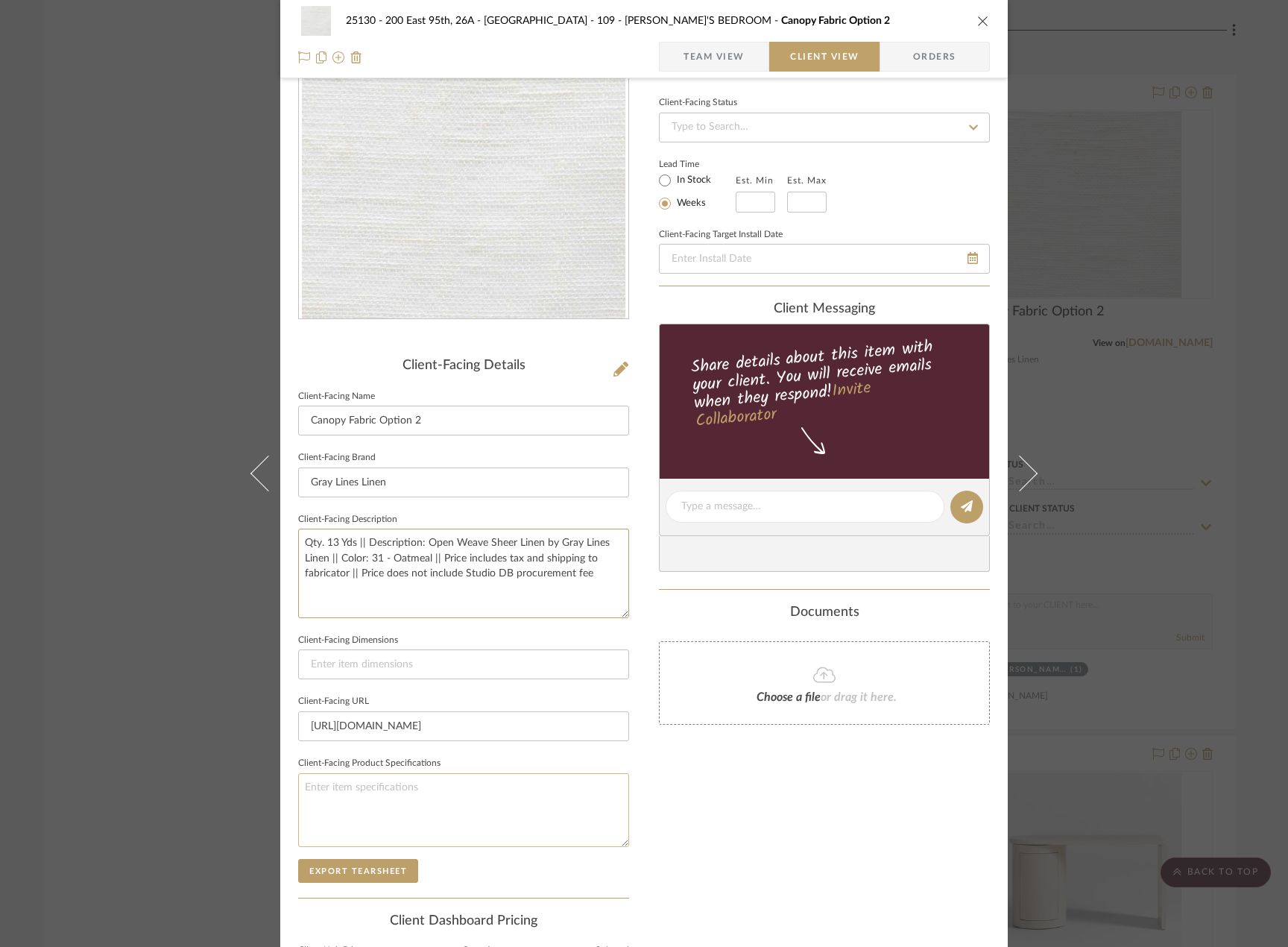
scroll to position [281, 0]
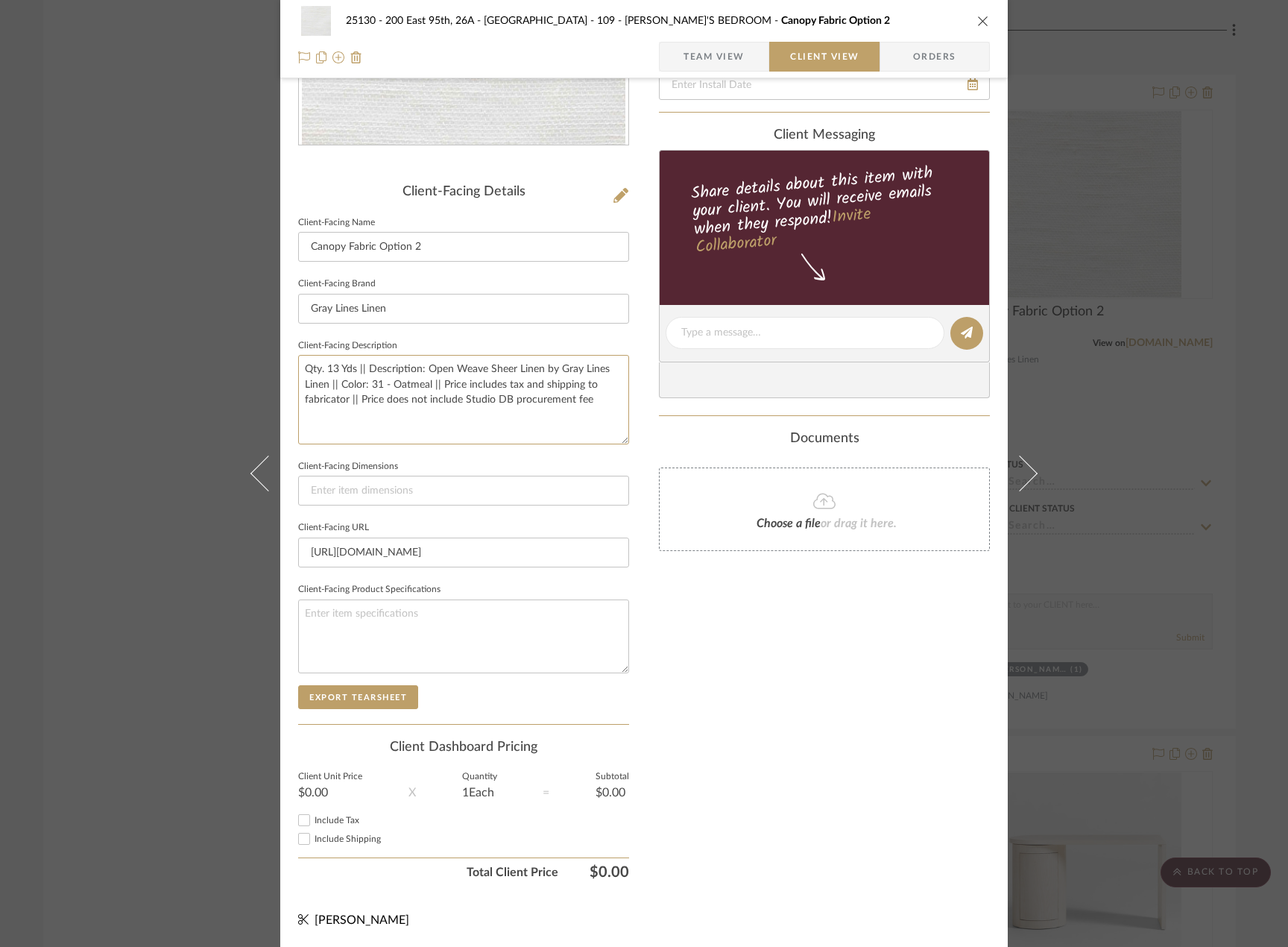
type textarea "Qty. 13 Yds || Description: Open Weave Sheer Linen by Gray Lines Linen || Color…"
click at [722, 58] on span "Team View" at bounding box center [714, 56] width 61 height 30
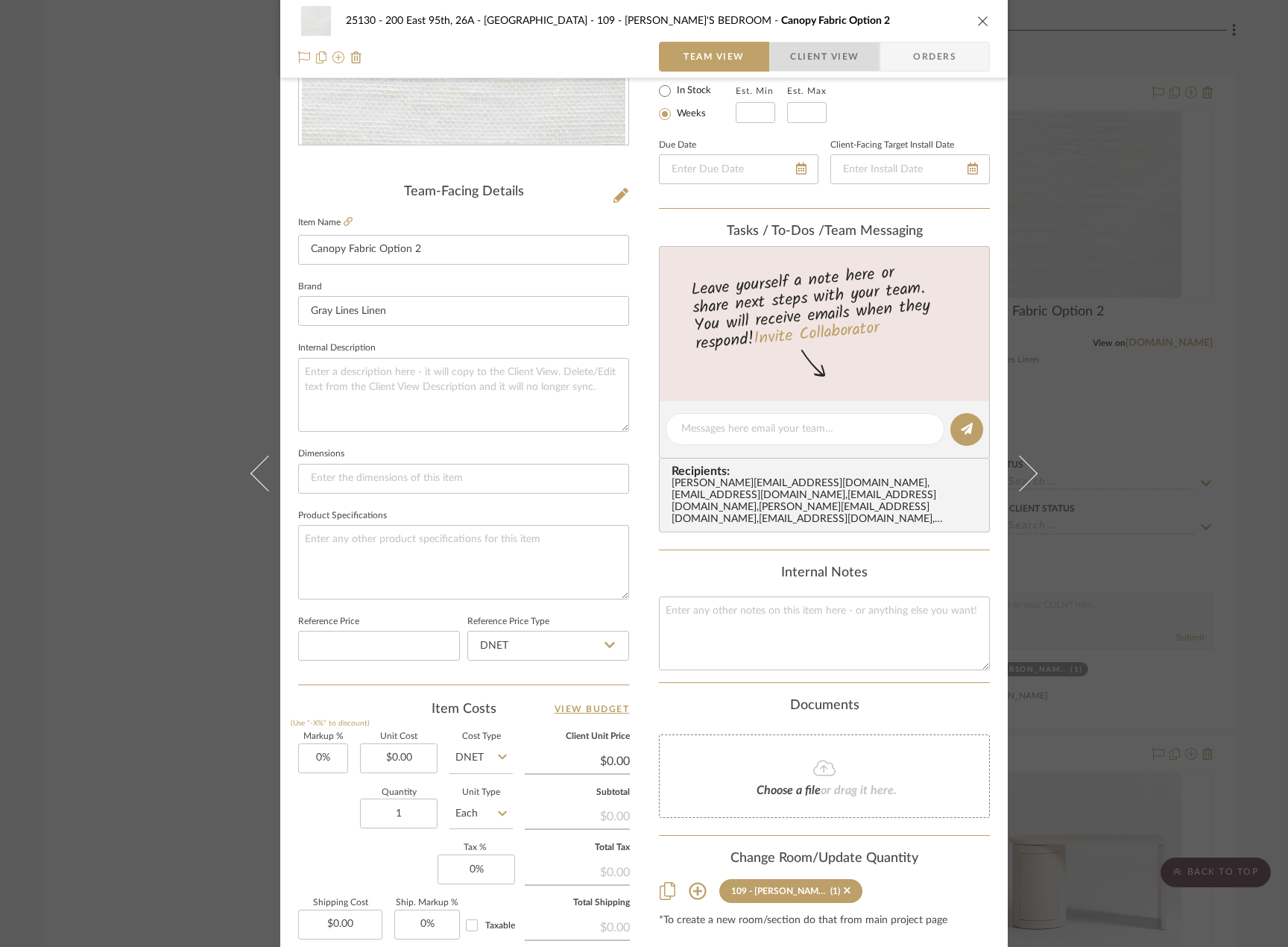
click at [802, 53] on span "Client View" at bounding box center [824, 56] width 68 height 30
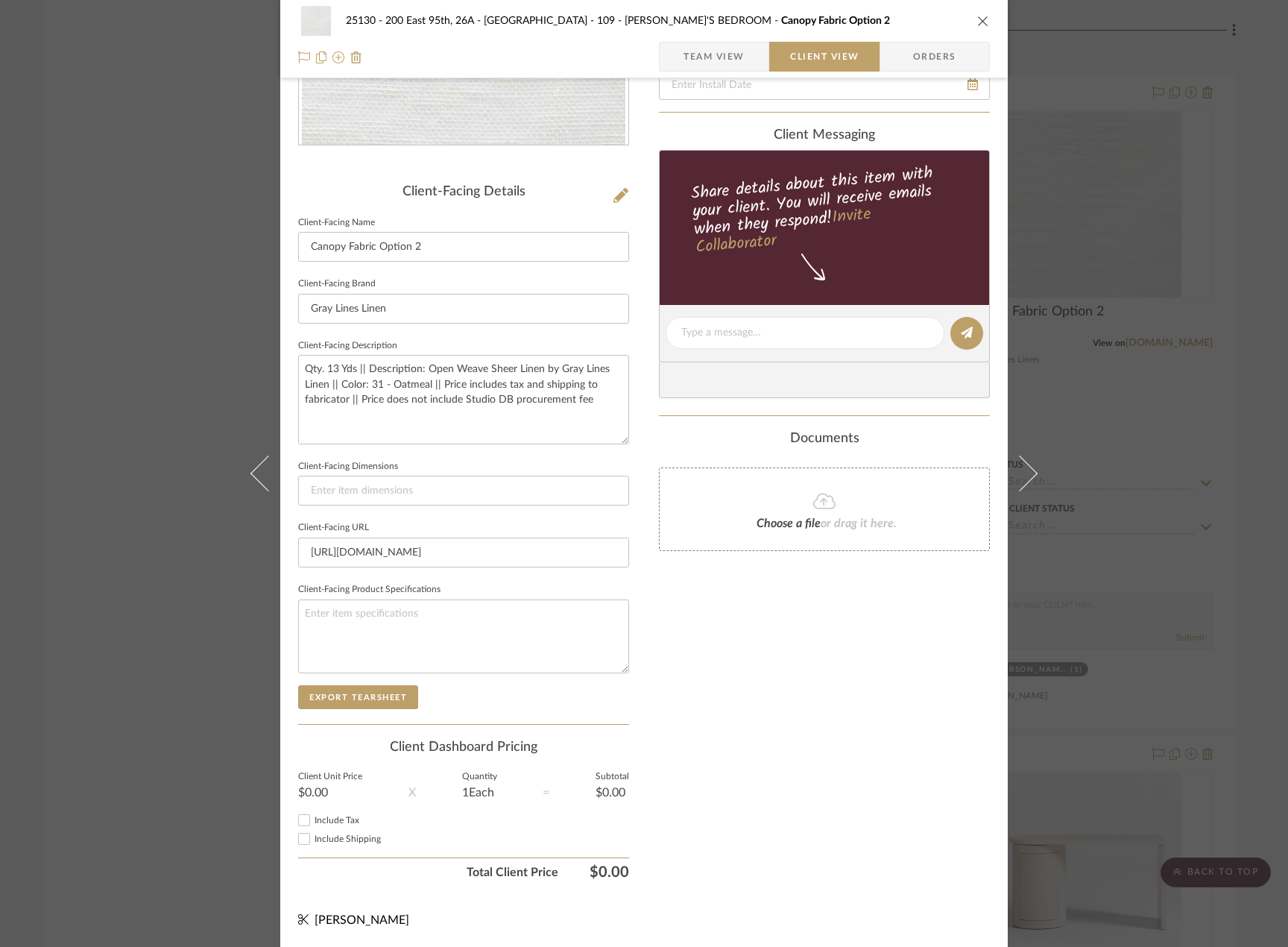
click at [752, 53] on span "Team View" at bounding box center [714, 56] width 109 height 30
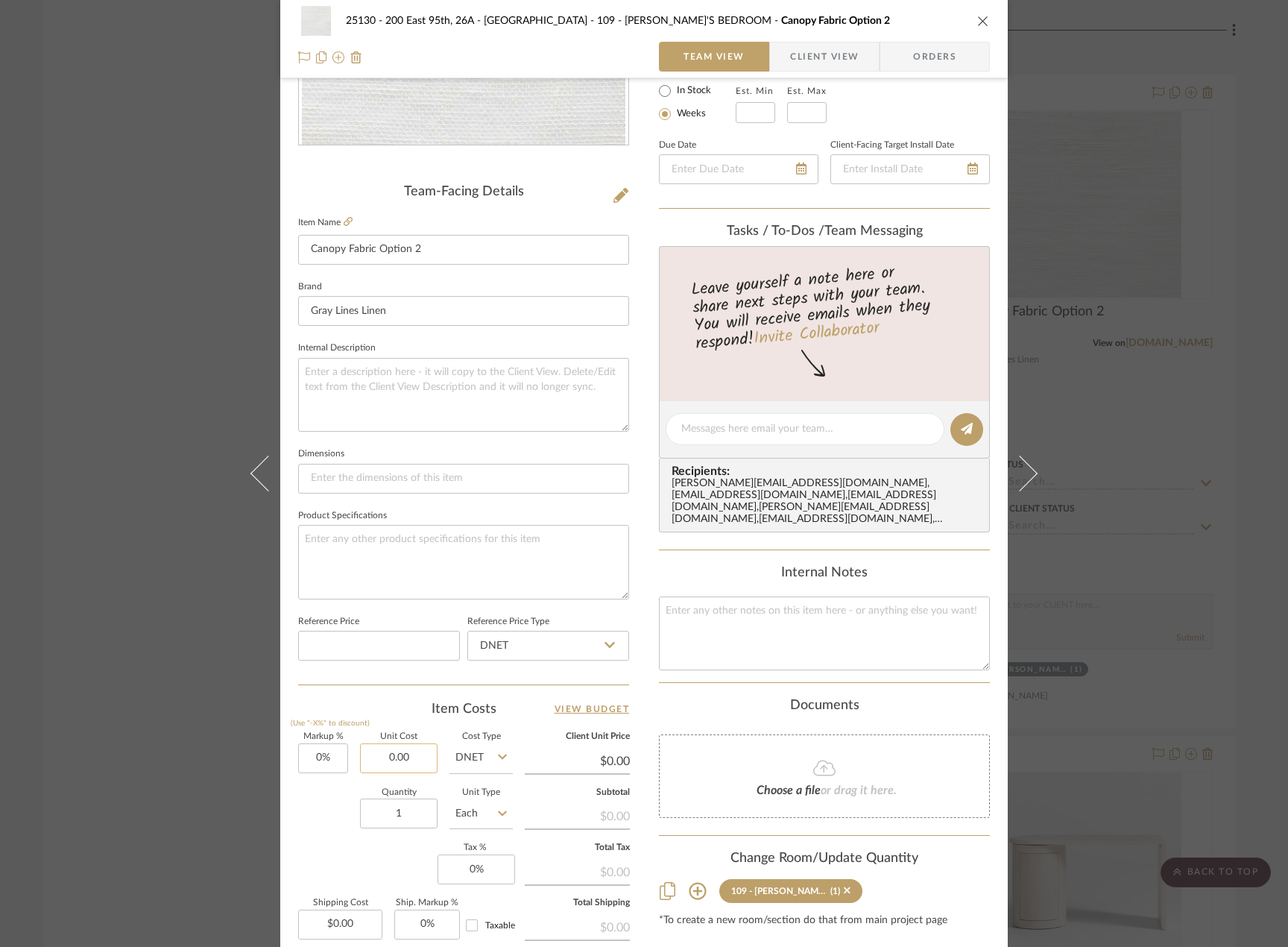
click at [417, 757] on input "0.00" at bounding box center [398, 758] width 78 height 30
type input "$17.99"
click at [419, 796] on fieldset "Quantity 1" at bounding box center [398, 808] width 78 height 40
type input "$17.99"
click at [415, 803] on input "1" at bounding box center [398, 813] width 78 height 30
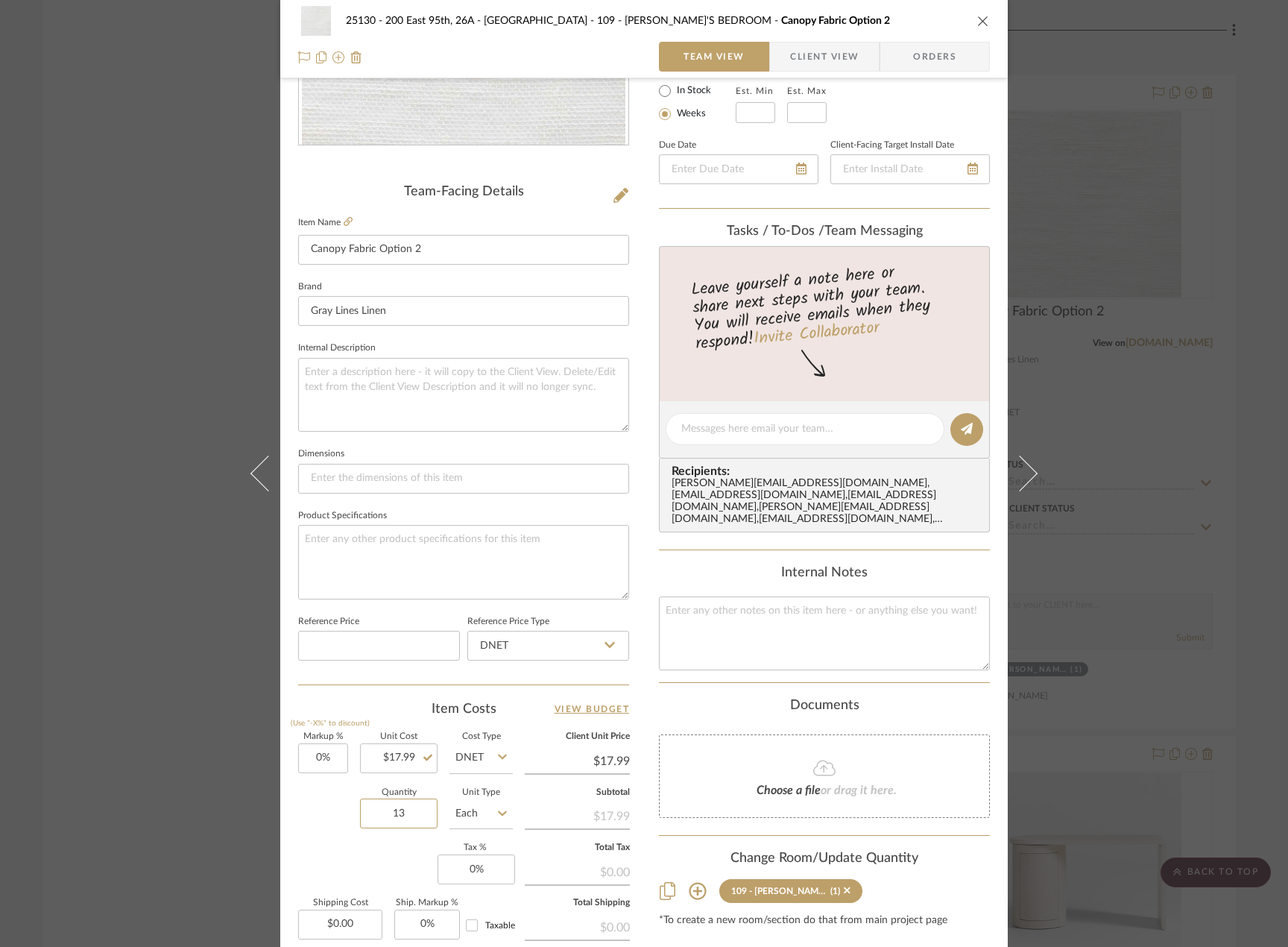
type input "13"
click at [471, 813] on input "Each" at bounding box center [481, 813] width 63 height 30
click at [539, 683] on div "YD" at bounding box center [537, 674] width 184 height 38
type input "YD"
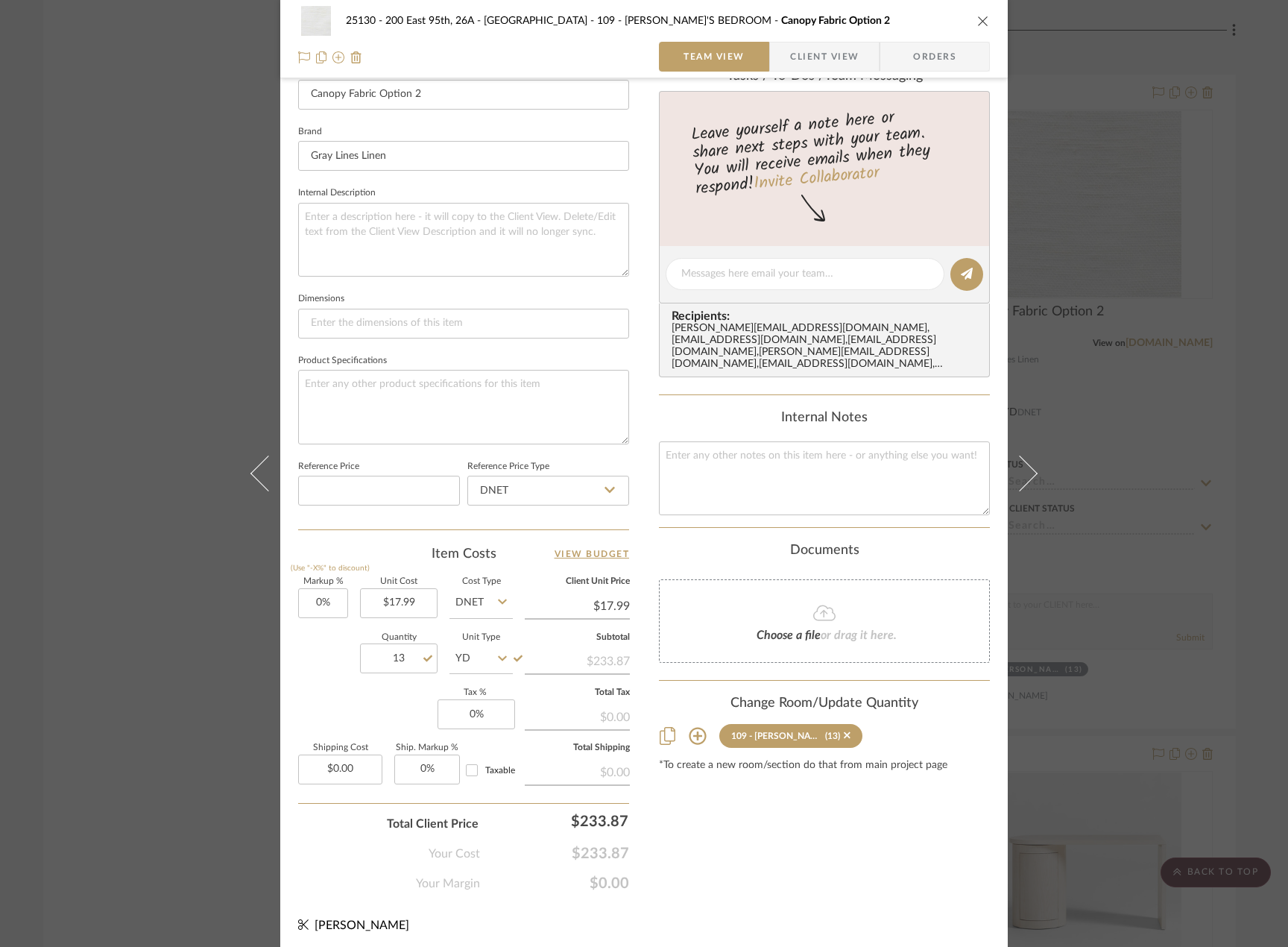
scroll to position [441, 0]
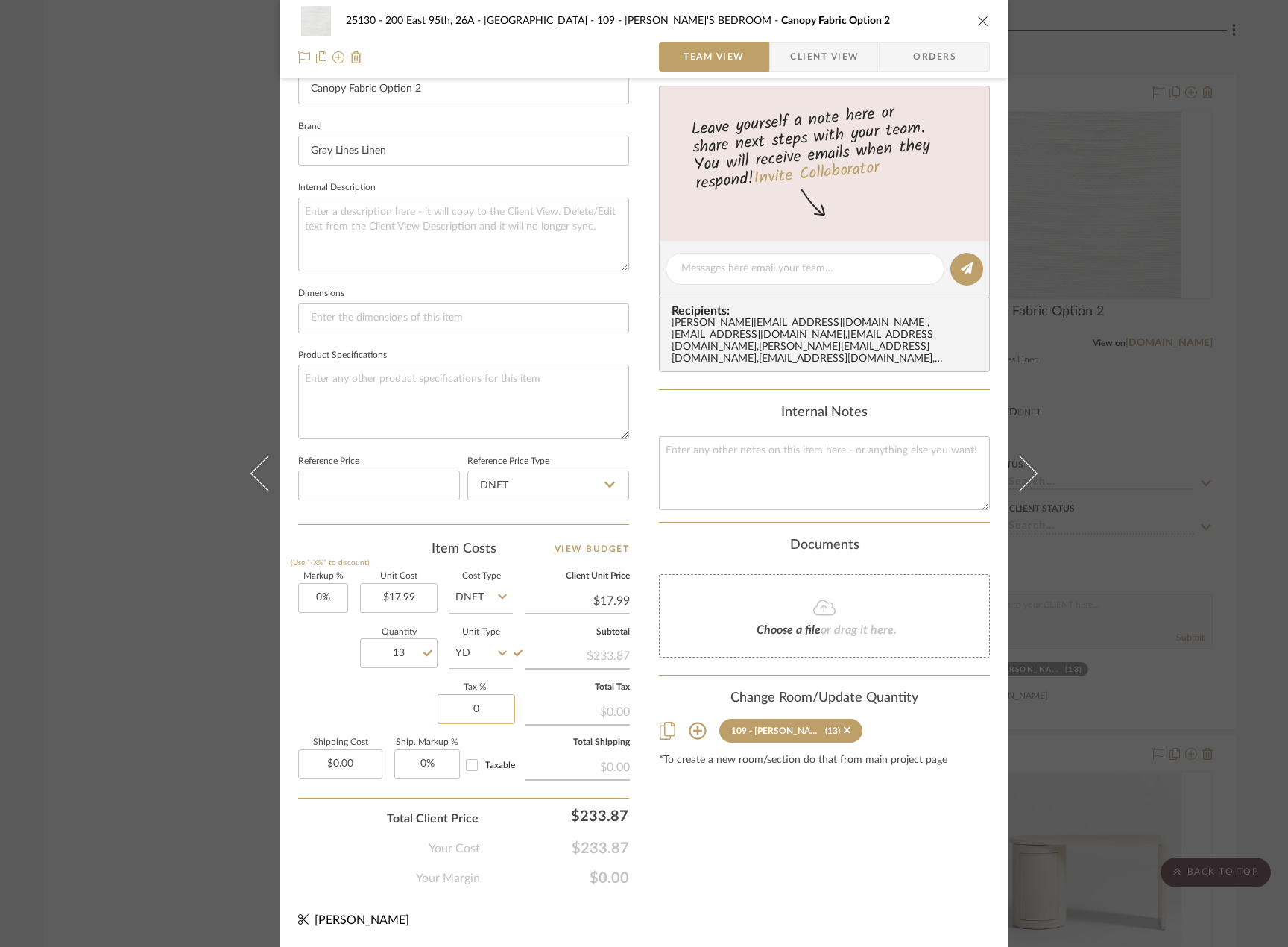
drag, startPoint x: 490, startPoint y: 724, endPoint x: 474, endPoint y: 706, distance: 24.1
click at [489, 724] on input "0" at bounding box center [476, 709] width 78 height 30
type input "8.875%"
click at [353, 747] on fieldset "Shipping Cost $0.00" at bounding box center [339, 758] width 84 height 40
click at [361, 760] on input "0.00" at bounding box center [339, 764] width 84 height 30
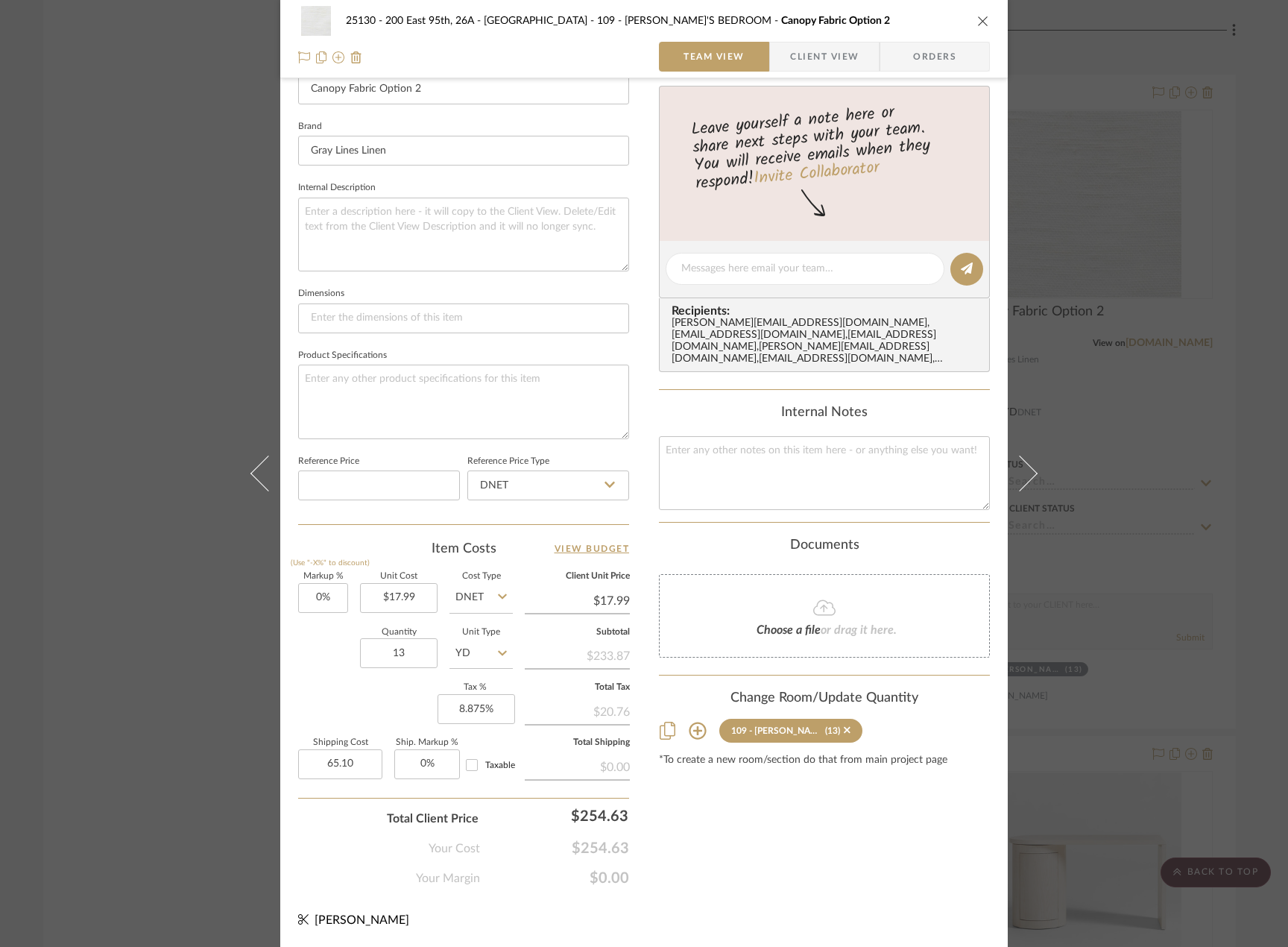
type input "$65.10"
click at [669, 889] on div "25130 - 200 East 95th, 26A - Kosheleva 109 - ASTRID'S BEDROOM Canopy Fabric Opt…" at bounding box center [644, 258] width 727 height 1377
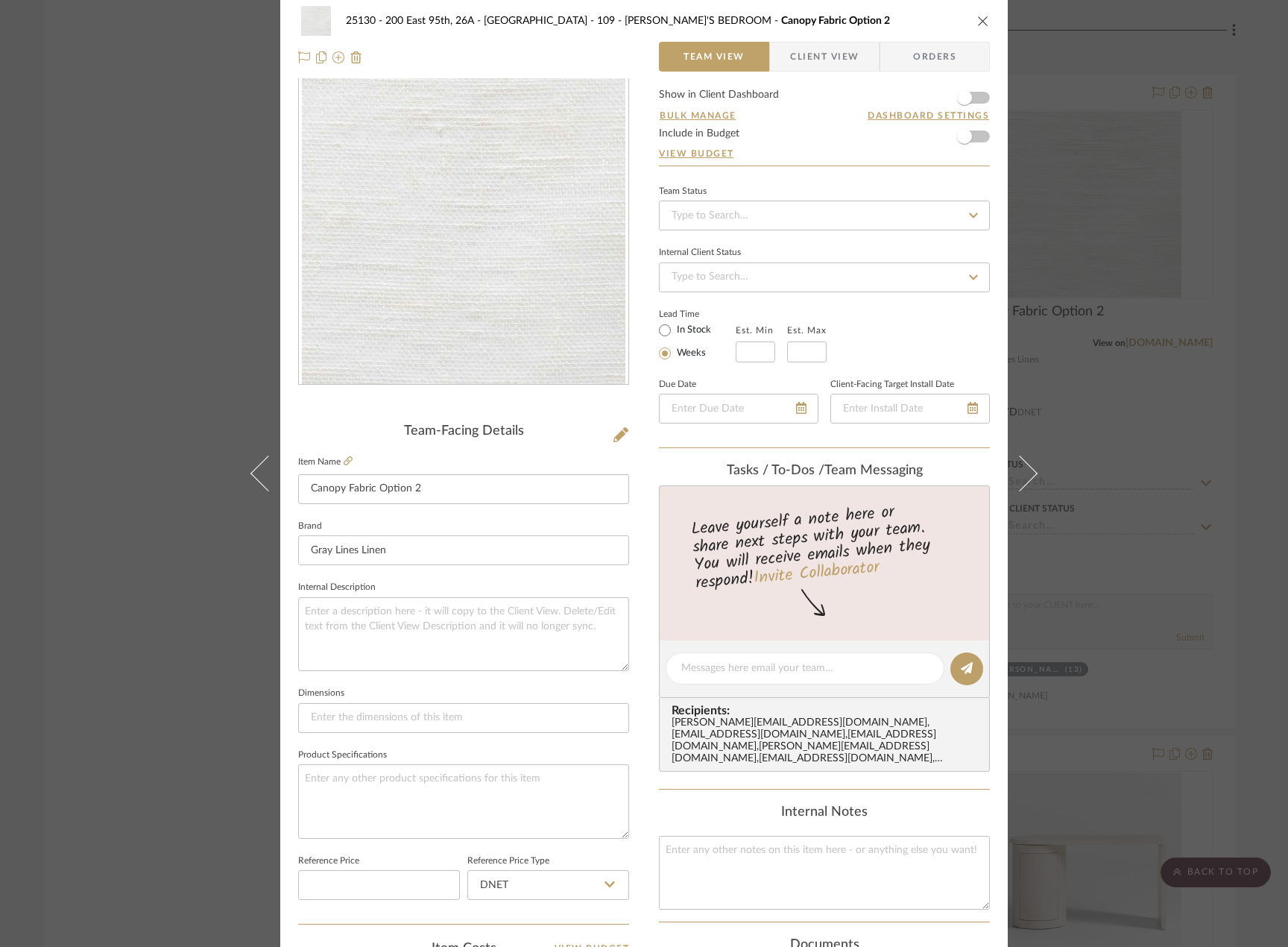
scroll to position [0, 0]
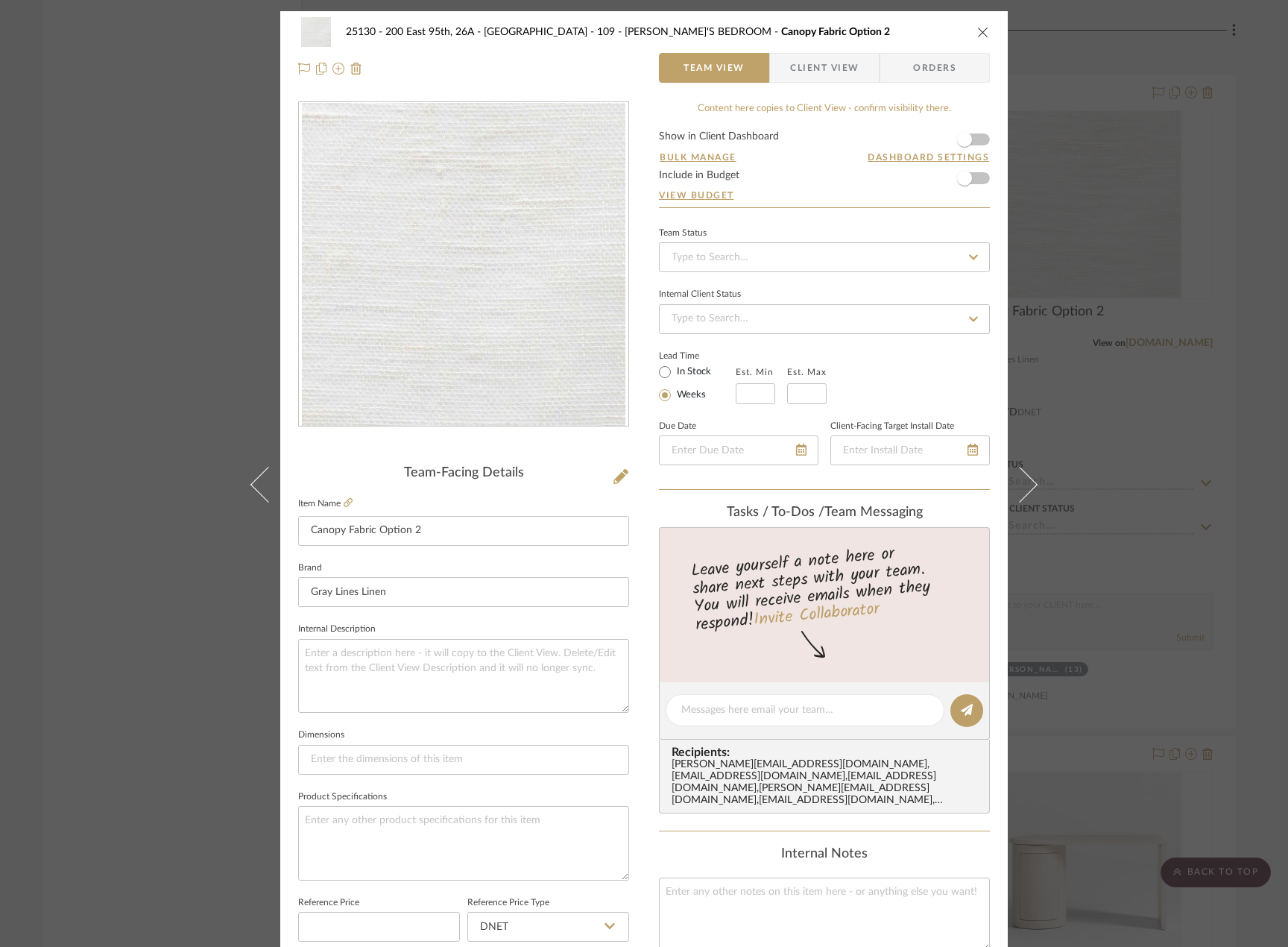
click at [677, 359] on label "Lead Time" at bounding box center [698, 355] width 77 height 13
click at [680, 373] on label "In Stock" at bounding box center [693, 372] width 38 height 13
click at [674, 373] on input "In Stock" at bounding box center [665, 372] width 18 height 18
radio input "true"
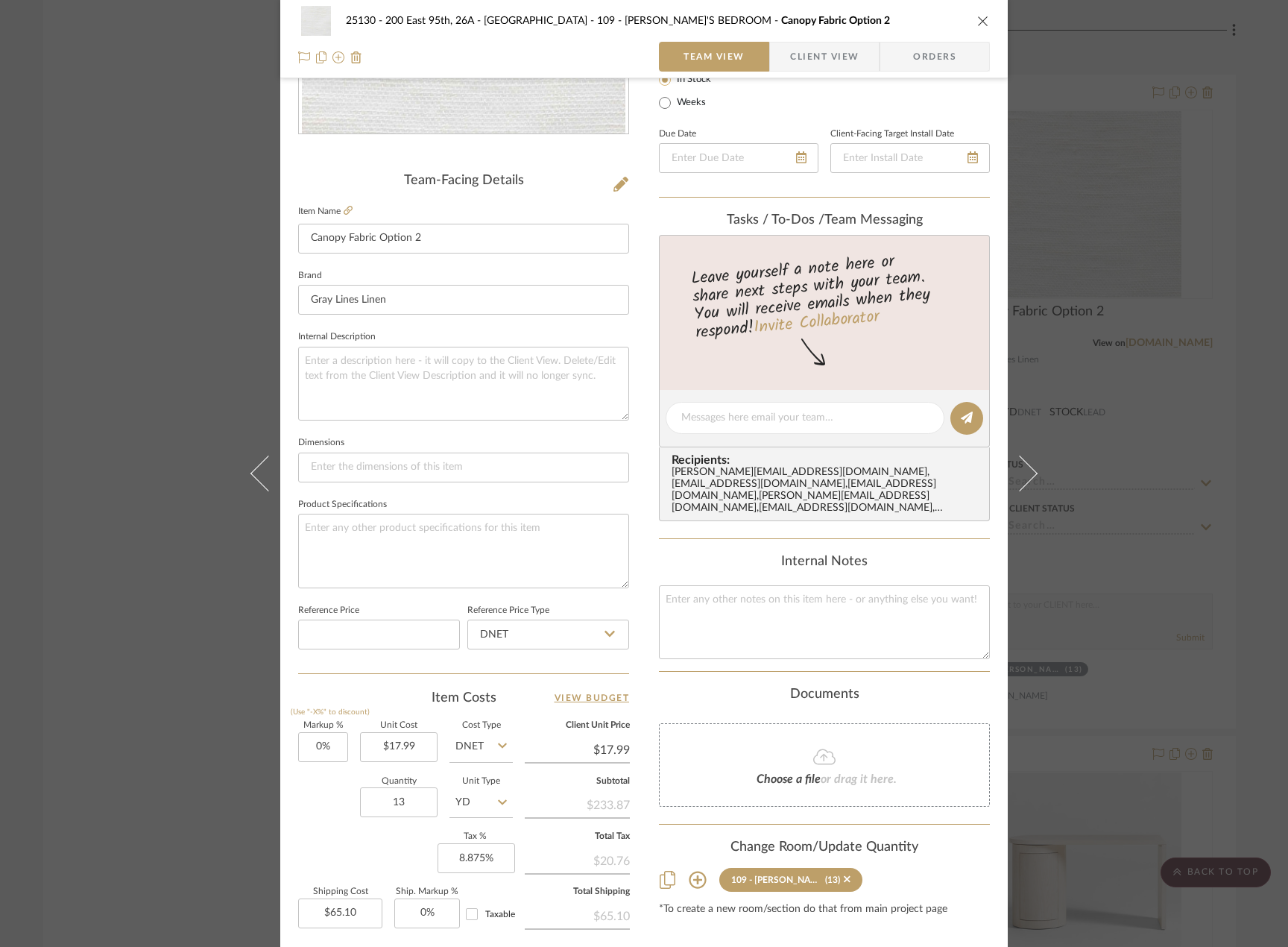
scroll to position [218, 0]
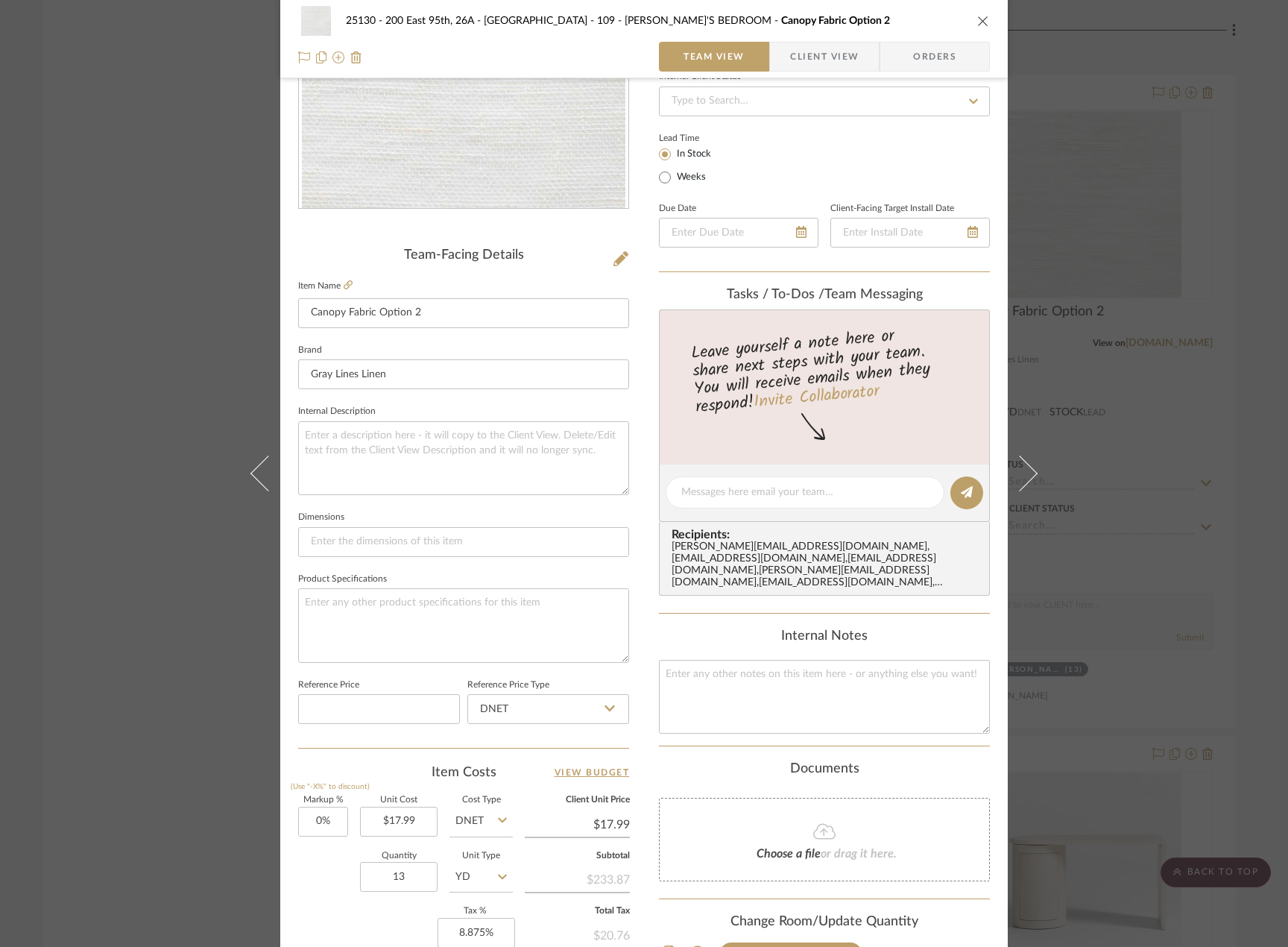
click at [820, 60] on span "Client View" at bounding box center [824, 56] width 68 height 30
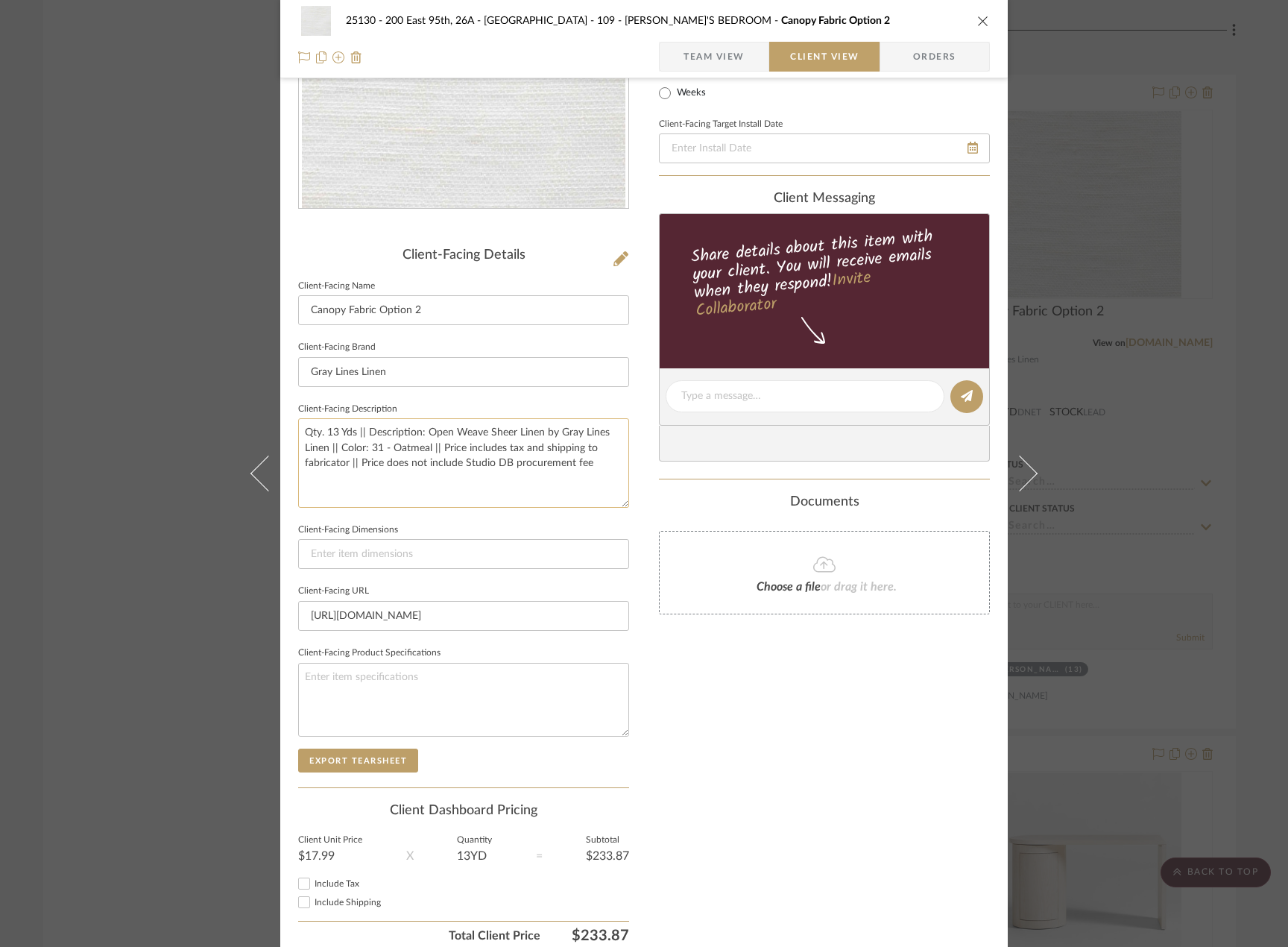
click at [551, 470] on textarea "Qty. 13 Yds || Description: Open Weave Sheer Linen by Gray Lines Linen || Color…" at bounding box center [463, 462] width 331 height 89
click at [568, 568] on input at bounding box center [463, 554] width 331 height 30
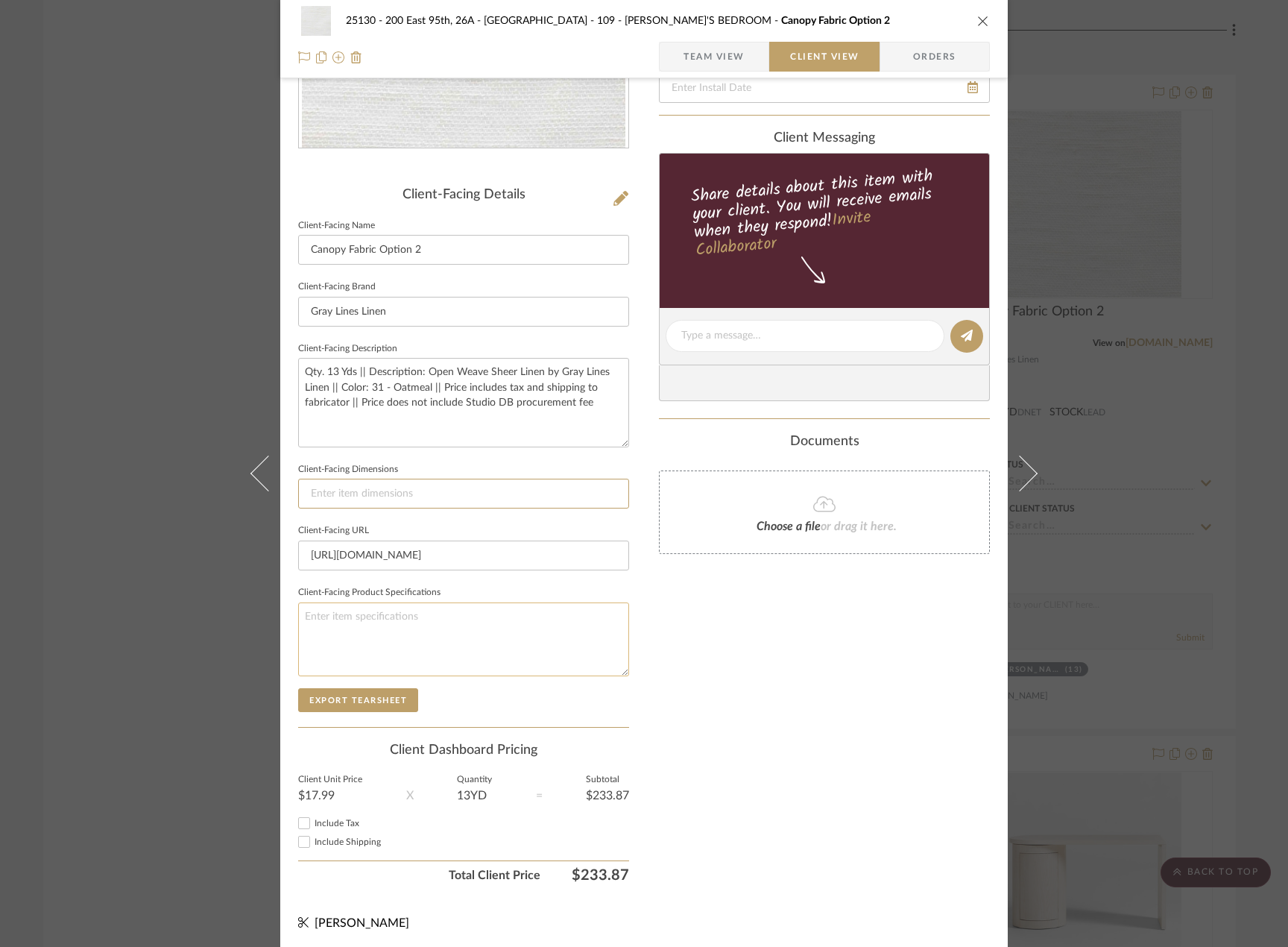
scroll to position [281, 0]
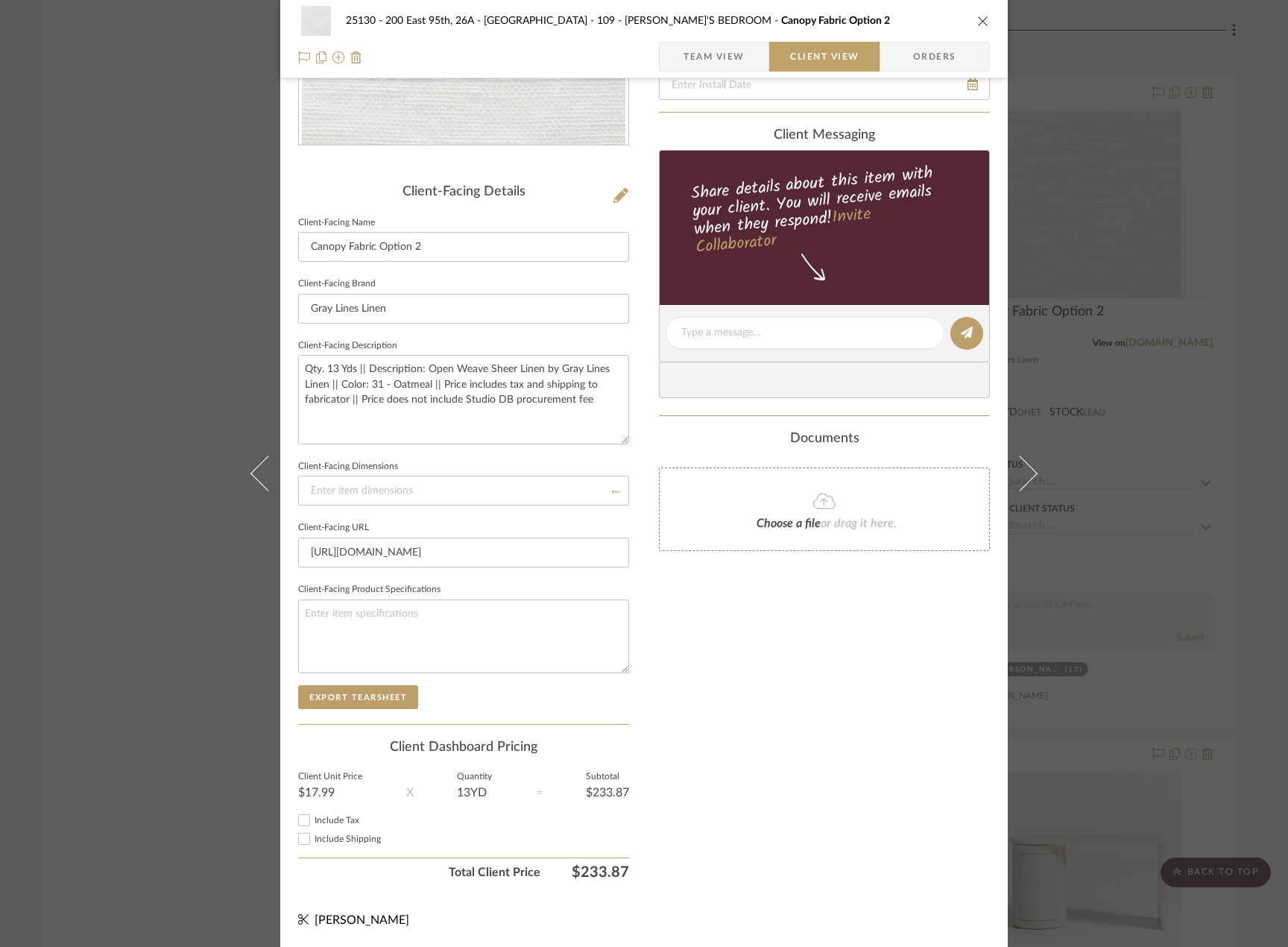
click at [357, 844] on div "Include Shipping" at bounding box center [463, 838] width 331 height 18
click at [350, 838] on span "Include Shipping" at bounding box center [347, 838] width 67 height 9
click at [313, 838] on input "Include Shipping" at bounding box center [304, 838] width 18 height 18
checkbox input "true"
click at [342, 823] on label "Include Tax" at bounding box center [471, 820] width 314 height 11
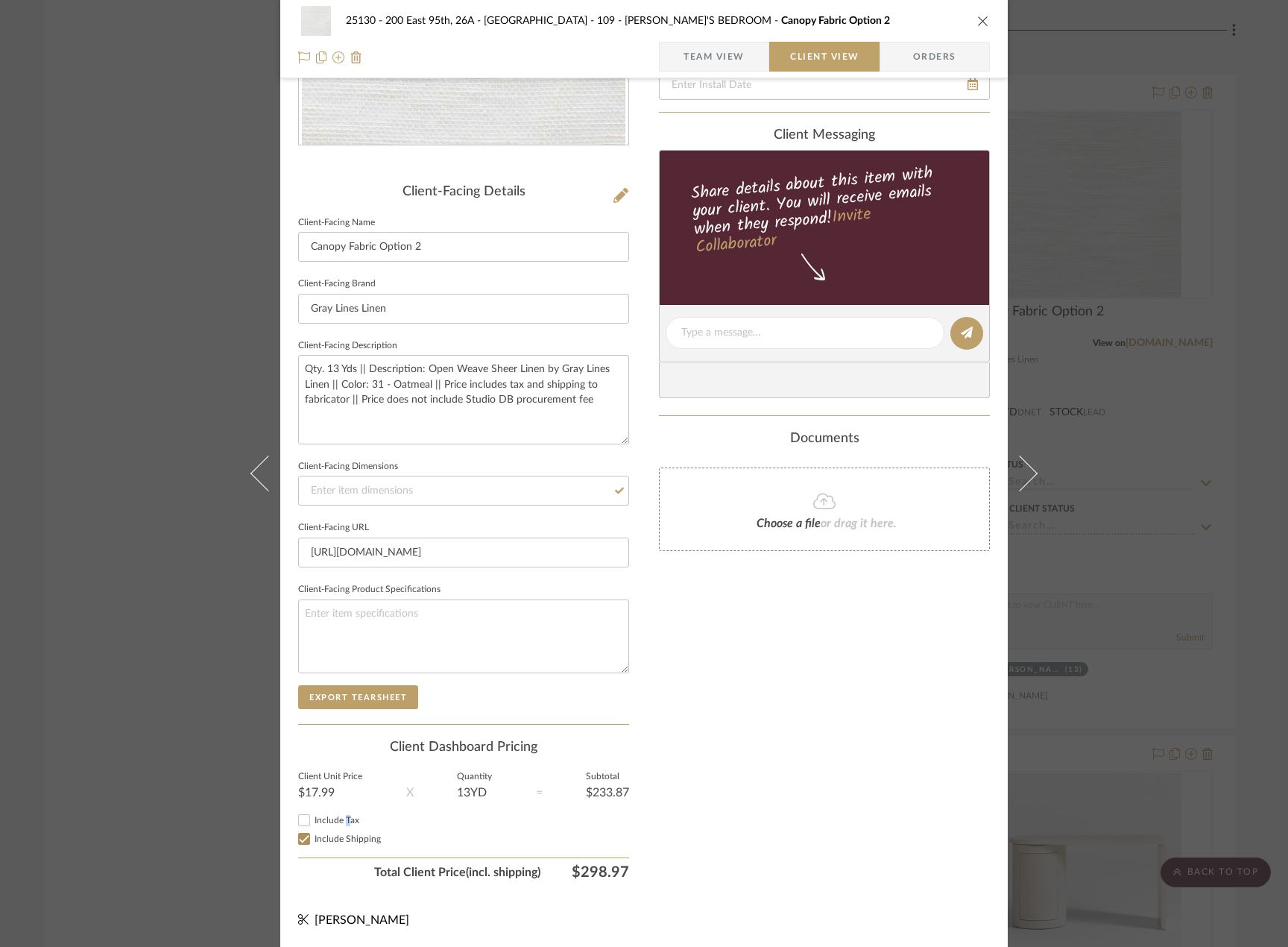
click at [342, 824] on span "Include Tax" at bounding box center [336, 819] width 45 height 9
click at [313, 824] on input "Include Tax" at bounding box center [304, 820] width 18 height 18
checkbox input "true"
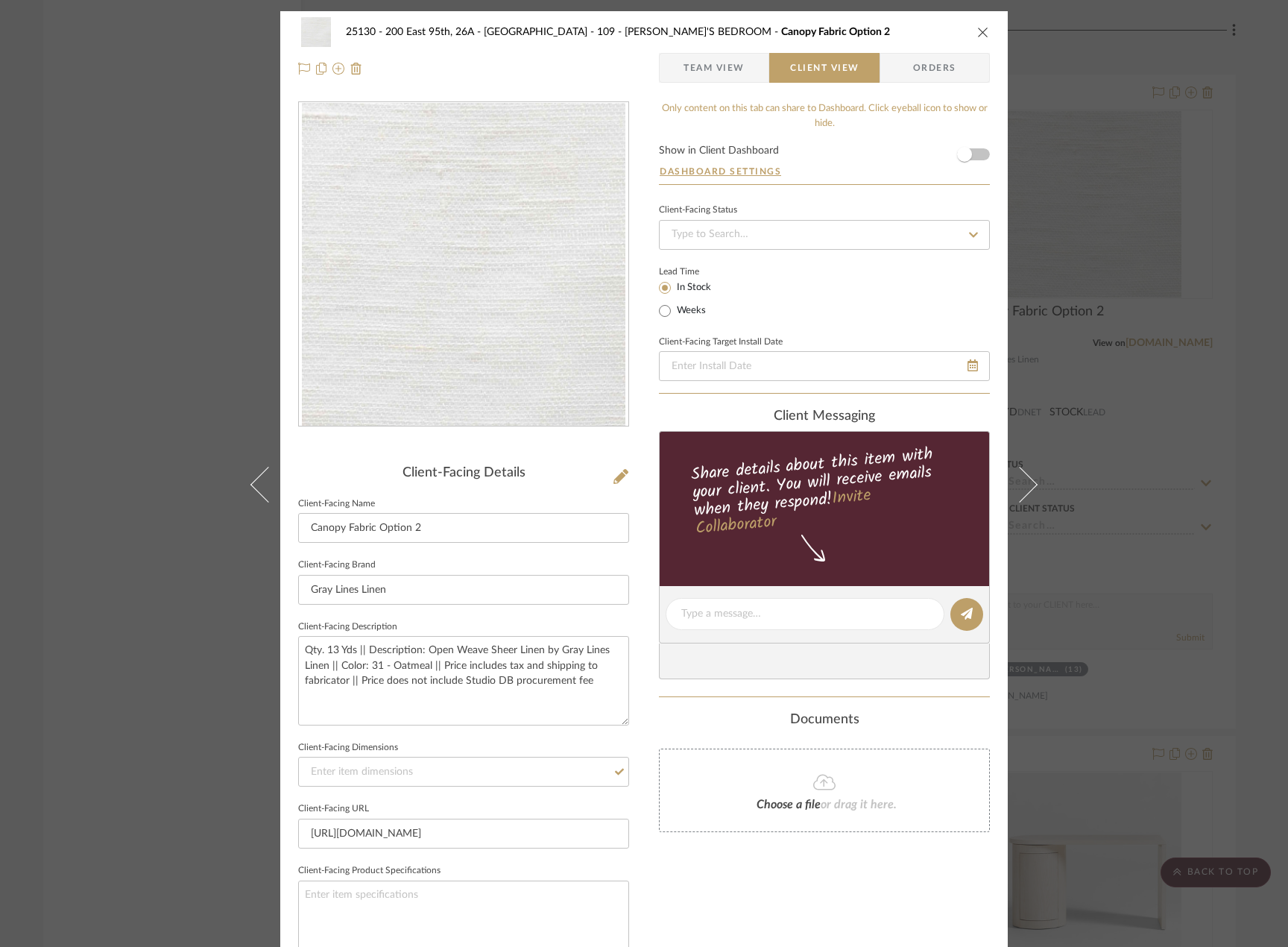
click at [1171, 611] on div "25130 - 200 East 95th, 26A - Kosheleva 109 - ASTRID'S BEDROOM Canopy Fabric Opt…" at bounding box center [644, 474] width 1288 height 947
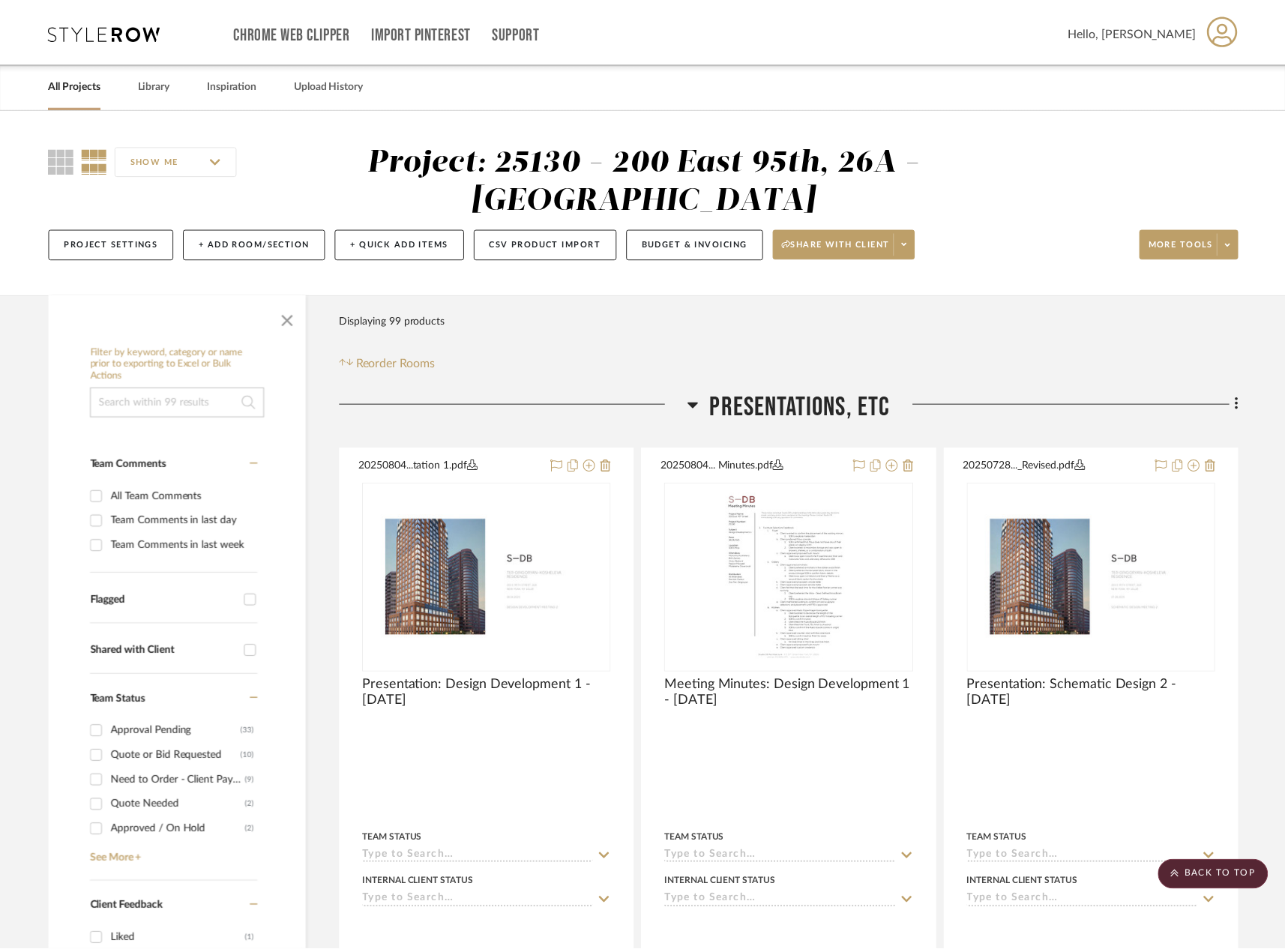
scroll to position [14088, 0]
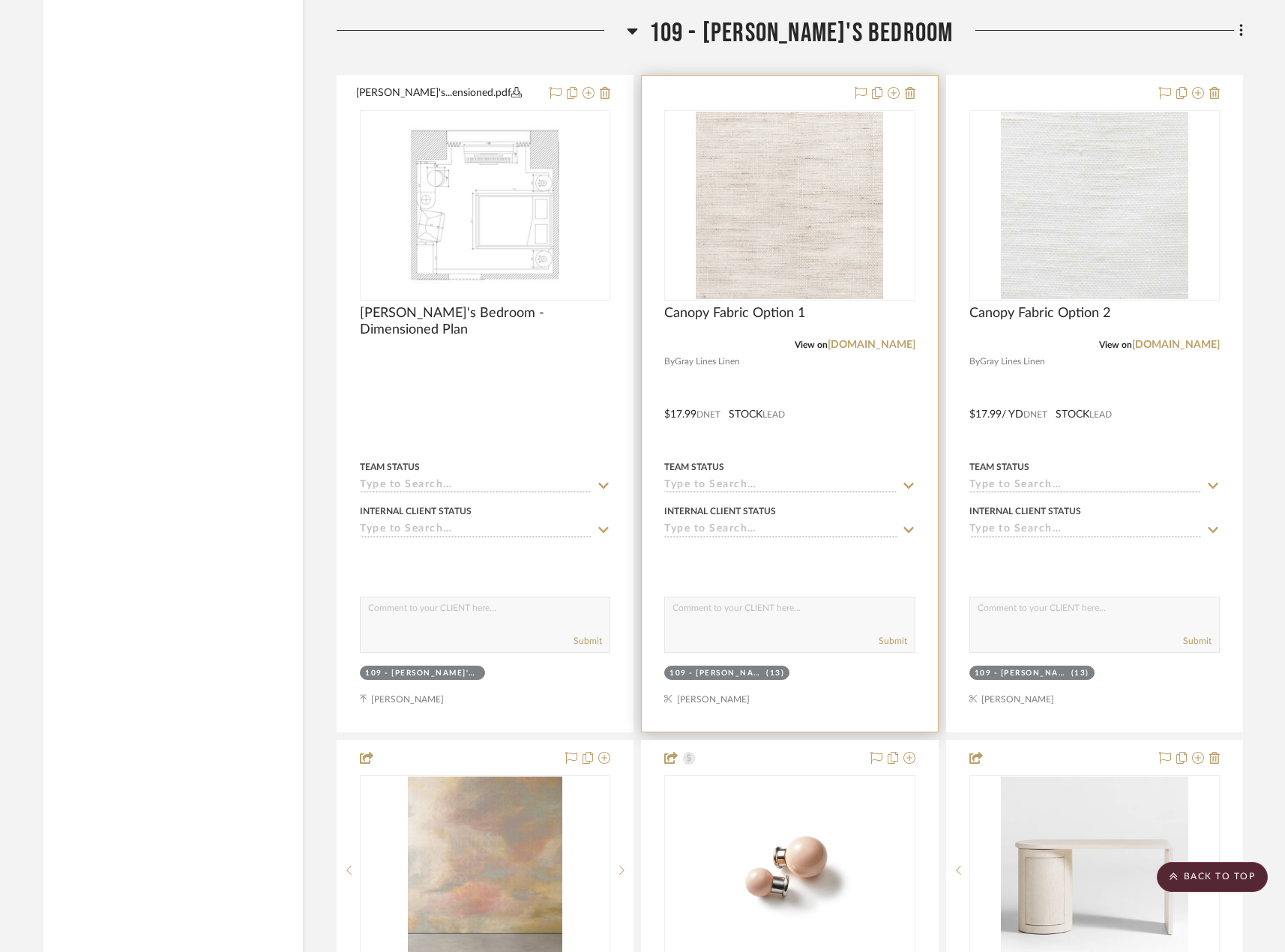
click at [806, 481] on input at bounding box center [780, 486] width 233 height 14
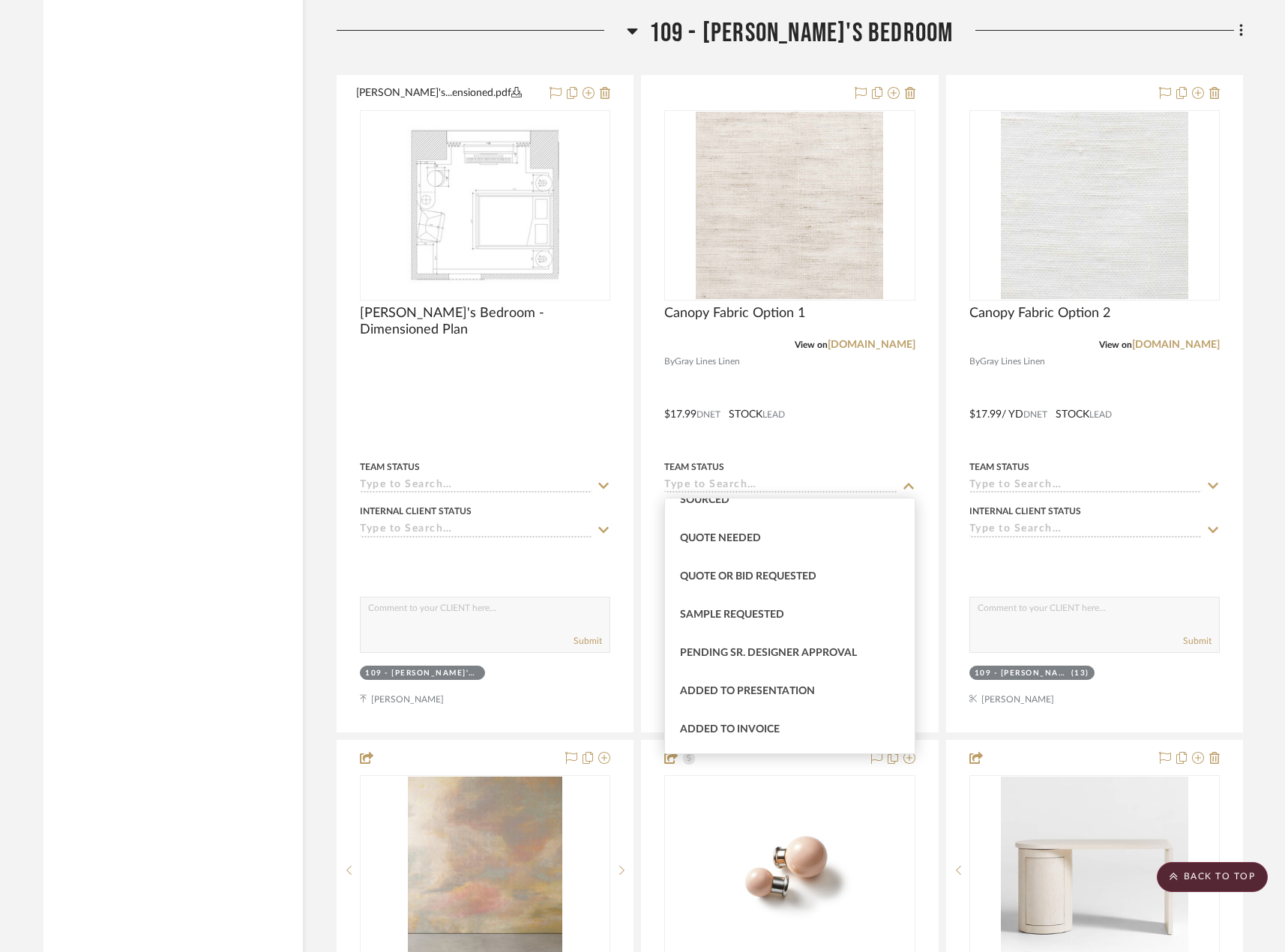
scroll to position [525, 0]
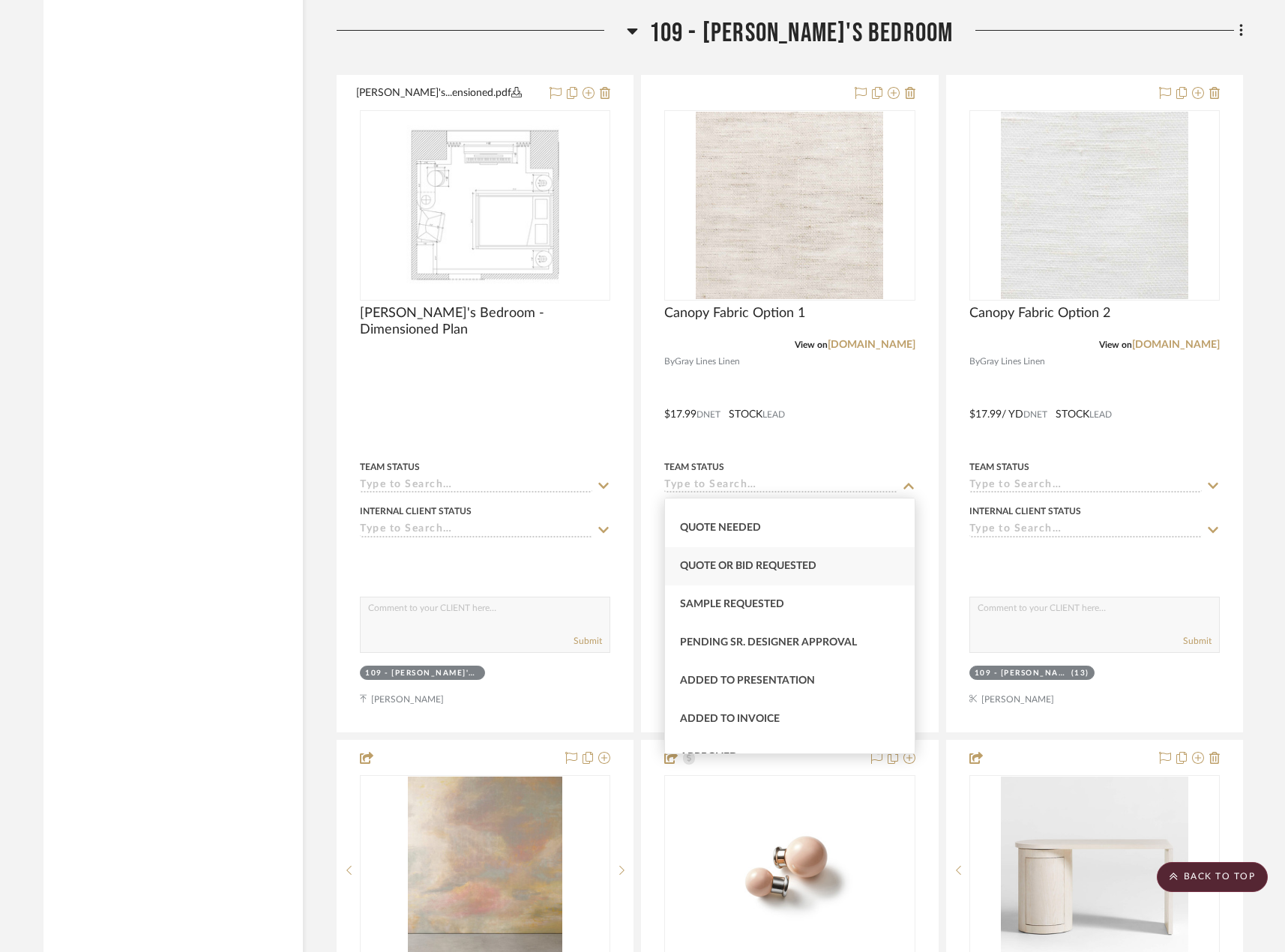
click at [751, 571] on span "Quote or Bid Requested" at bounding box center [747, 565] width 136 height 10
type input "[DATE]"
type input "Quote or Bid Requested"
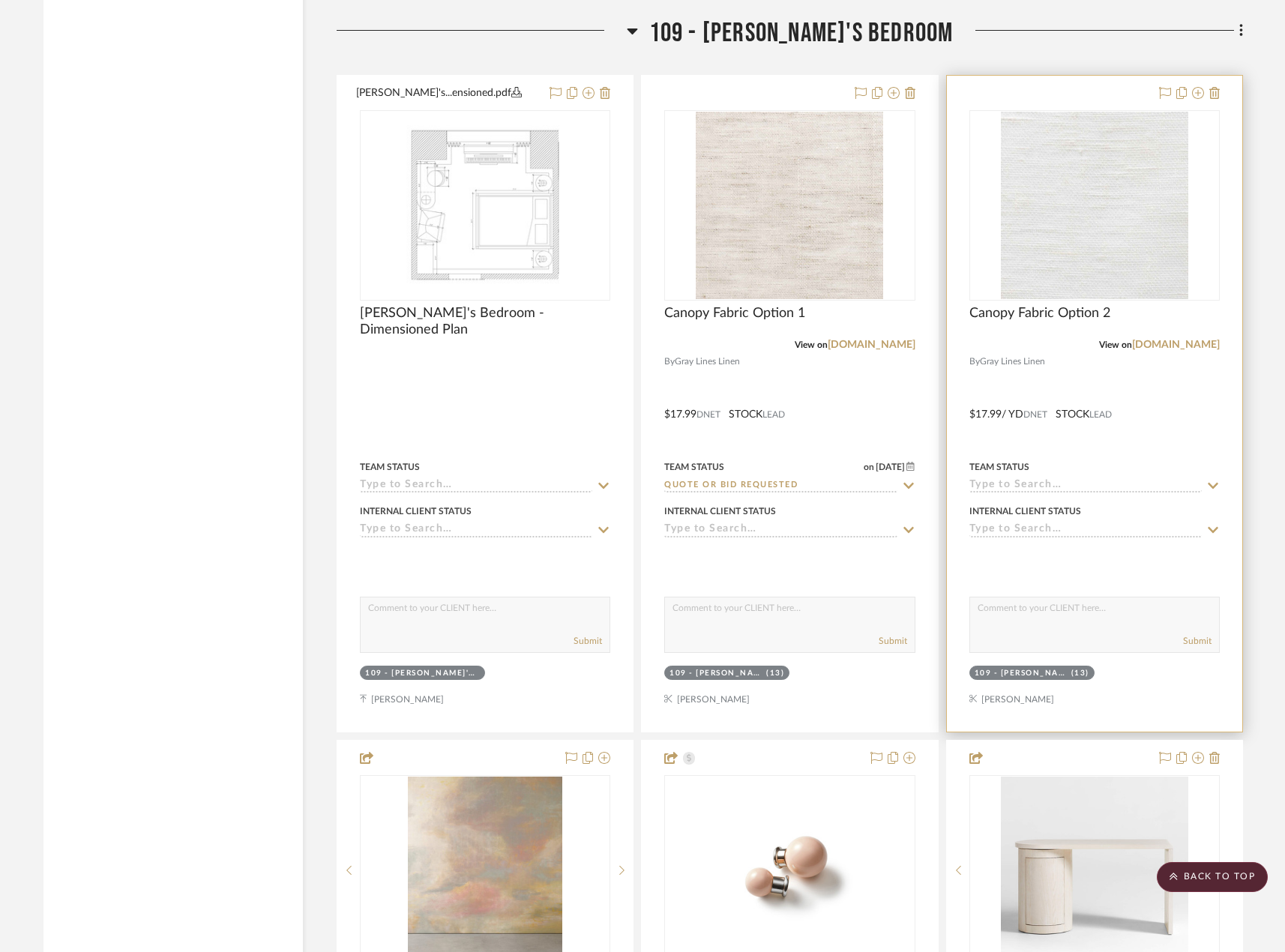
click at [1019, 483] on input at bounding box center [1086, 486] width 233 height 14
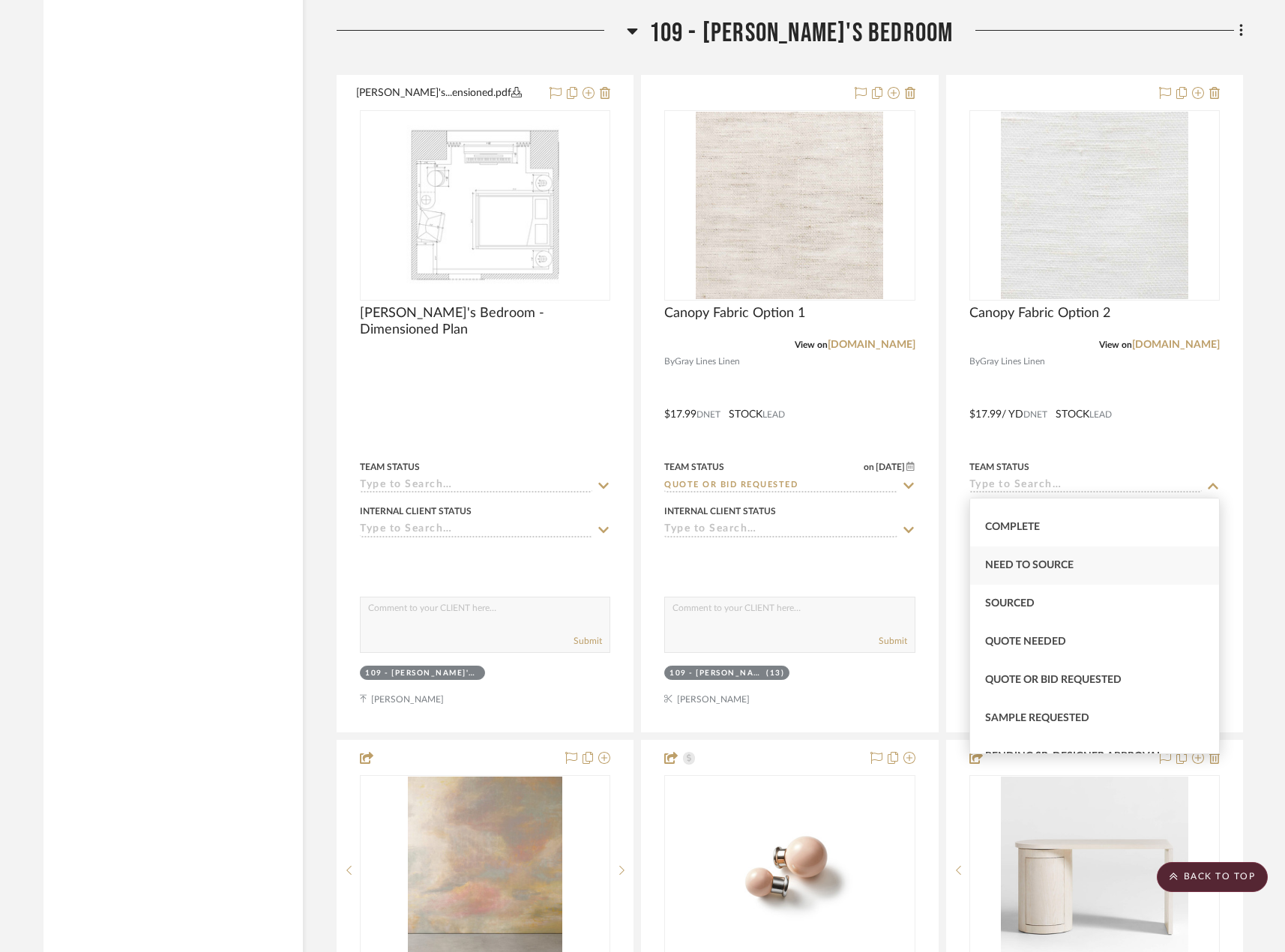
scroll to position [450, 0]
click at [1117, 648] on div "Quote or Bid Requested" at bounding box center [1094, 641] width 249 height 38
type input "[DATE]"
type input "Quote or Bid Requested"
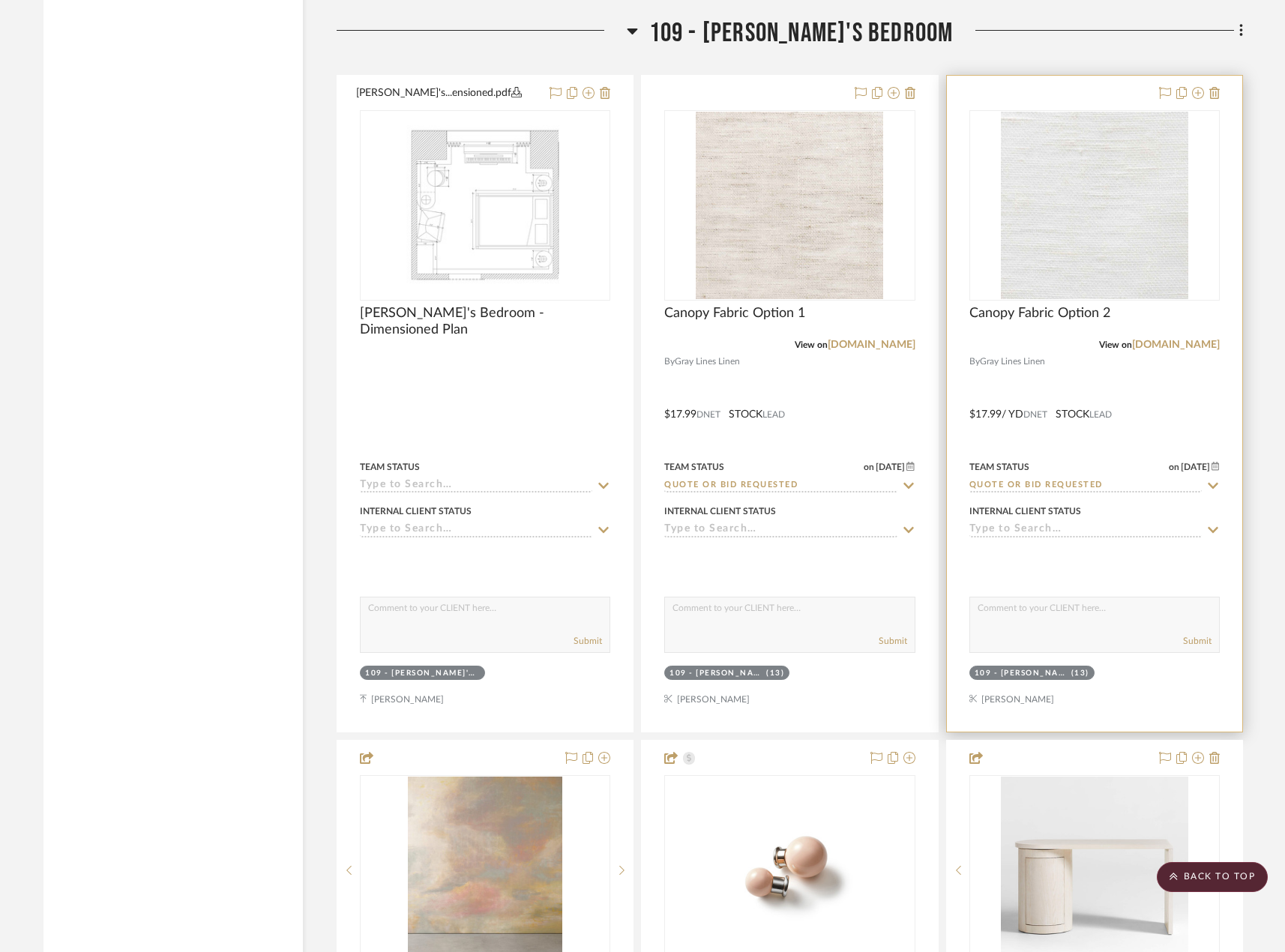
click at [1198, 418] on div at bounding box center [1094, 403] width 296 height 656
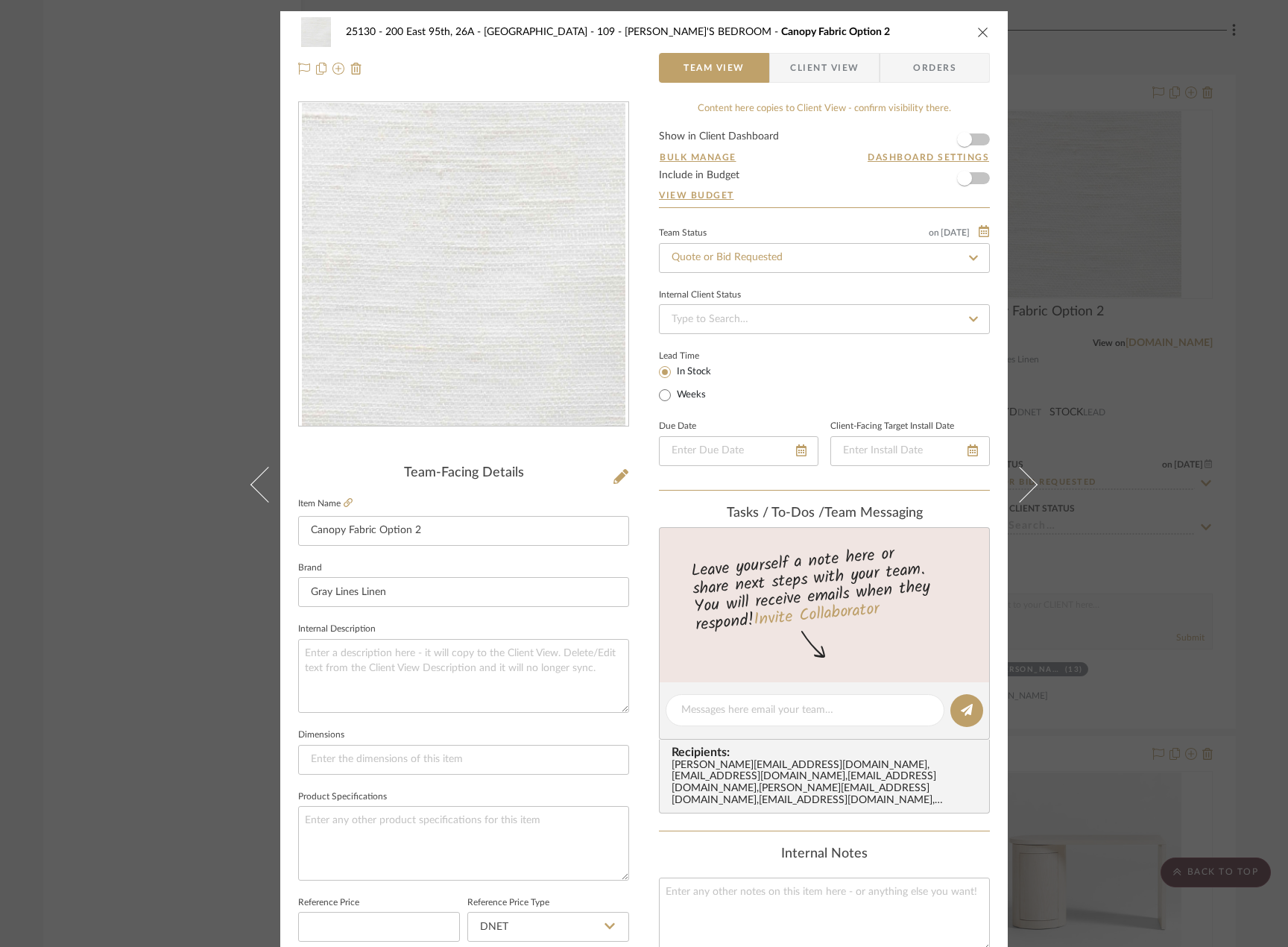
click at [1228, 374] on div "25130 - 200 East 95th, 26A - Kosheleva 109 - ASTRID'S BEDROOM Canopy Fabric Opt…" at bounding box center [644, 474] width 1288 height 947
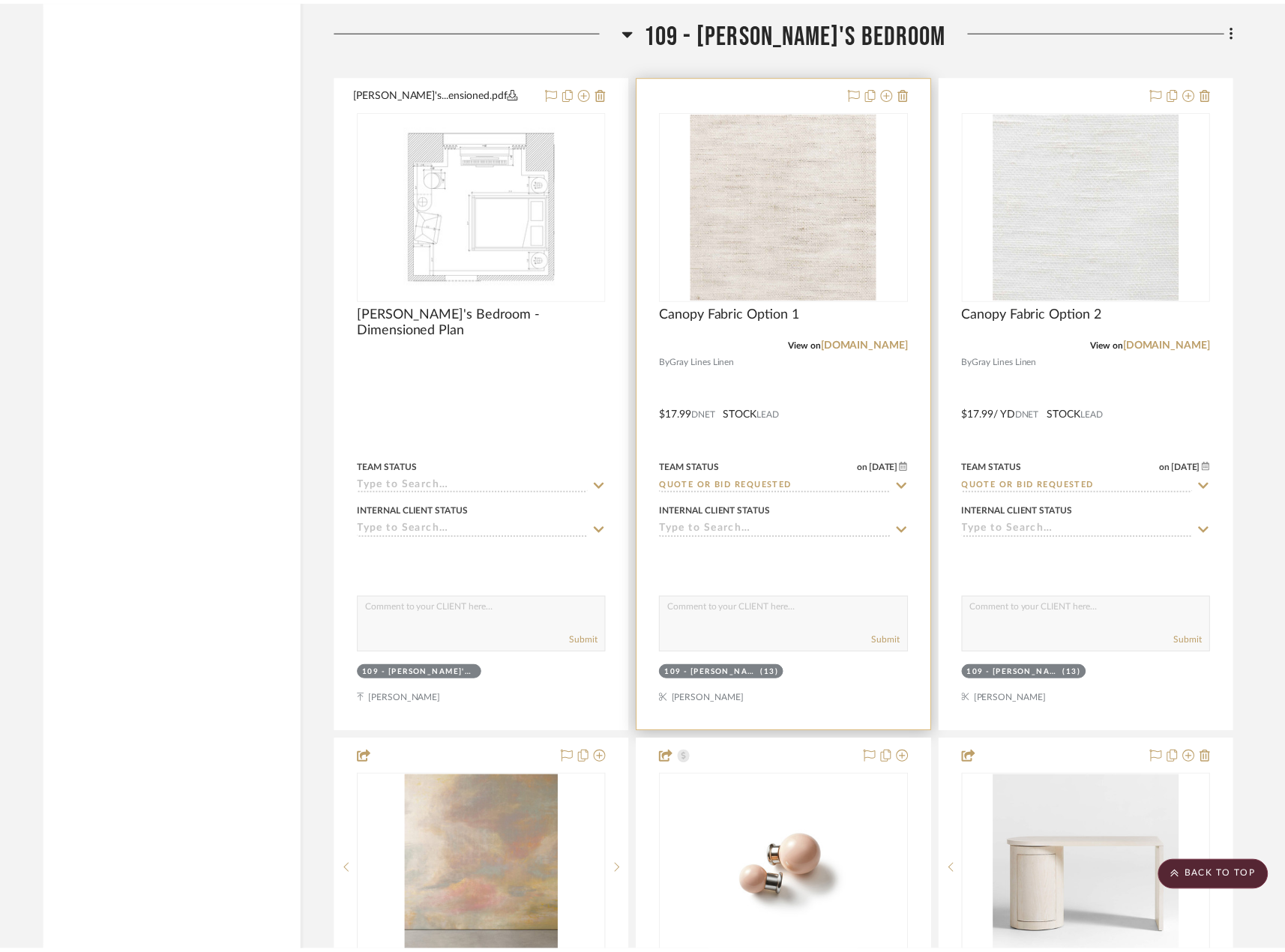
scroll to position [14088, 0]
